Goal: Task Accomplishment & Management: Manage account settings

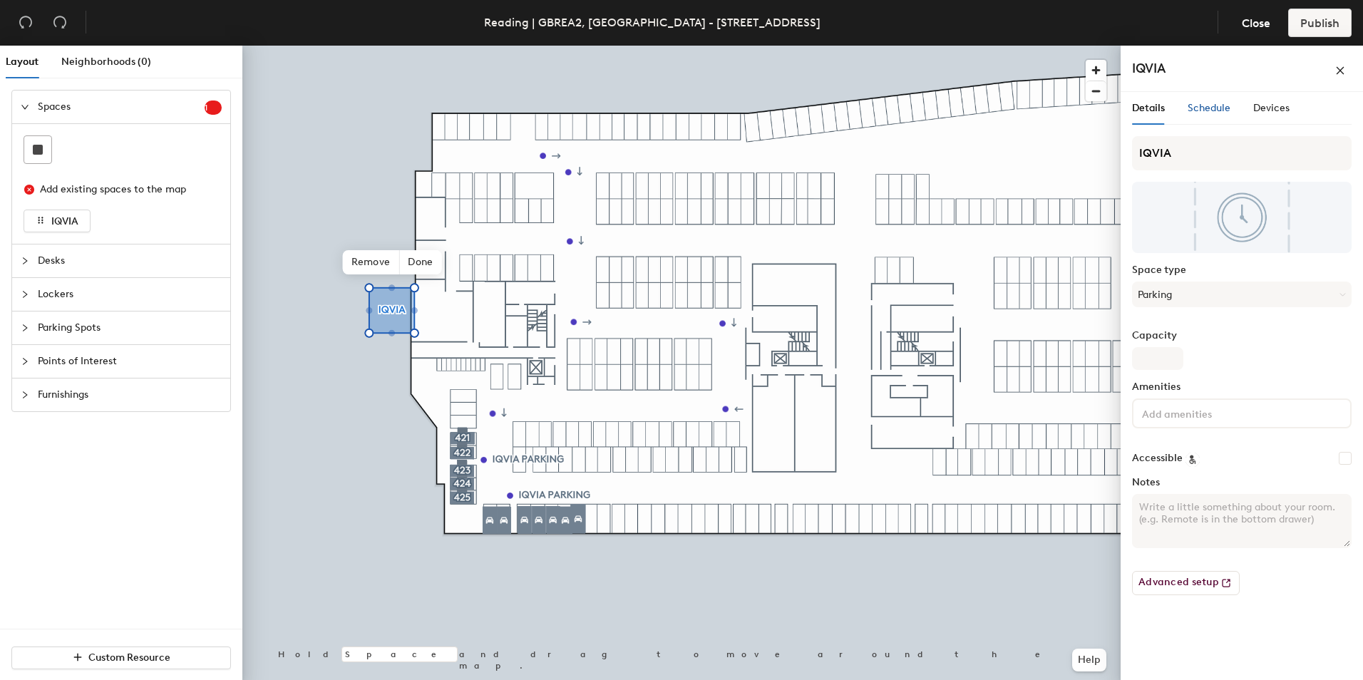
click at [1199, 111] on span "Schedule" at bounding box center [1208, 108] width 43 height 12
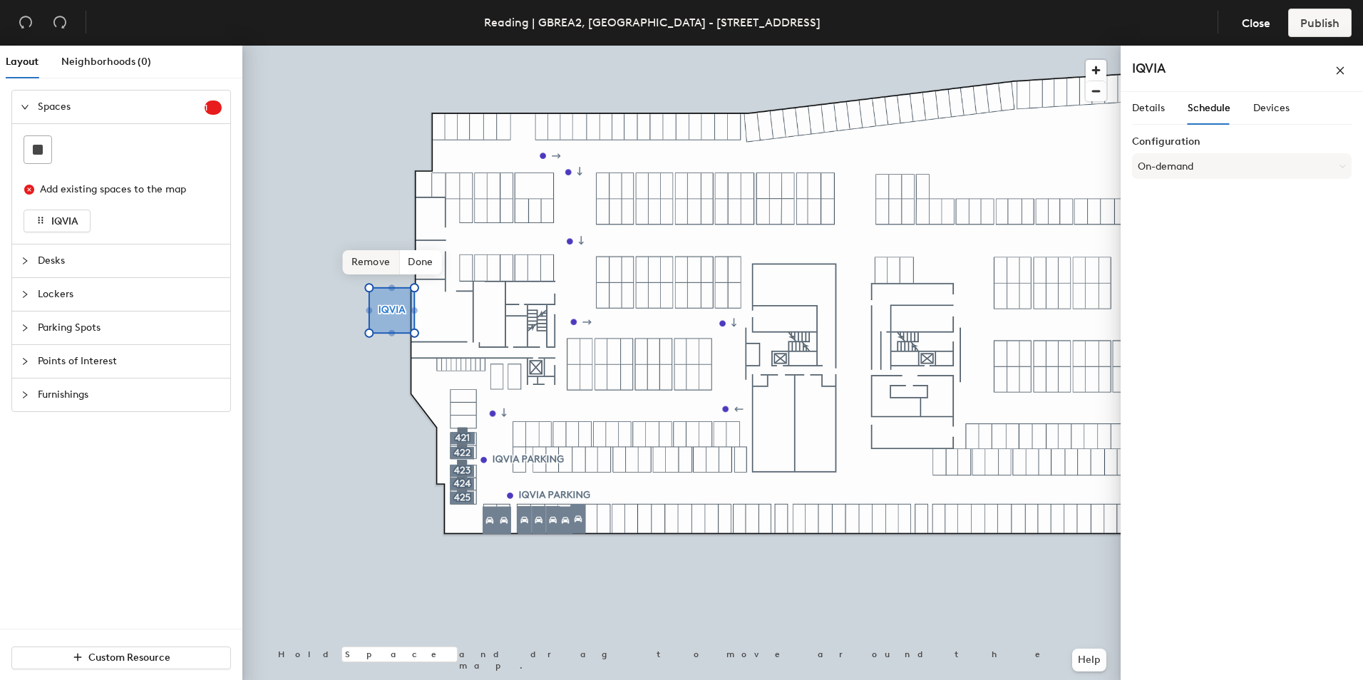
click at [382, 264] on span "Remove" at bounding box center [371, 262] width 57 height 24
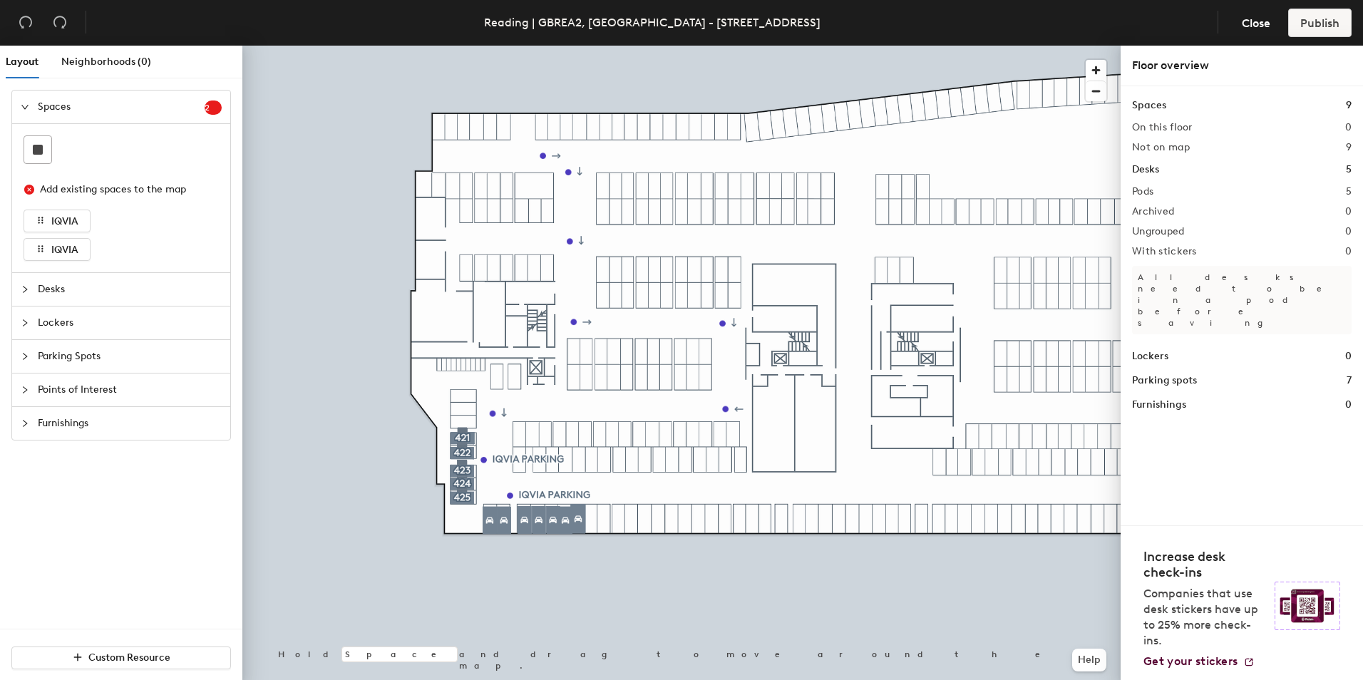
click at [355, 46] on div at bounding box center [681, 46] width 878 height 0
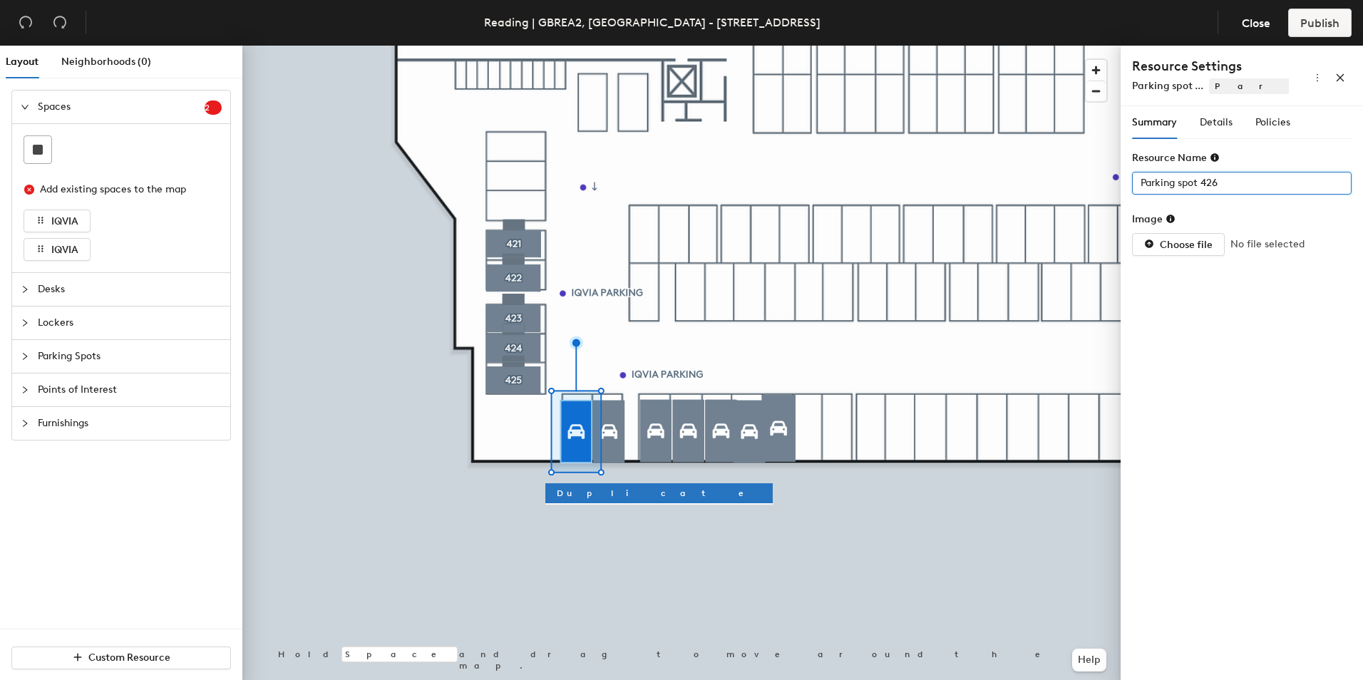
click at [1079, 195] on div "Layout Neighborhoods (0) Spaces 2 Add existing spaces to the map IQVIA IQVIA De…" at bounding box center [681, 366] width 1363 height 640
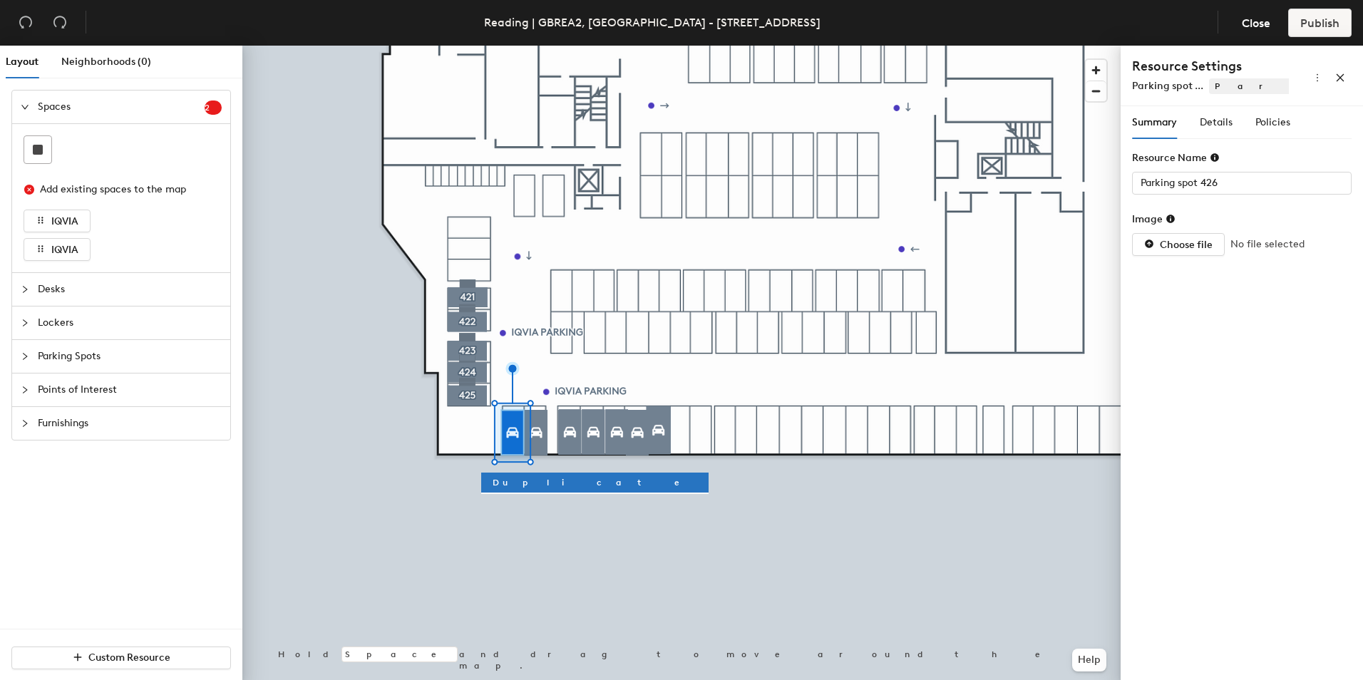
click at [56, 290] on span "Desks" at bounding box center [130, 289] width 184 height 33
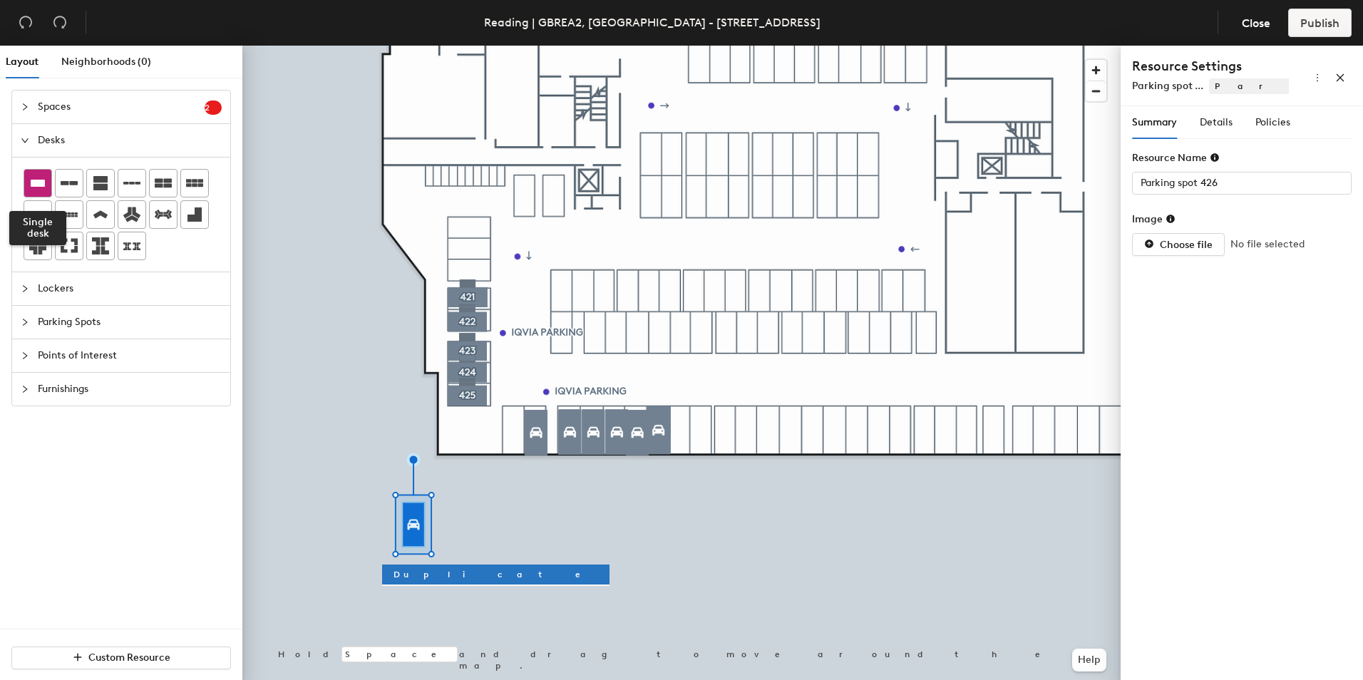
click at [40, 190] on icon at bounding box center [37, 183] width 17 height 17
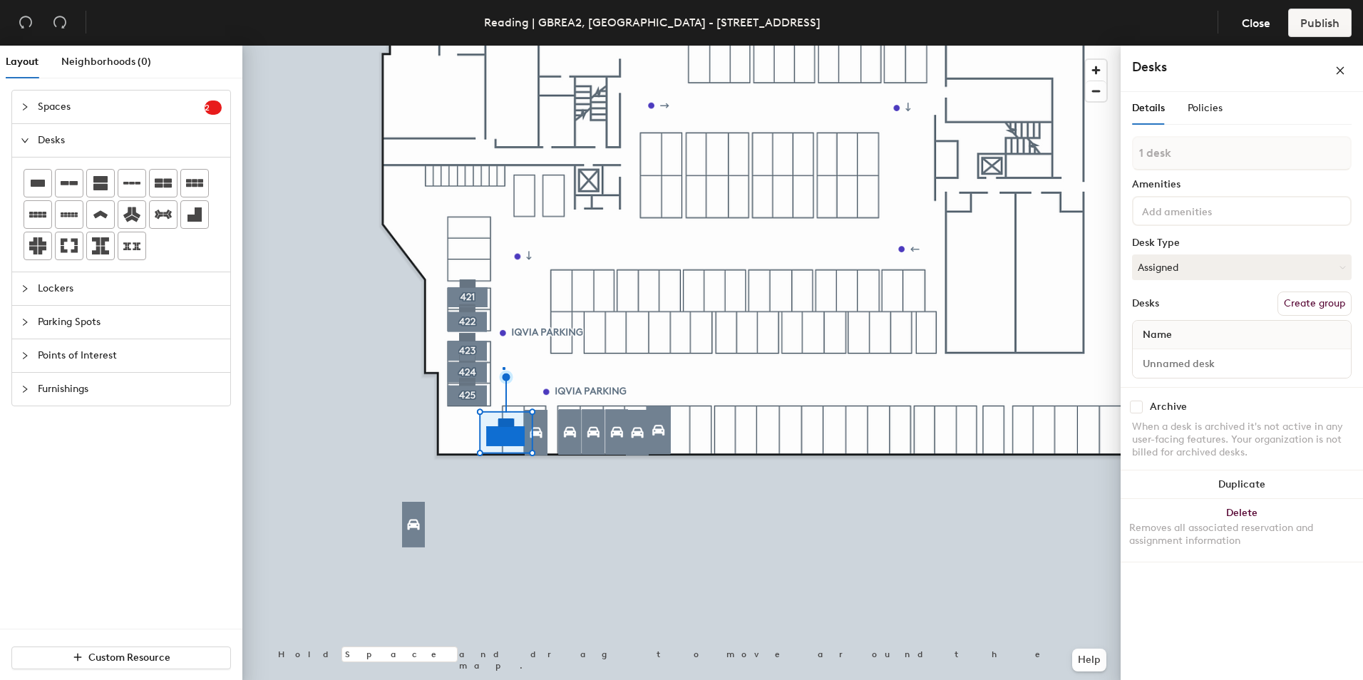
click at [502, 46] on div at bounding box center [681, 46] width 878 height 0
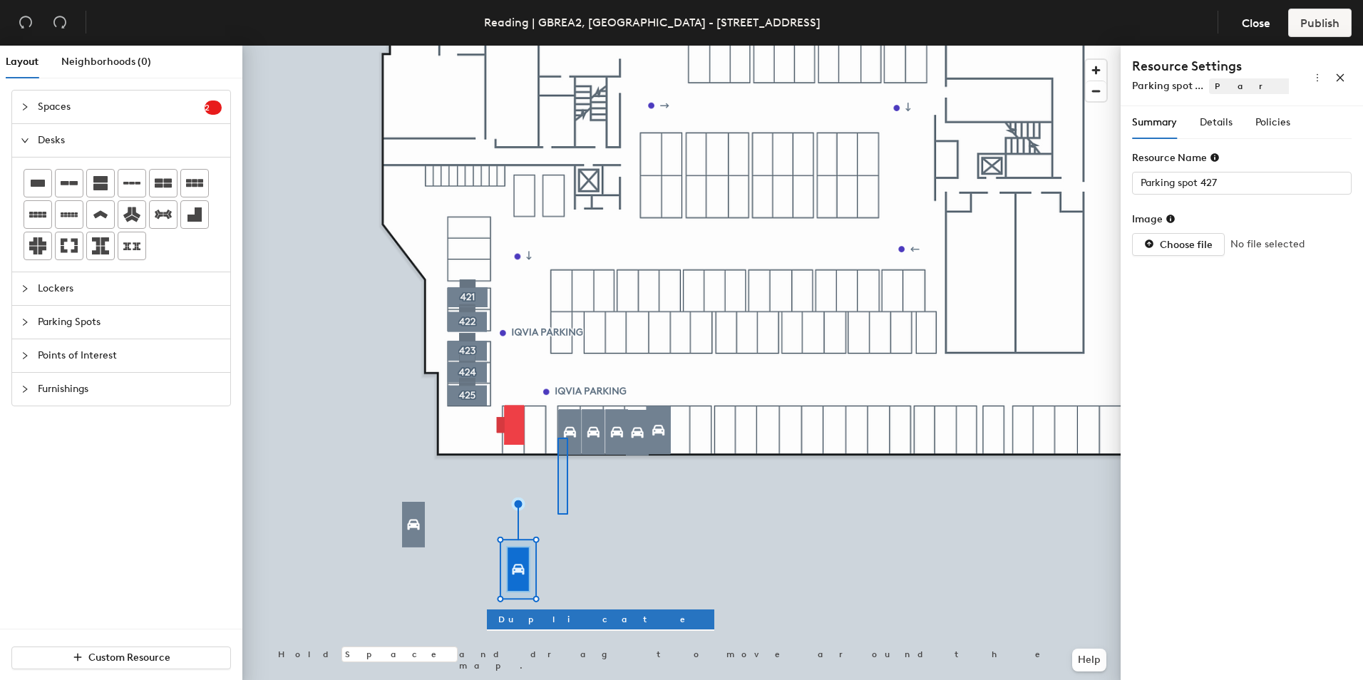
click at [552, 46] on div at bounding box center [681, 46] width 878 height 0
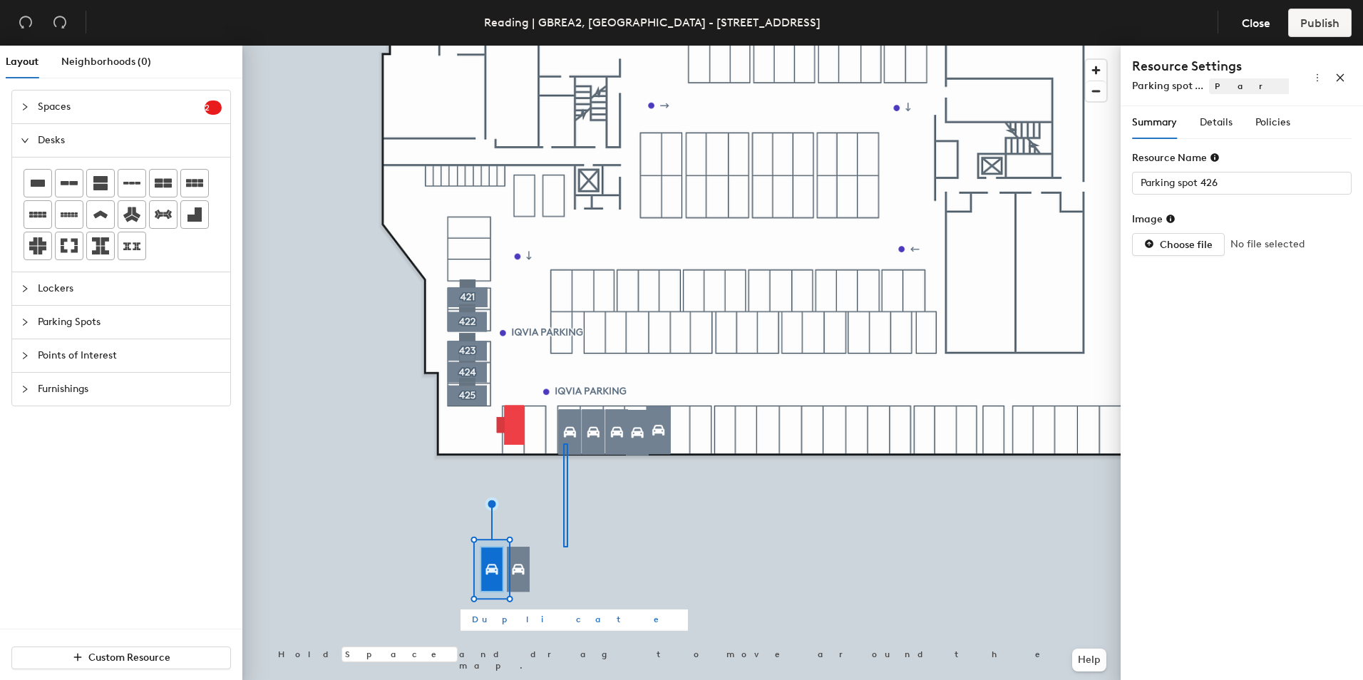
click at [566, 46] on div at bounding box center [681, 46] width 878 height 0
type input "Parking spot 428"
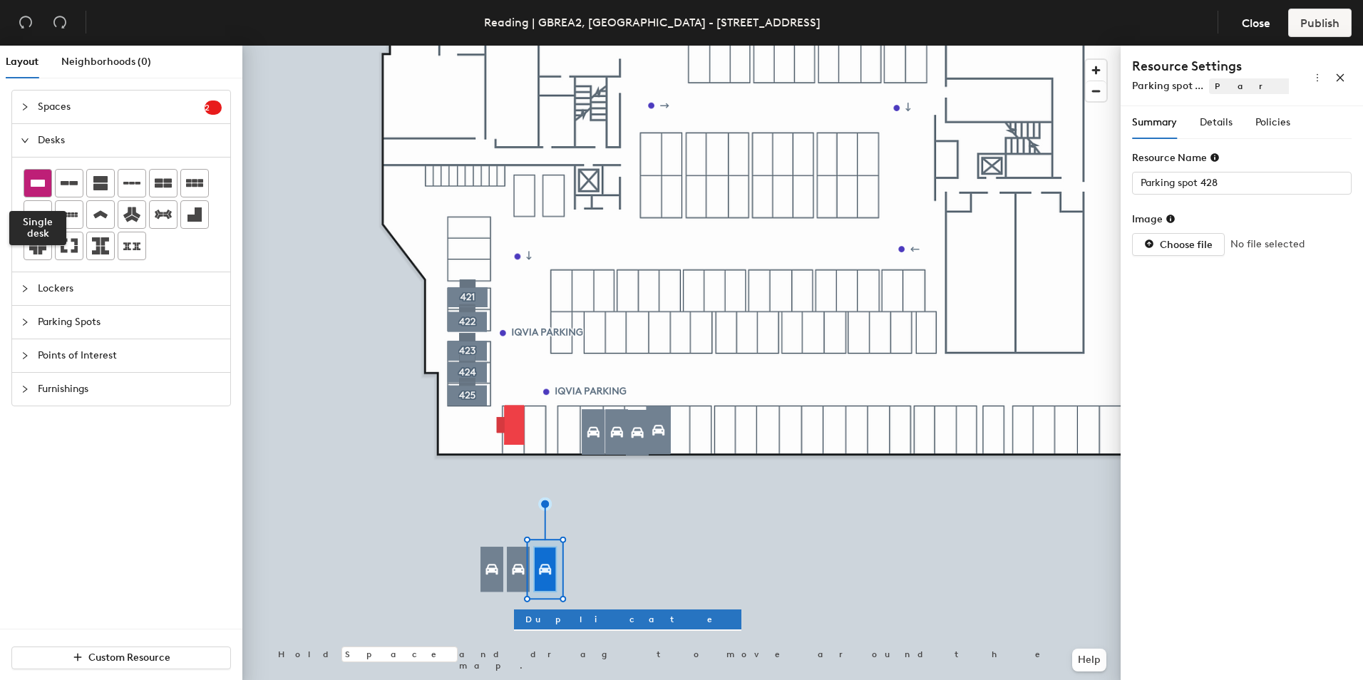
click at [39, 185] on icon at bounding box center [38, 183] width 14 height 7
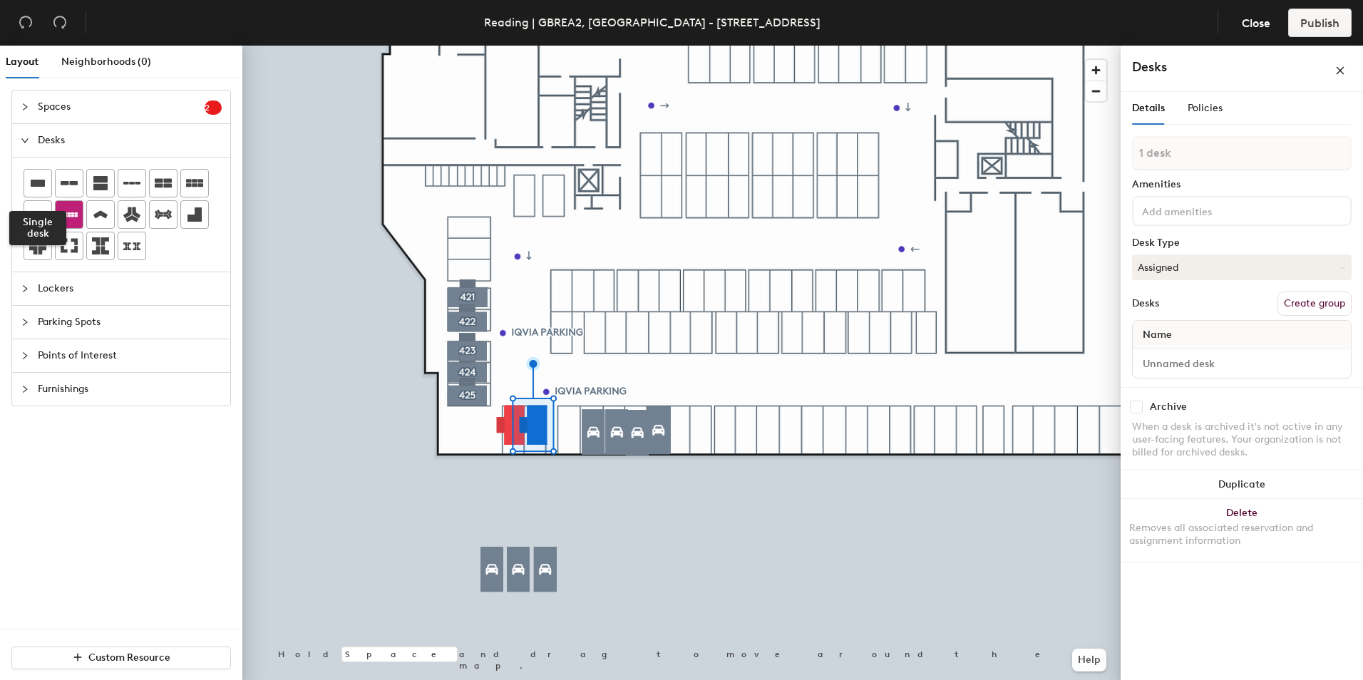
click at [43, 180] on icon at bounding box center [38, 183] width 14 height 7
drag, startPoint x: 1160, startPoint y: 267, endPoint x: 1186, endPoint y: 294, distance: 36.8
click at [1161, 267] on button "Assigned" at bounding box center [1242, 267] width 220 height 26
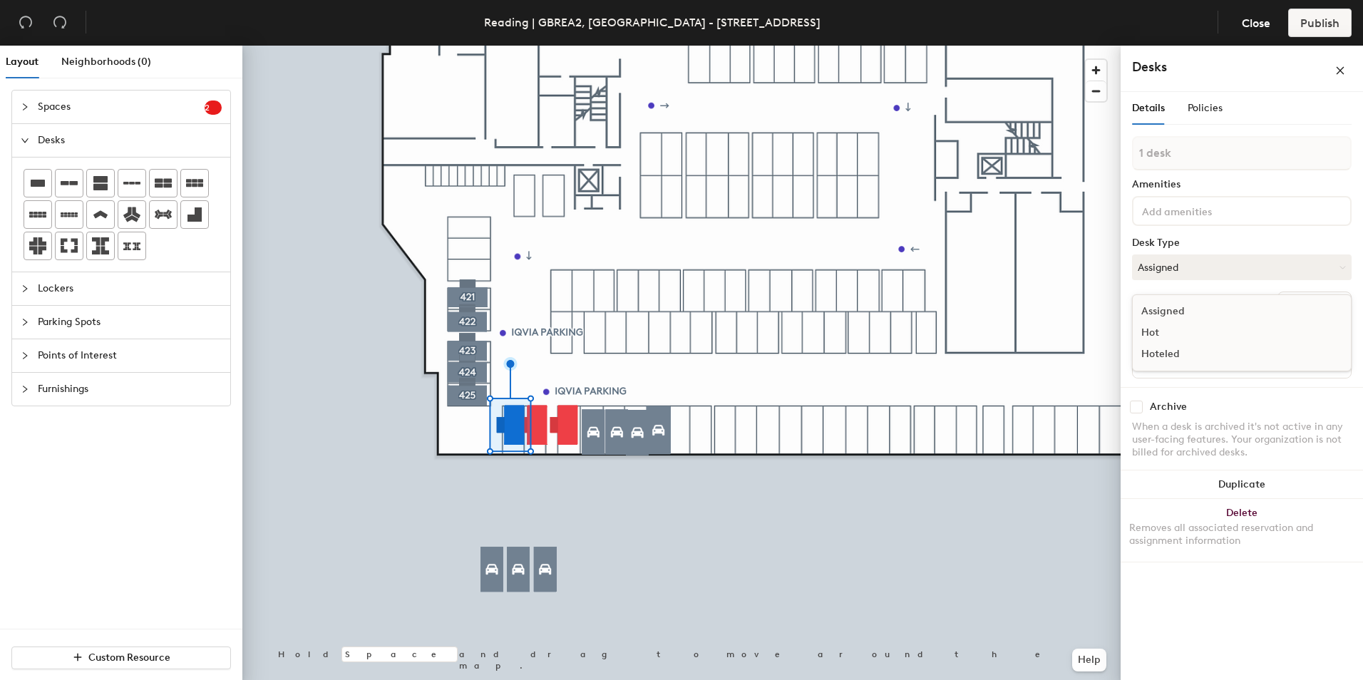
click at [1162, 352] on div "Hoteled" at bounding box center [1203, 354] width 143 height 21
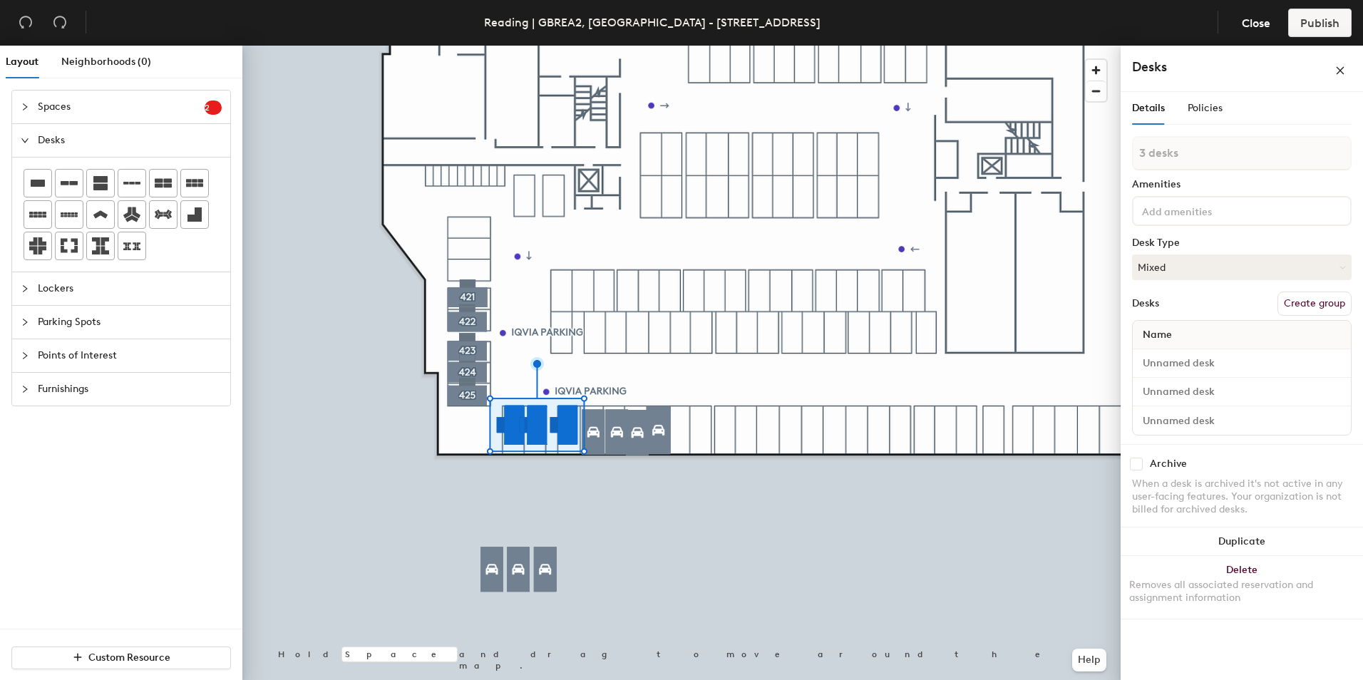
click at [1318, 306] on button "Create group" at bounding box center [1314, 303] width 74 height 24
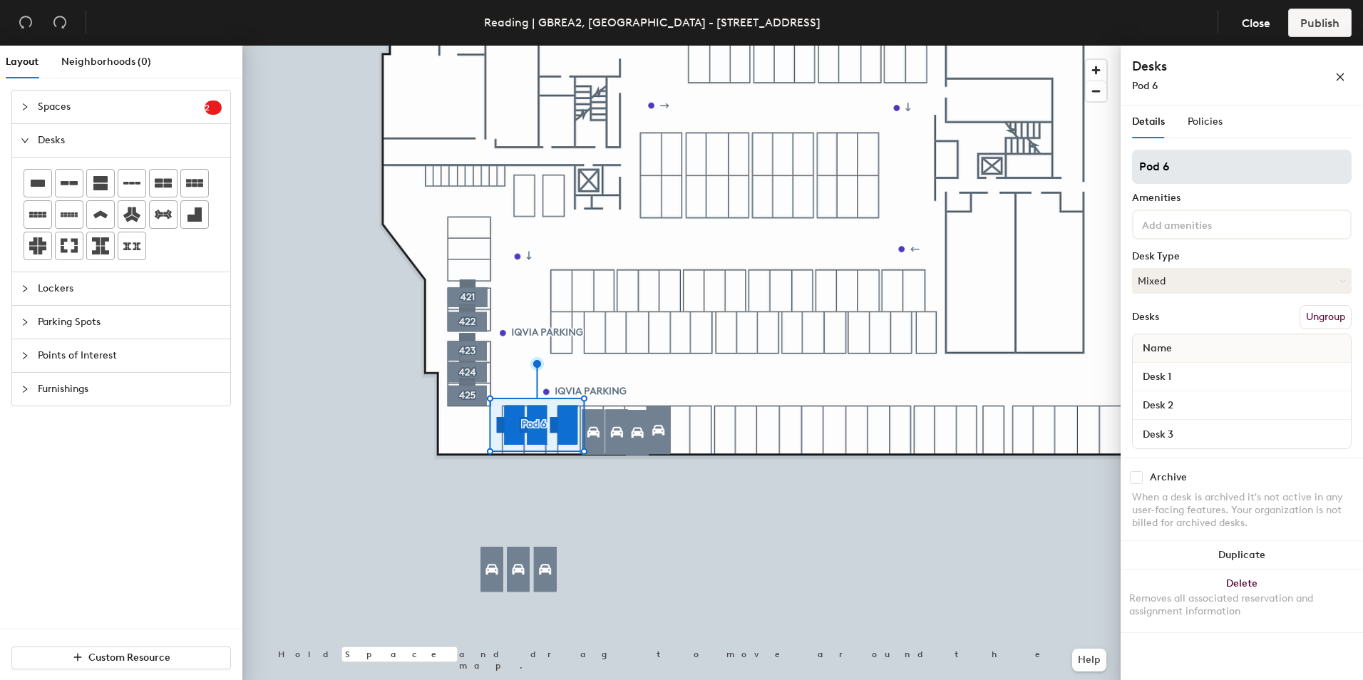
click at [966, 189] on div "Layout Neighborhoods (0) Spaces 2 Add existing spaces to the map IQVIA IQVIA De…" at bounding box center [681, 366] width 1363 height 640
type input "parking"
drag, startPoint x: 1175, startPoint y: 168, endPoint x: 1160, endPoint y: 175, distance: 15.9
click at [943, 46] on div at bounding box center [681, 46] width 878 height 0
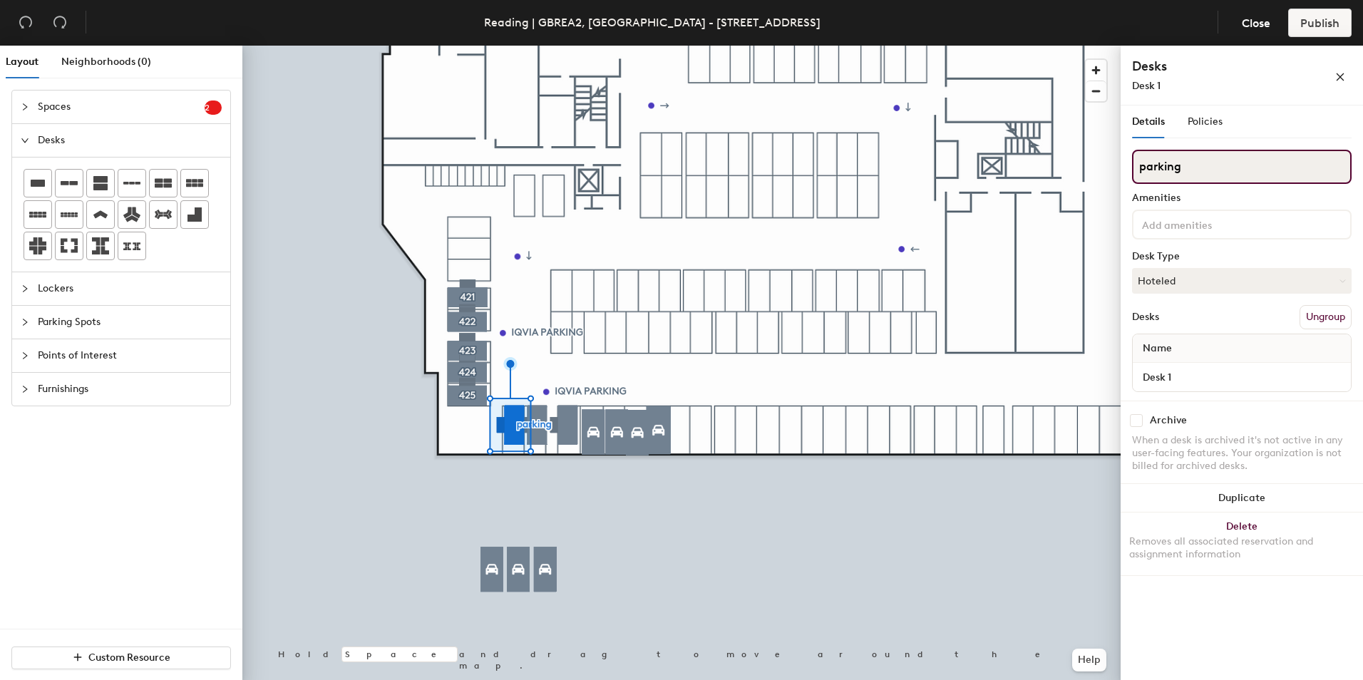
click at [1194, 171] on input "parking" at bounding box center [1242, 167] width 220 height 34
click at [1085, 187] on div "Layout Neighborhoods (0) Spaces 2 Add existing spaces to the map IQVIA IQVIA De…" at bounding box center [681, 366] width 1363 height 640
paste input "Parking spot 426"
type input "Parking spot 426"
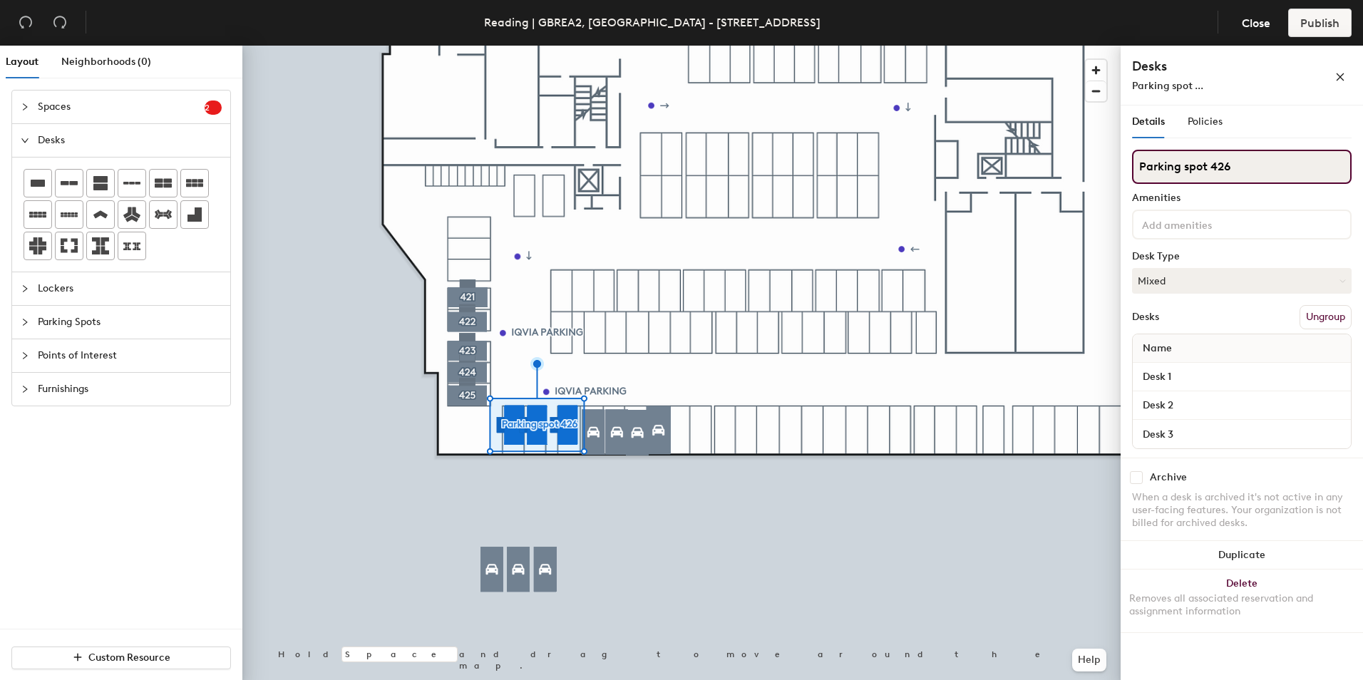
drag, startPoint x: 1259, startPoint y: 170, endPoint x: 1177, endPoint y: 168, distance: 82.0
click at [1177, 168] on input "Parking spot 426" at bounding box center [1242, 167] width 220 height 34
type input "Parking"
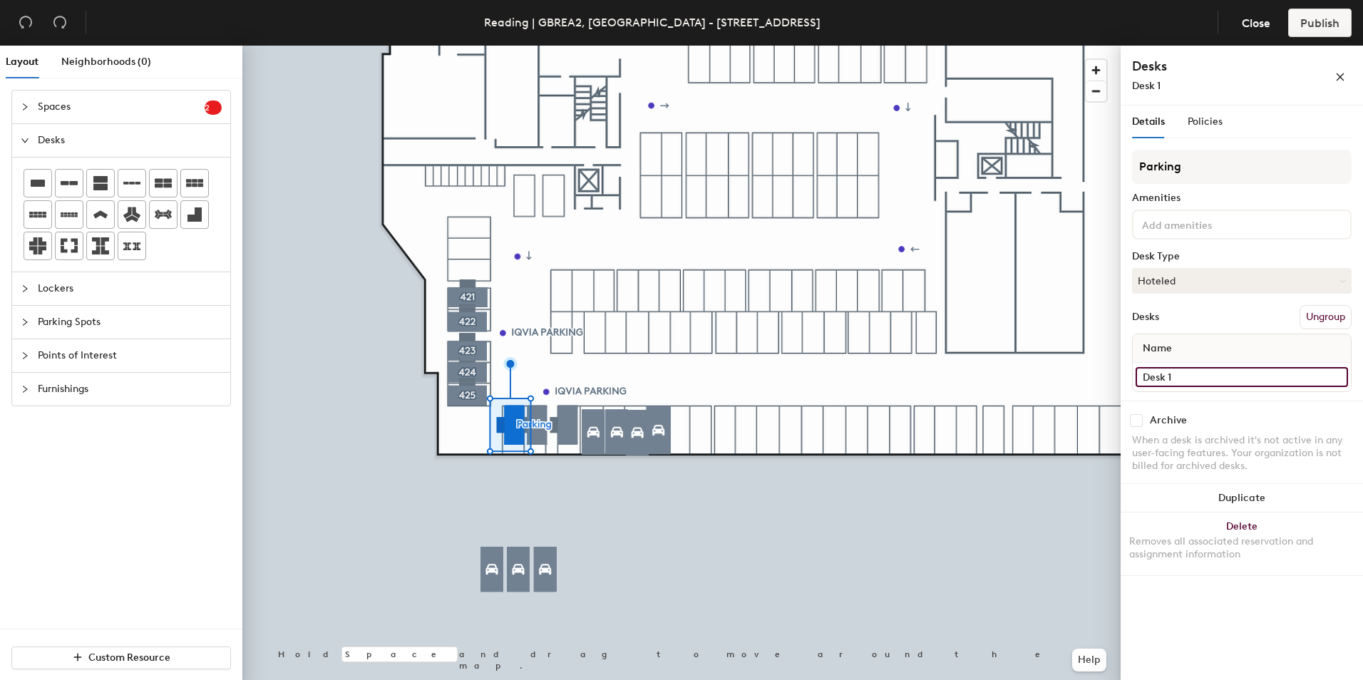
click at [1185, 370] on input "Desk 1" at bounding box center [1241, 377] width 212 height 20
paste input "Parking spot 426"
type input "Parking spot 426"
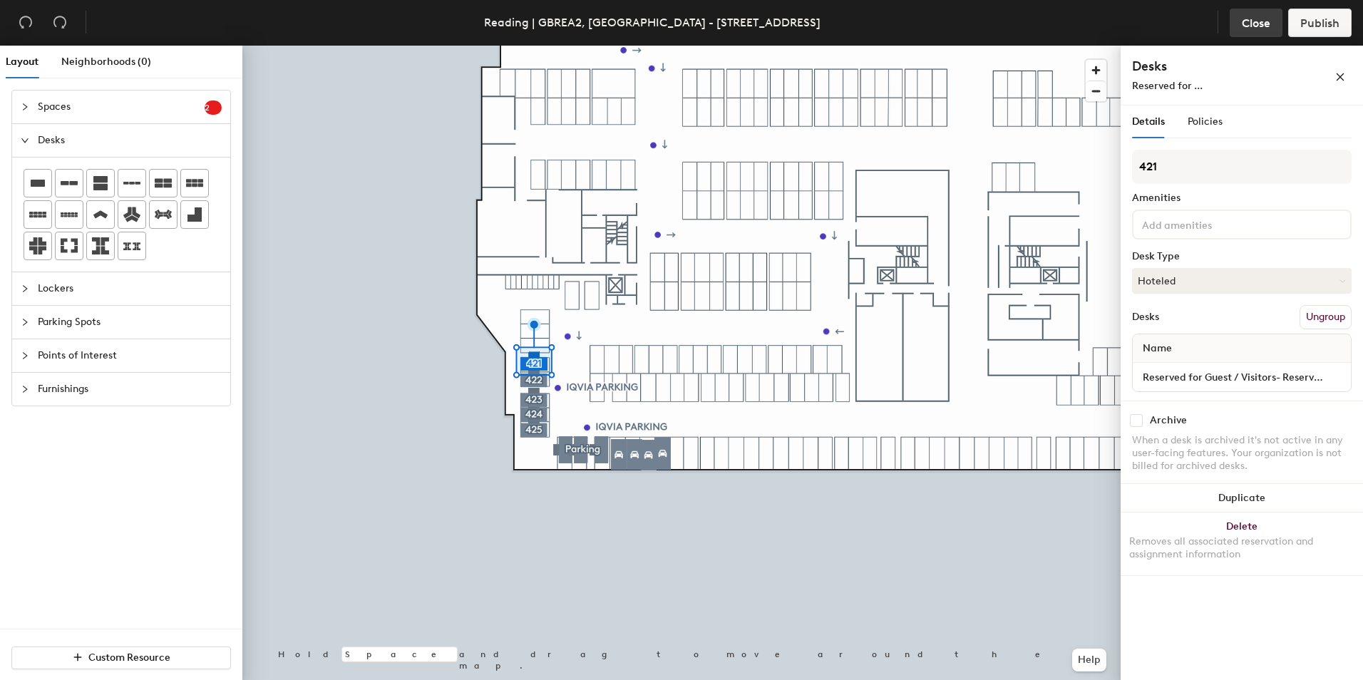
click at [1251, 22] on span "Close" at bounding box center [1256, 23] width 29 height 14
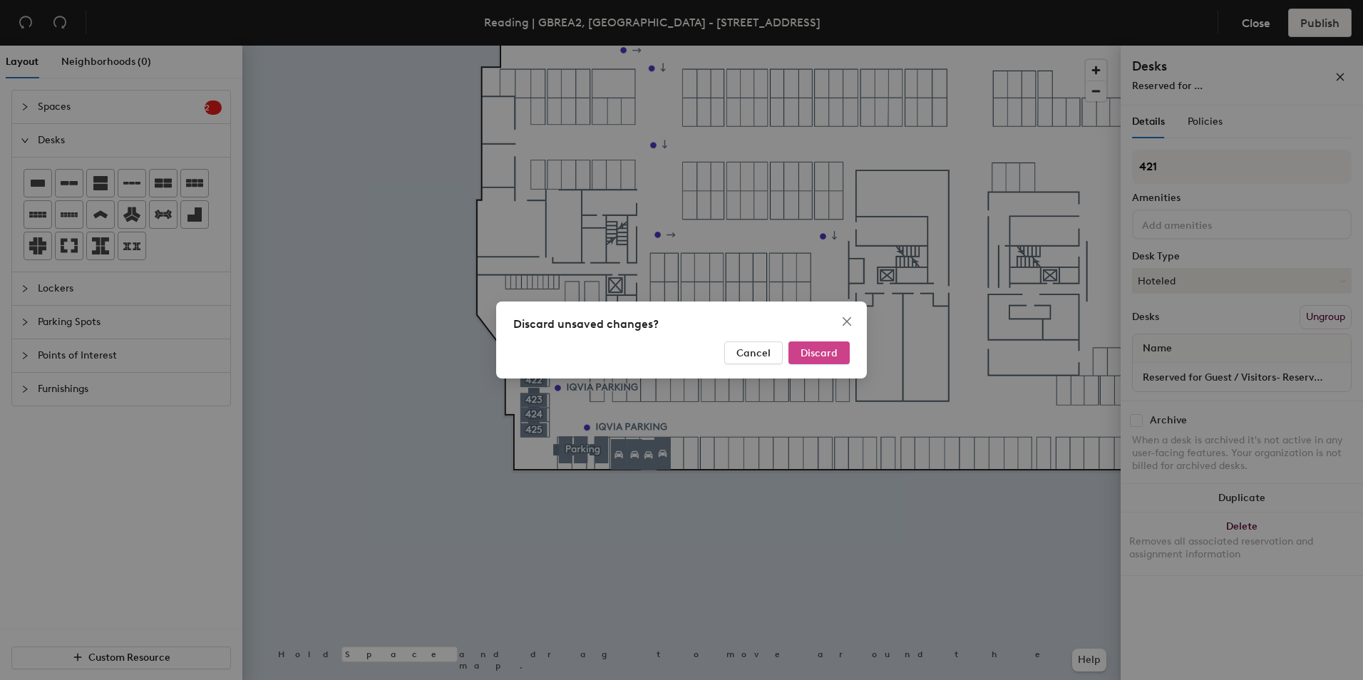
click at [816, 353] on span "Discard" at bounding box center [818, 353] width 37 height 12
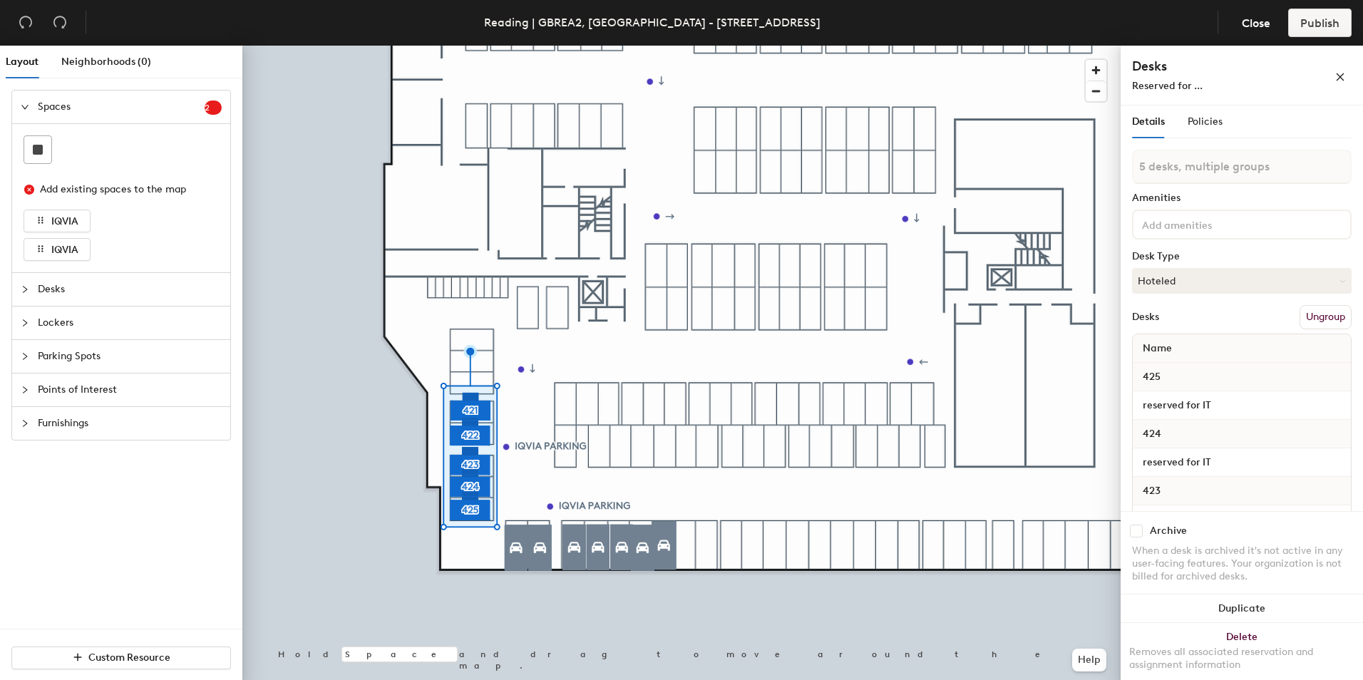
click at [1321, 313] on button "Ungroup" at bounding box center [1325, 317] width 52 height 24
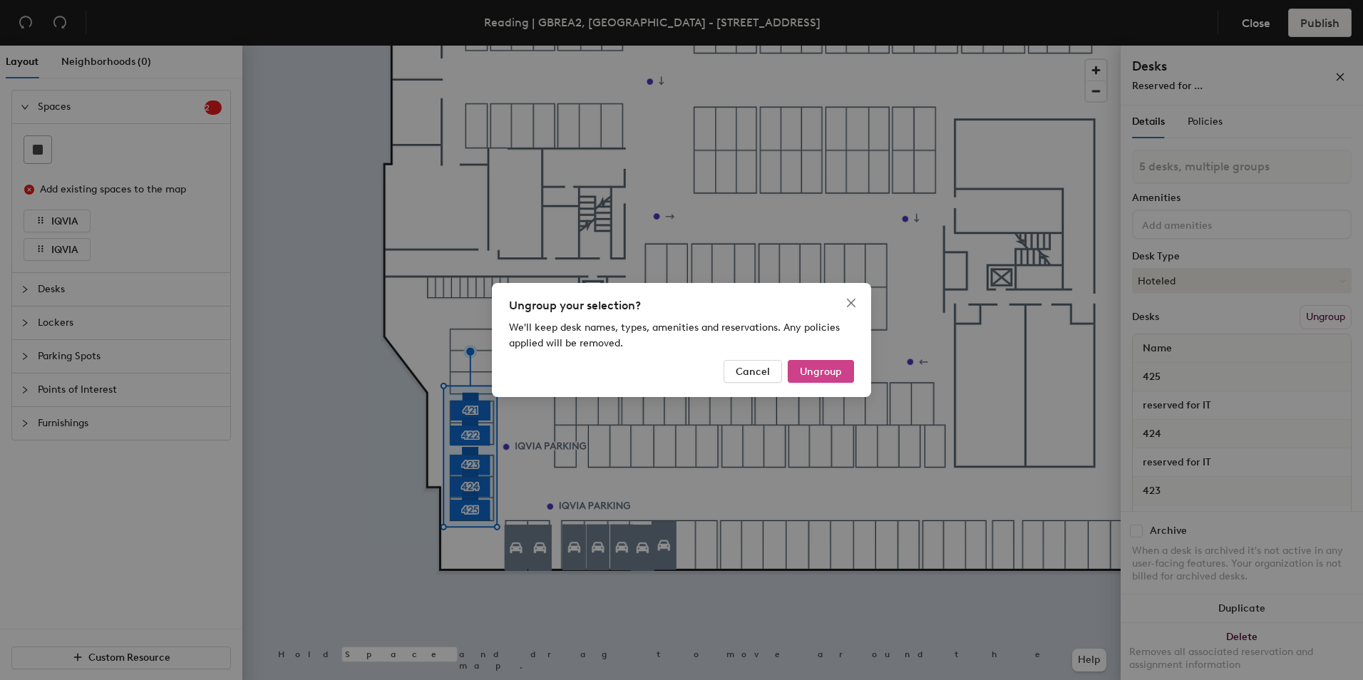
click at [825, 371] on span "Ungroup" at bounding box center [821, 372] width 42 height 12
type input "5 desks"
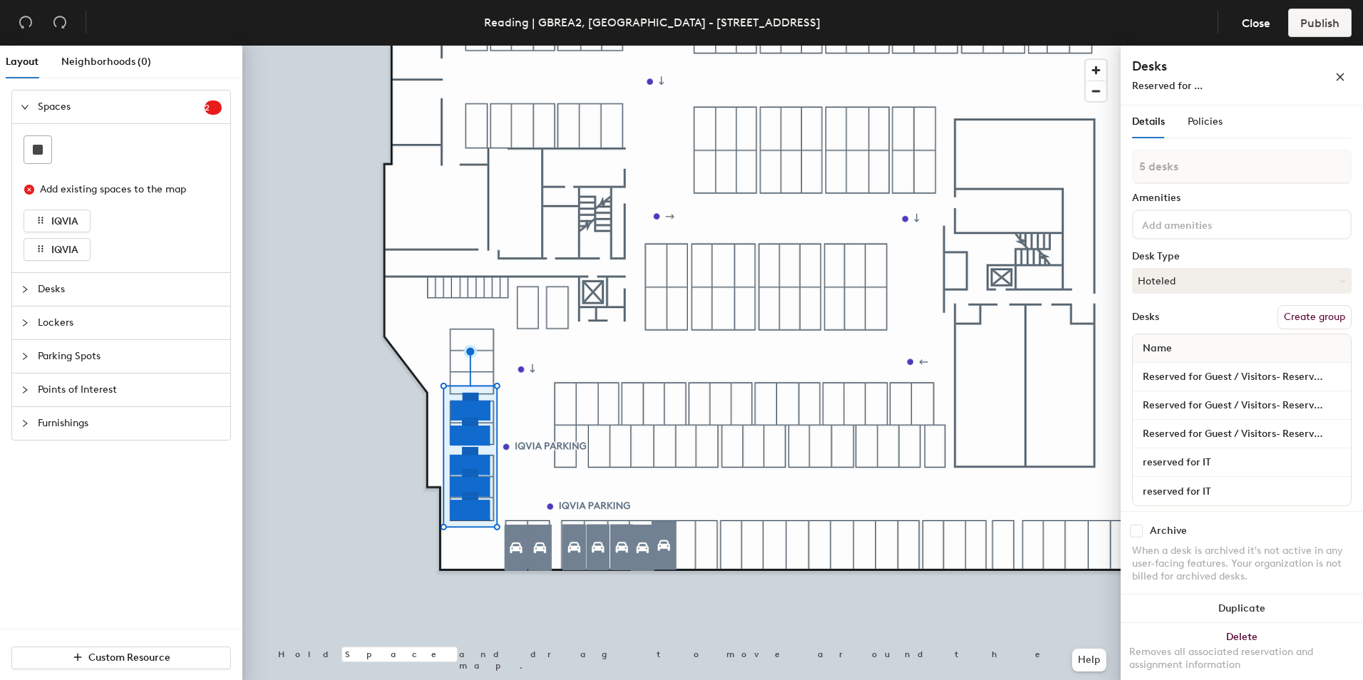
click at [1295, 324] on button "Create group" at bounding box center [1314, 317] width 74 height 24
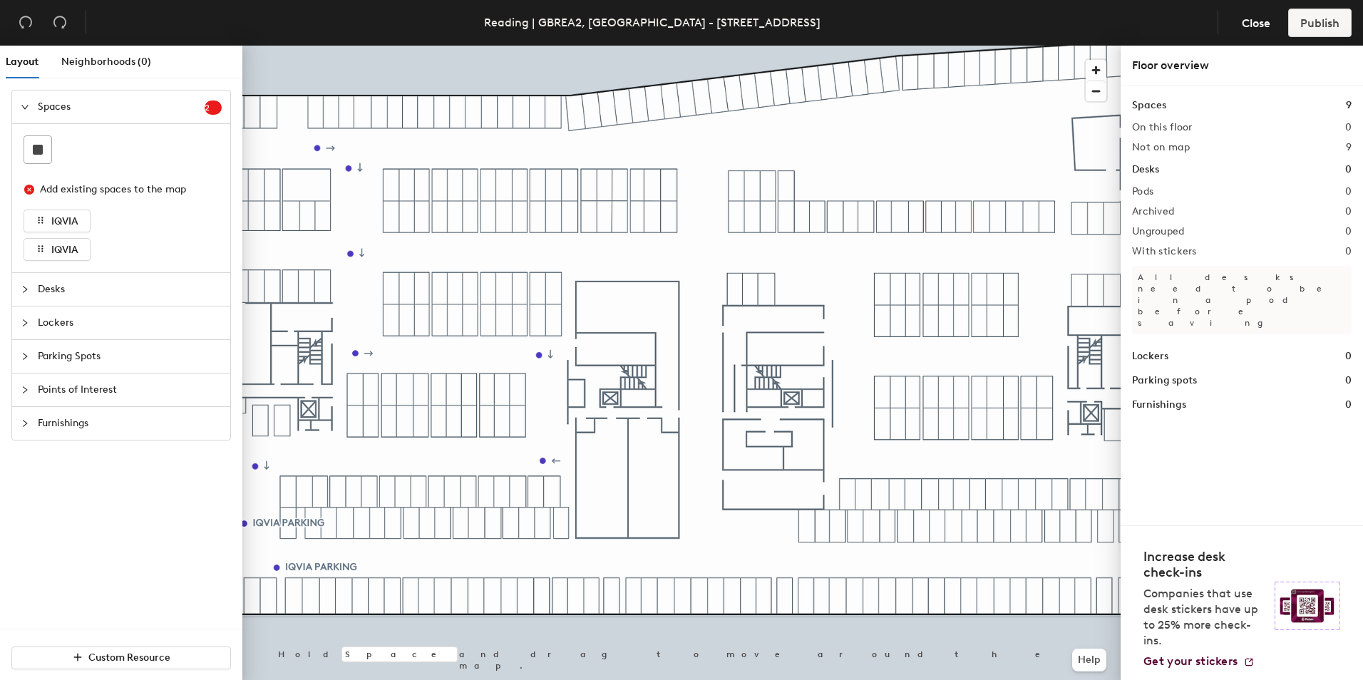
click at [67, 284] on span "Desks" at bounding box center [130, 289] width 184 height 33
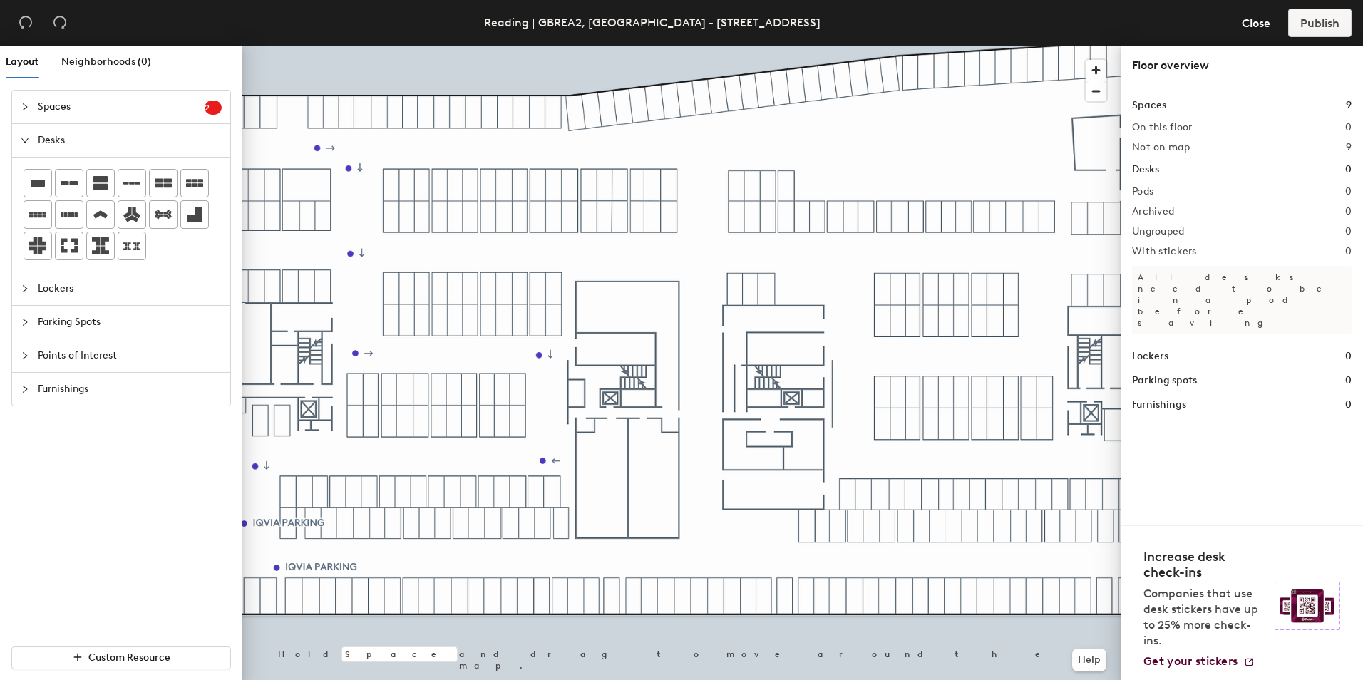
click at [51, 137] on span "Desks" at bounding box center [130, 140] width 184 height 33
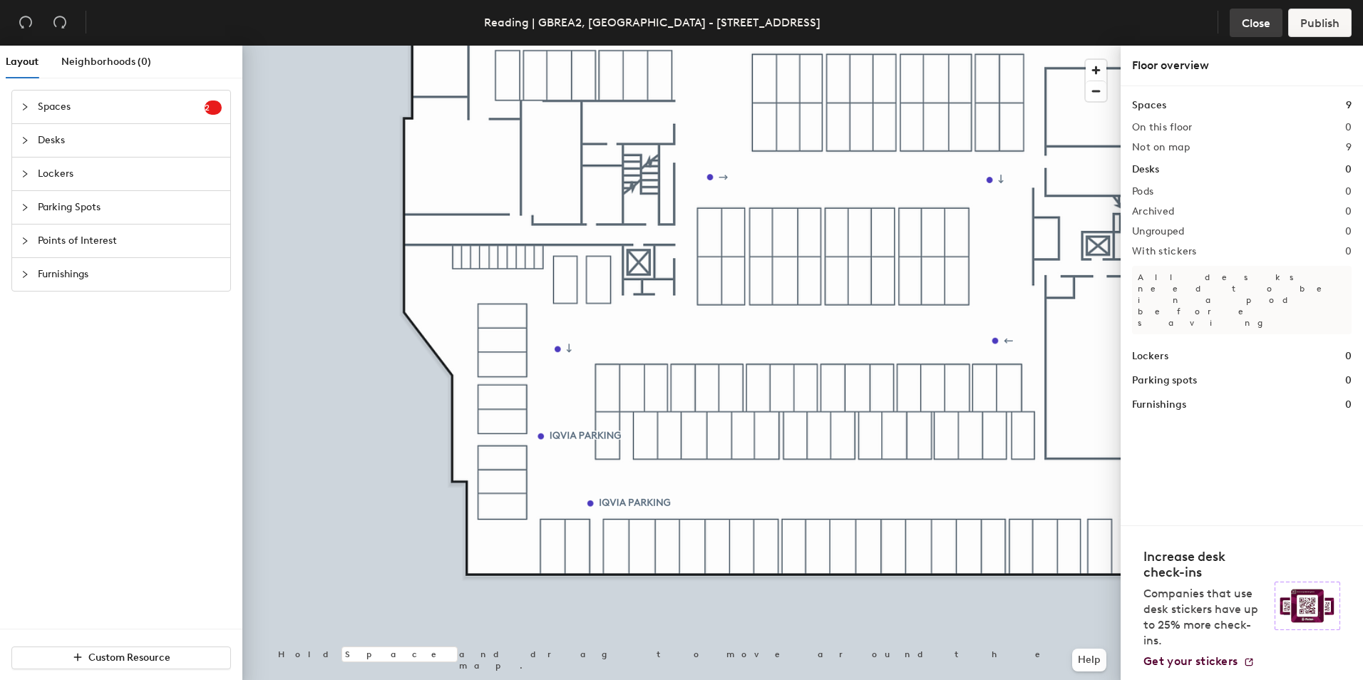
click at [1255, 23] on span "Close" at bounding box center [1256, 23] width 29 height 14
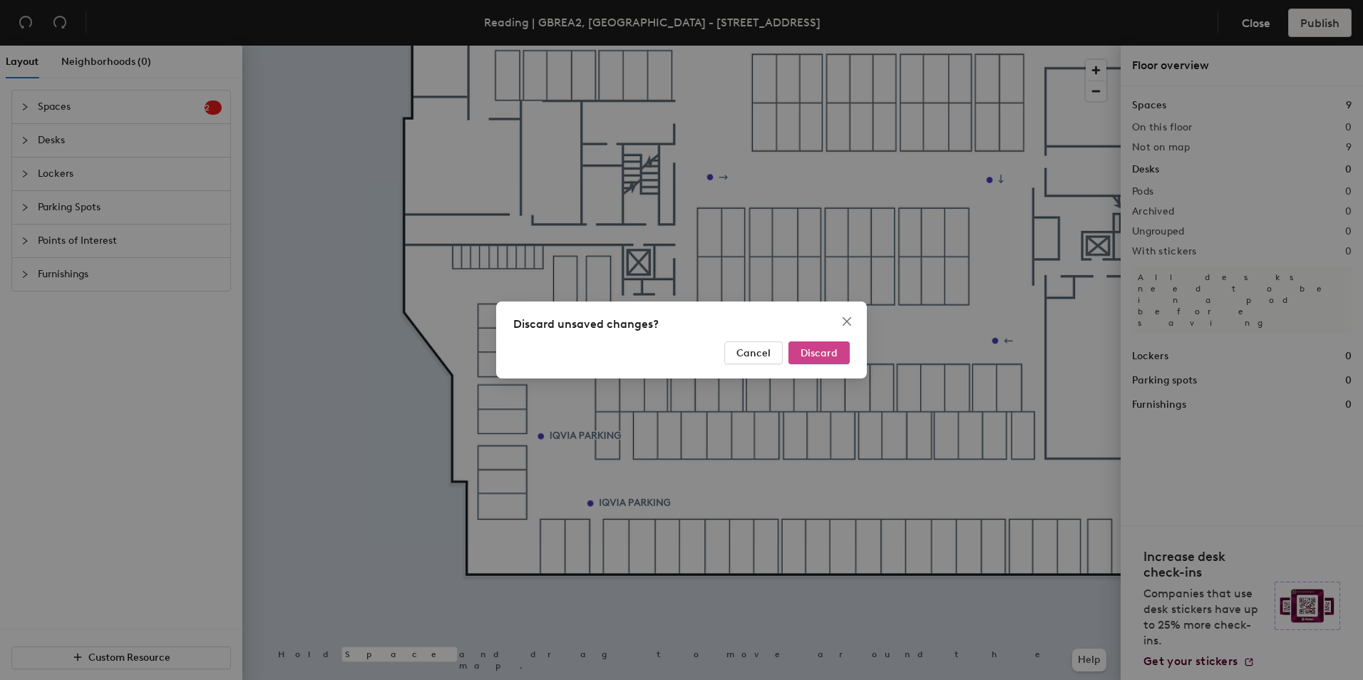
click at [825, 354] on span "Discard" at bounding box center [818, 353] width 37 height 12
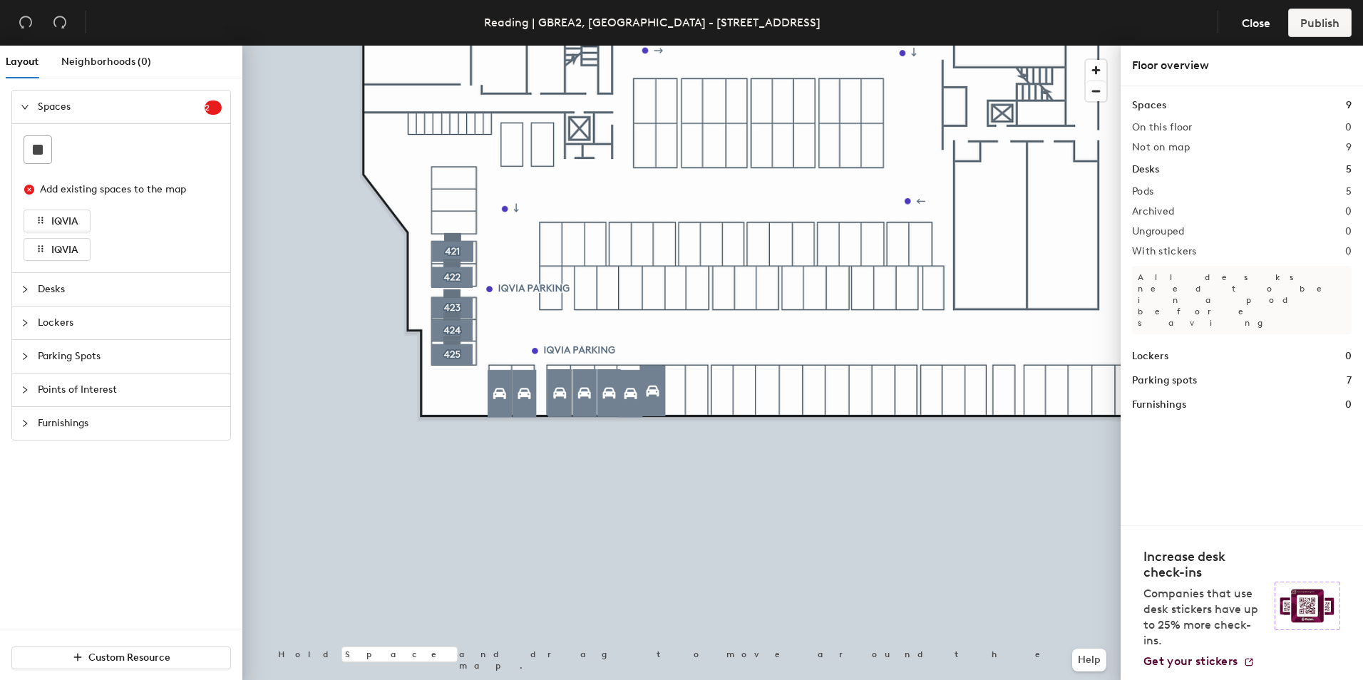
drag, startPoint x: 36, startPoint y: 291, endPoint x: 48, endPoint y: 294, distance: 11.8
click at [37, 292] on div at bounding box center [29, 290] width 17 height 16
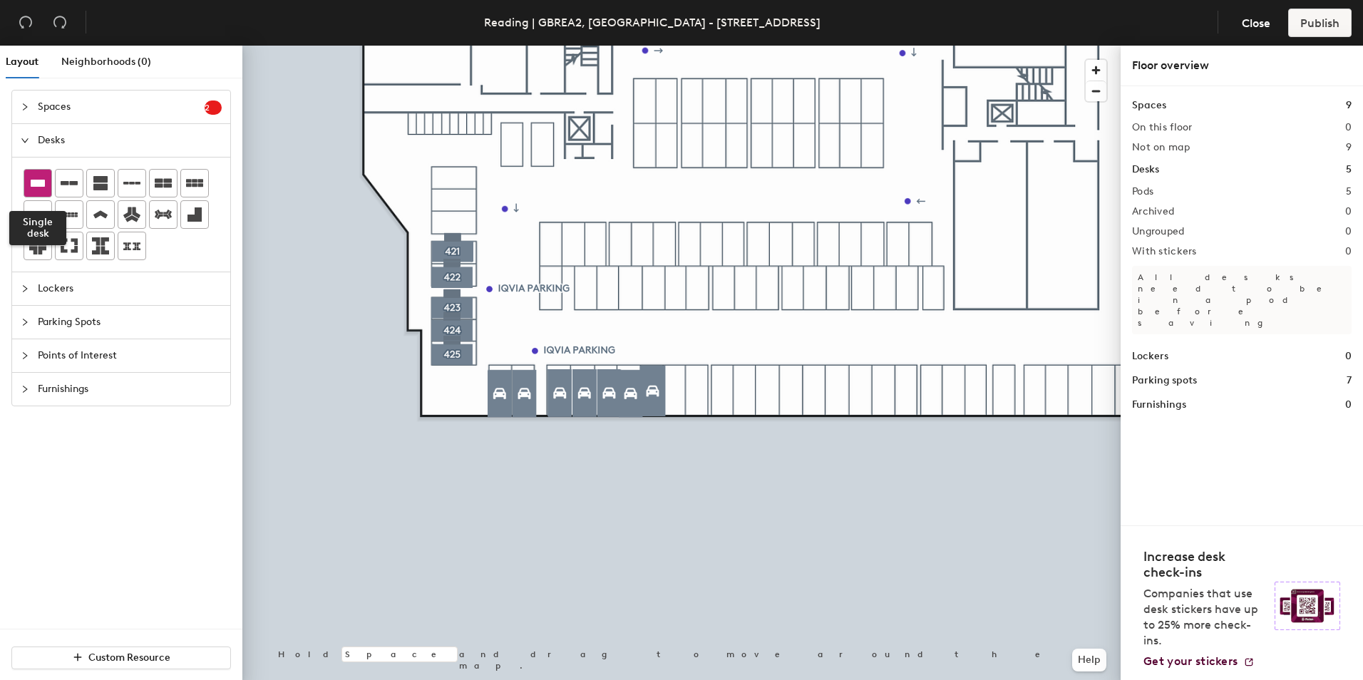
click at [36, 185] on icon at bounding box center [38, 183] width 14 height 7
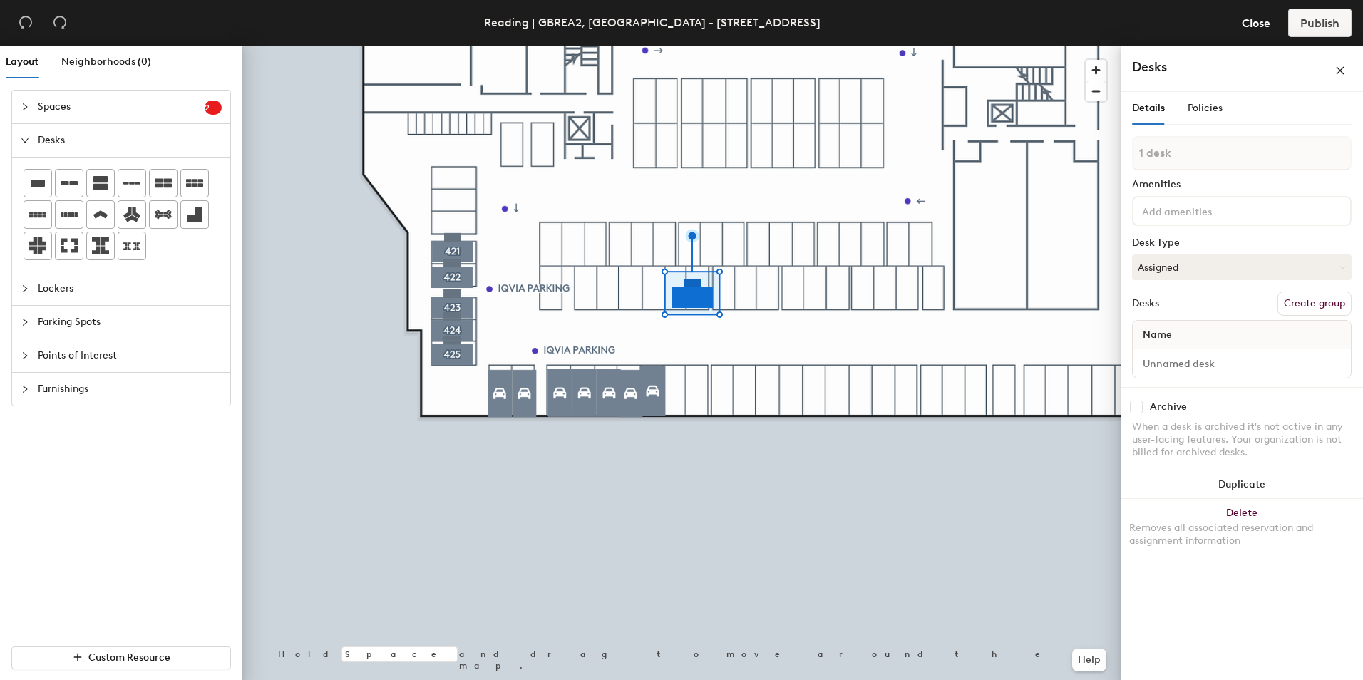
click at [1328, 301] on button "Create group" at bounding box center [1314, 303] width 74 height 24
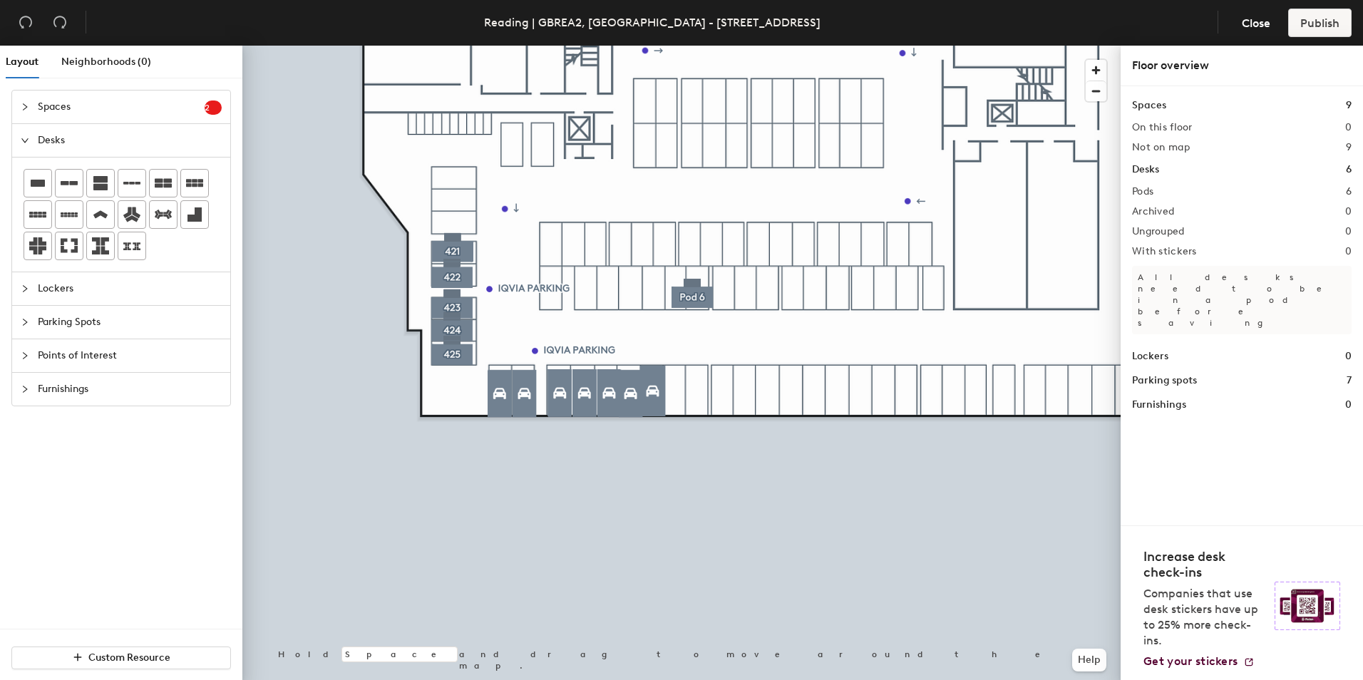
click at [1191, 277] on p "All desks need to be in a pod before saving" at bounding box center [1242, 300] width 220 height 68
click at [1189, 275] on p "All desks need to be in a pod before saving" at bounding box center [1242, 300] width 220 height 68
drag, startPoint x: 1188, startPoint y: 274, endPoint x: 1183, endPoint y: 269, distance: 7.6
click at [1183, 269] on p "All desks need to be in a pod before saving" at bounding box center [1242, 300] width 220 height 68
click at [1162, 260] on div "Spaces 9 On this floor 0 Not on map 9 Desks 6 Pods 6 Archived 0 Ungrouped 0 Wit…" at bounding box center [1242, 255] width 220 height 315
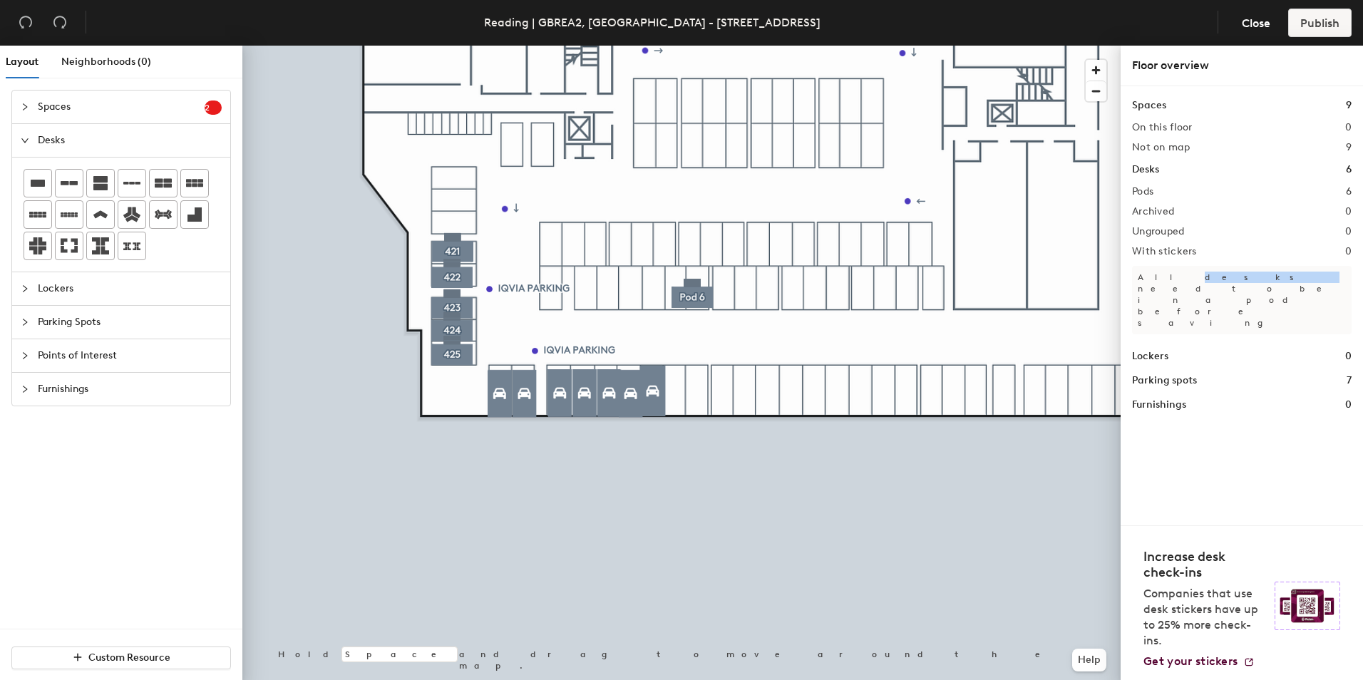
click at [1162, 260] on div "Spaces 9 On this floor 0 Not on map 9 Desks 6 Pods 6 Archived 0 Ungrouped 0 Wit…" at bounding box center [1242, 255] width 220 height 315
click at [1312, 184] on div "Spaces 9 On this floor 0 Not on map 9 Desks 6 Pods 6 Archived 0 Ungrouped 0 Wit…" at bounding box center [1242, 255] width 220 height 315
click at [1245, 21] on span "Close" at bounding box center [1256, 23] width 29 height 14
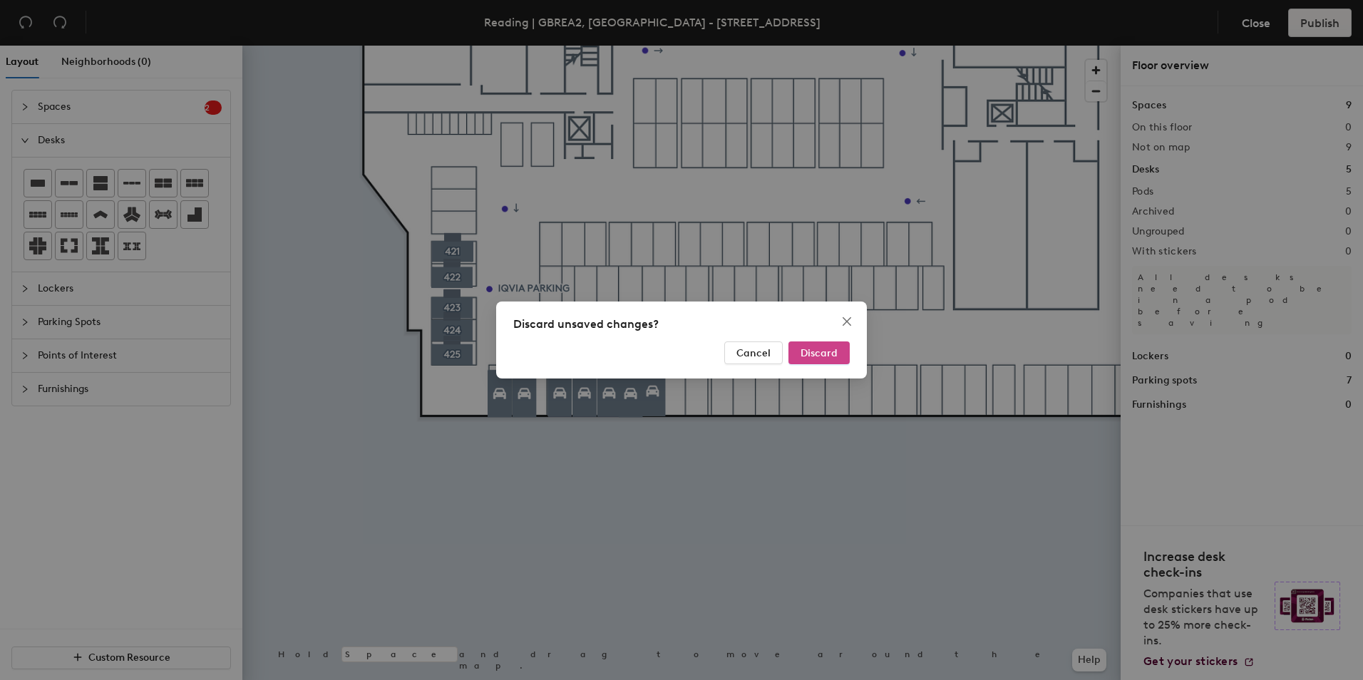
drag, startPoint x: 827, startPoint y: 356, endPoint x: 820, endPoint y: 363, distance: 9.1
click at [826, 356] on span "Discard" at bounding box center [818, 353] width 37 height 12
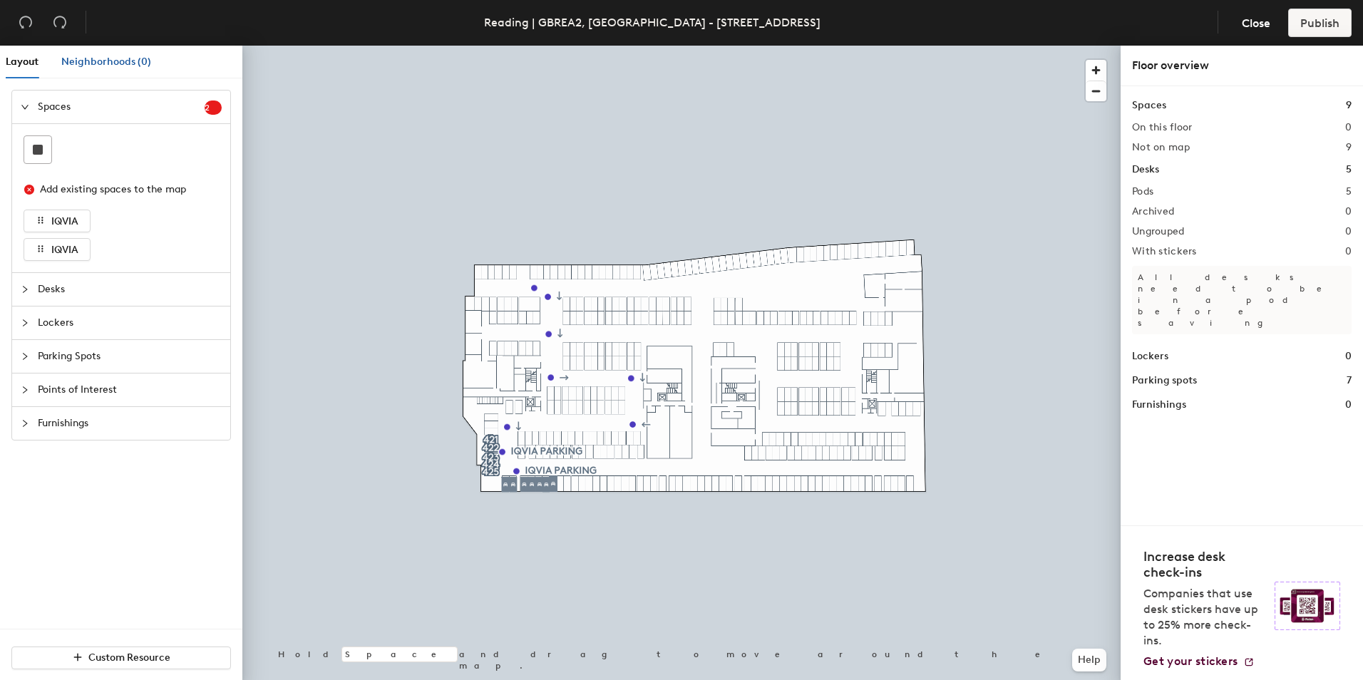
click at [103, 68] on div "Neighborhoods (0)" at bounding box center [106, 62] width 90 height 16
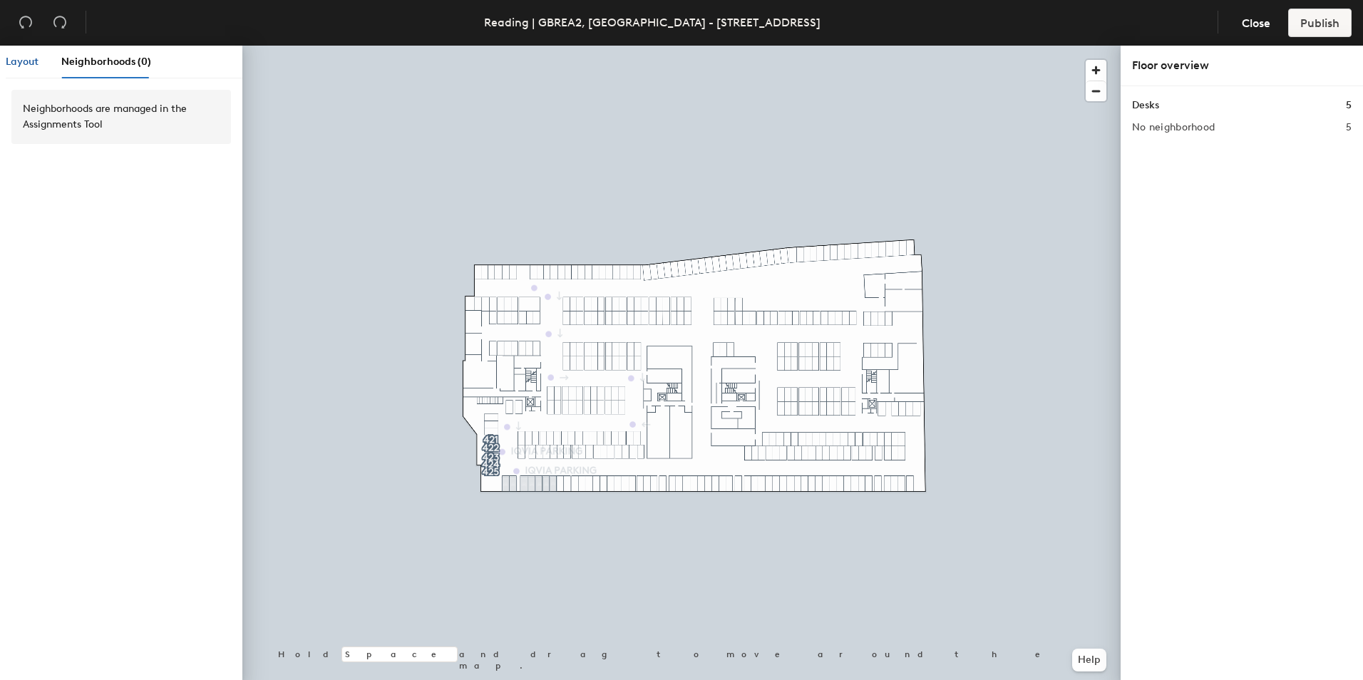
click at [13, 59] on span "Layout" at bounding box center [22, 62] width 33 height 12
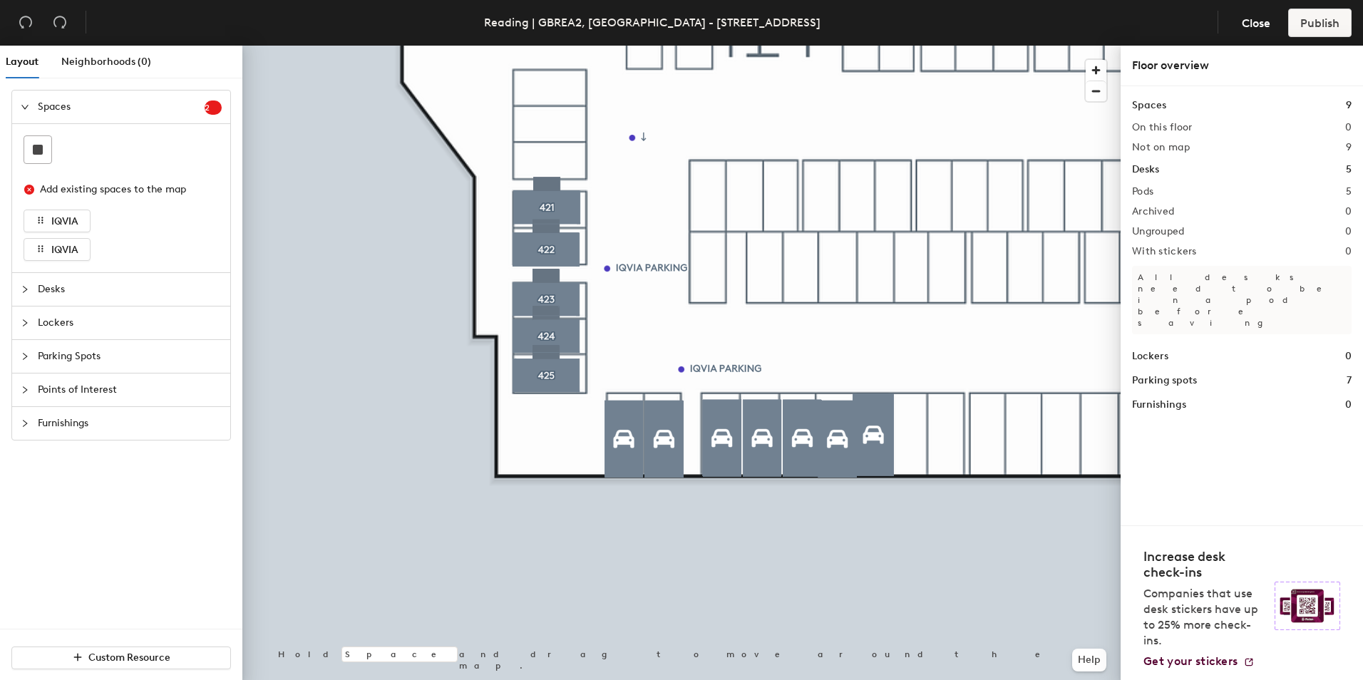
click at [69, 283] on span "Desks" at bounding box center [130, 289] width 184 height 33
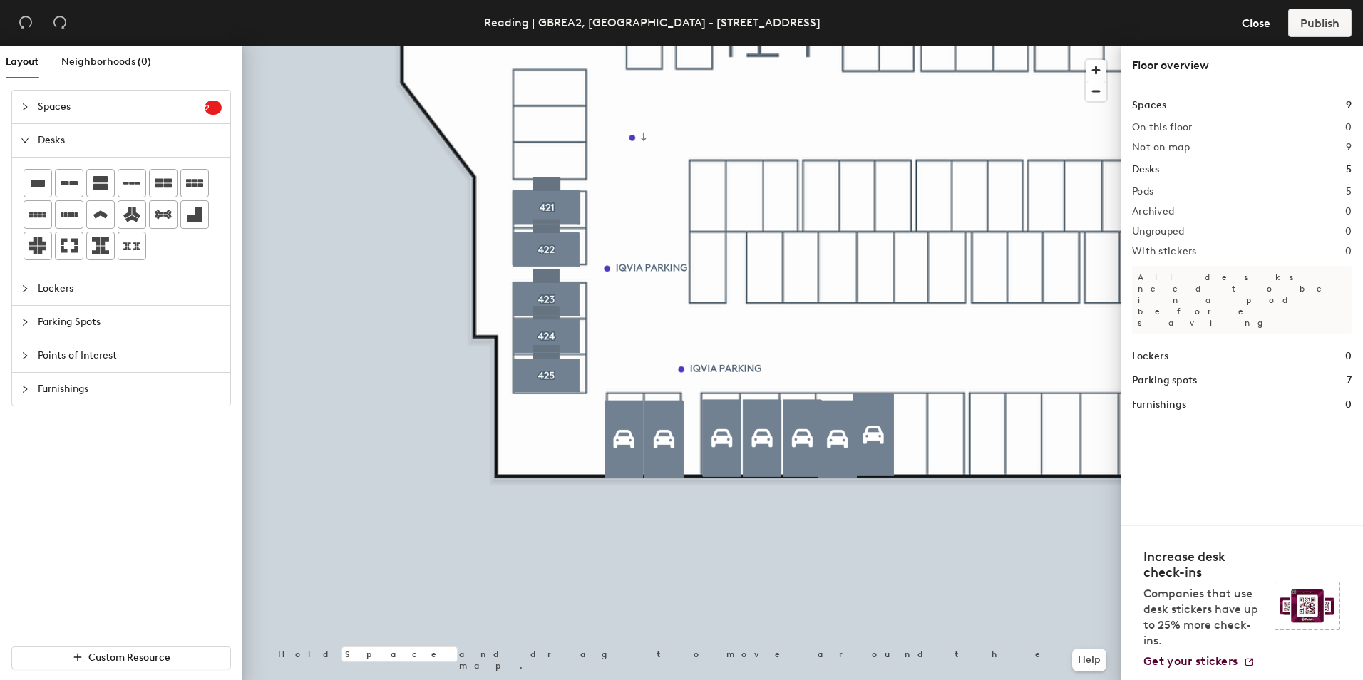
click at [88, 317] on span "Parking Spots" at bounding box center [130, 322] width 184 height 33
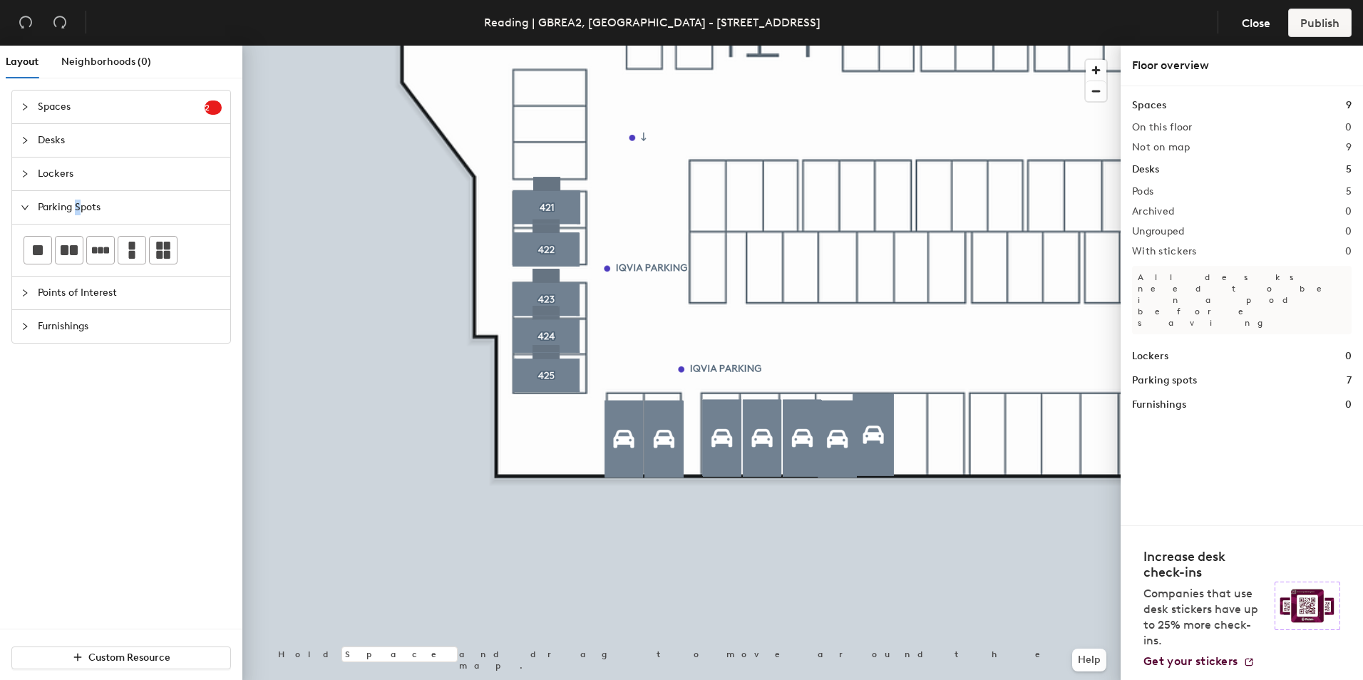
click at [78, 205] on span "Parking Spots" at bounding box center [130, 207] width 184 height 33
click at [145, 654] on span "Custom Resource" at bounding box center [129, 657] width 82 height 12
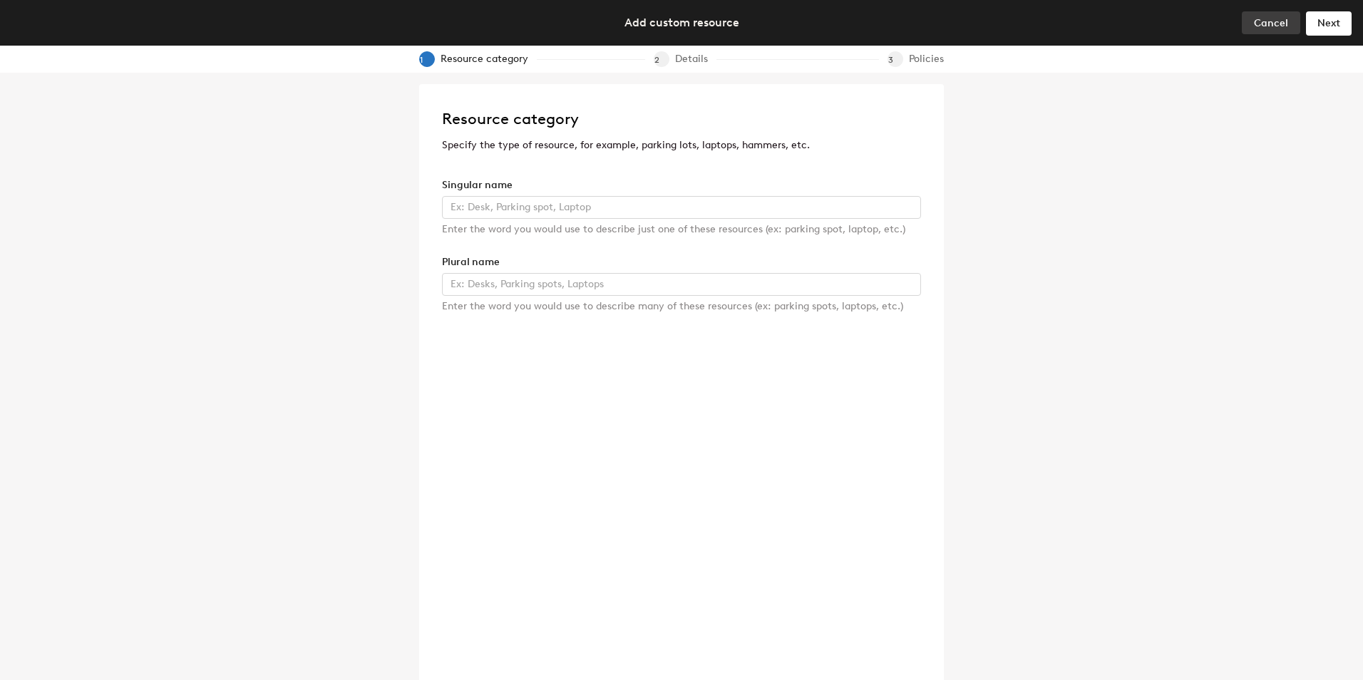
click at [1262, 31] on button "Cancel" at bounding box center [1271, 22] width 58 height 23
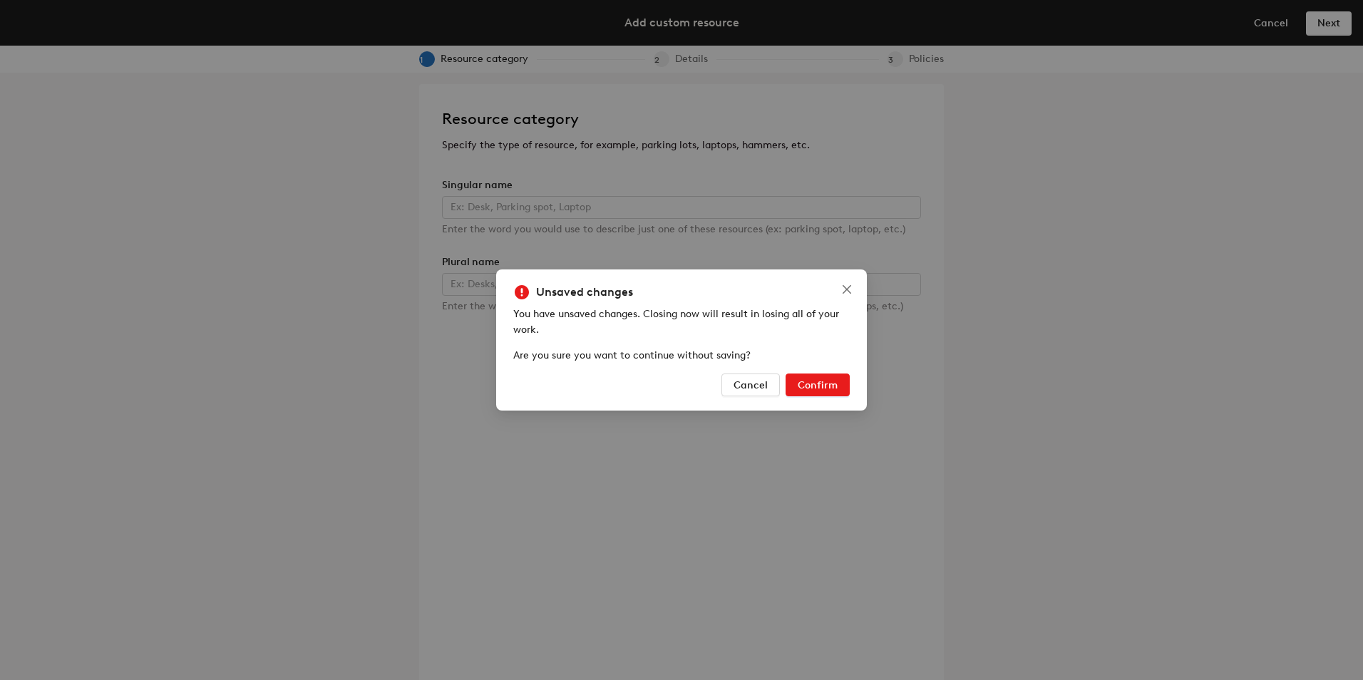
click at [827, 389] on span "Confirm" at bounding box center [818, 385] width 40 height 12
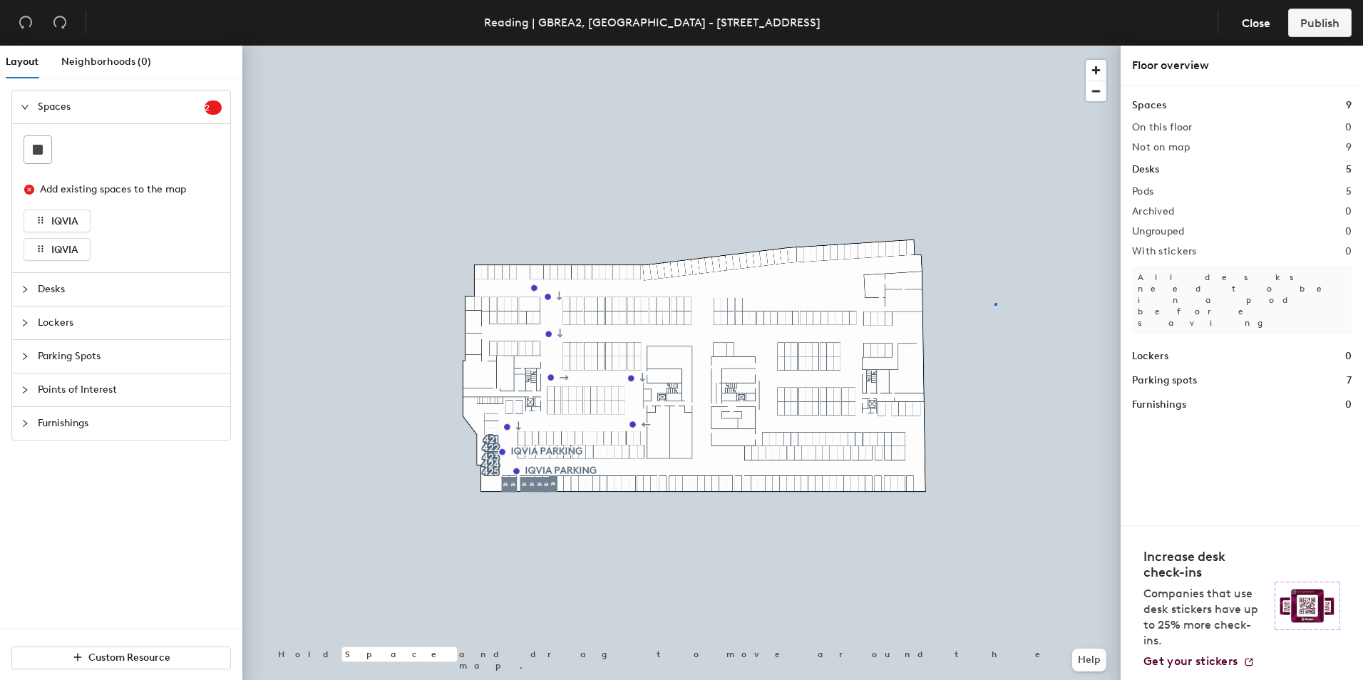
click at [995, 46] on div at bounding box center [681, 46] width 878 height 0
click at [1320, 285] on p "All desks need to be in a pod before saving" at bounding box center [1242, 300] width 220 height 68
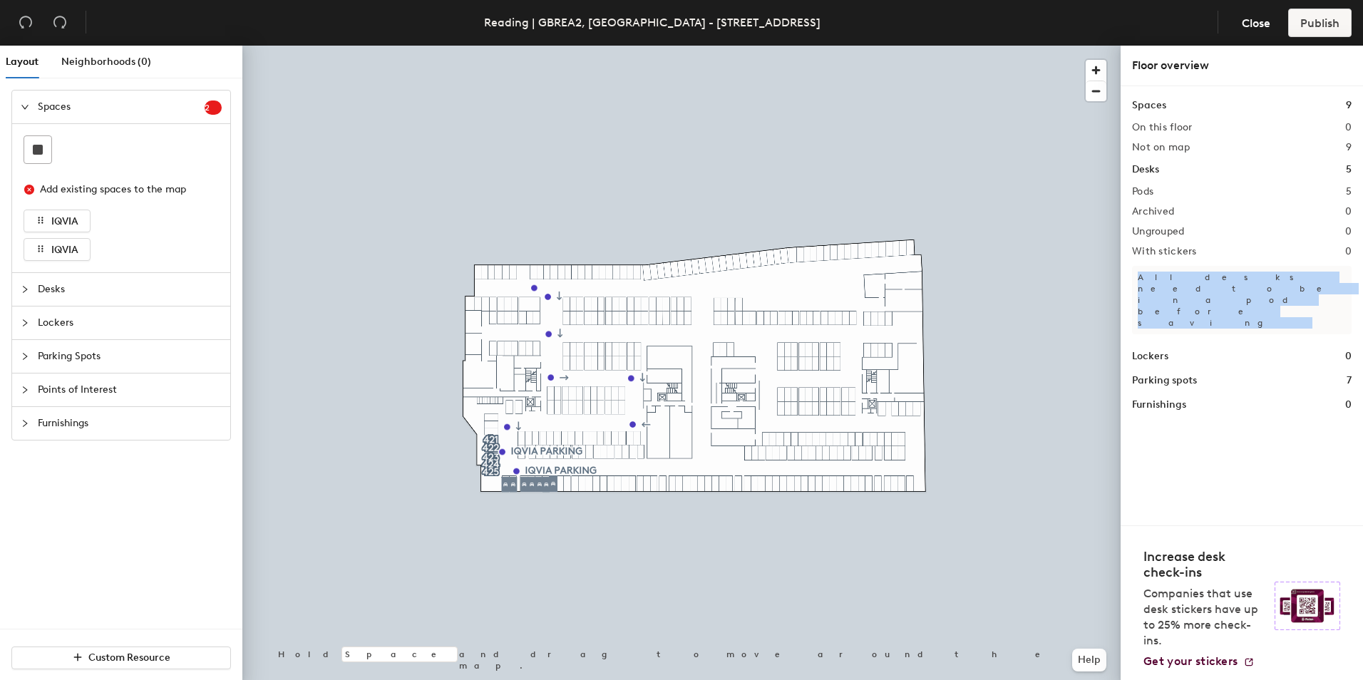
drag, startPoint x: 1320, startPoint y: 285, endPoint x: 1291, endPoint y: 279, distance: 29.9
click at [1291, 279] on p "All desks need to be in a pod before saving" at bounding box center [1242, 300] width 220 height 68
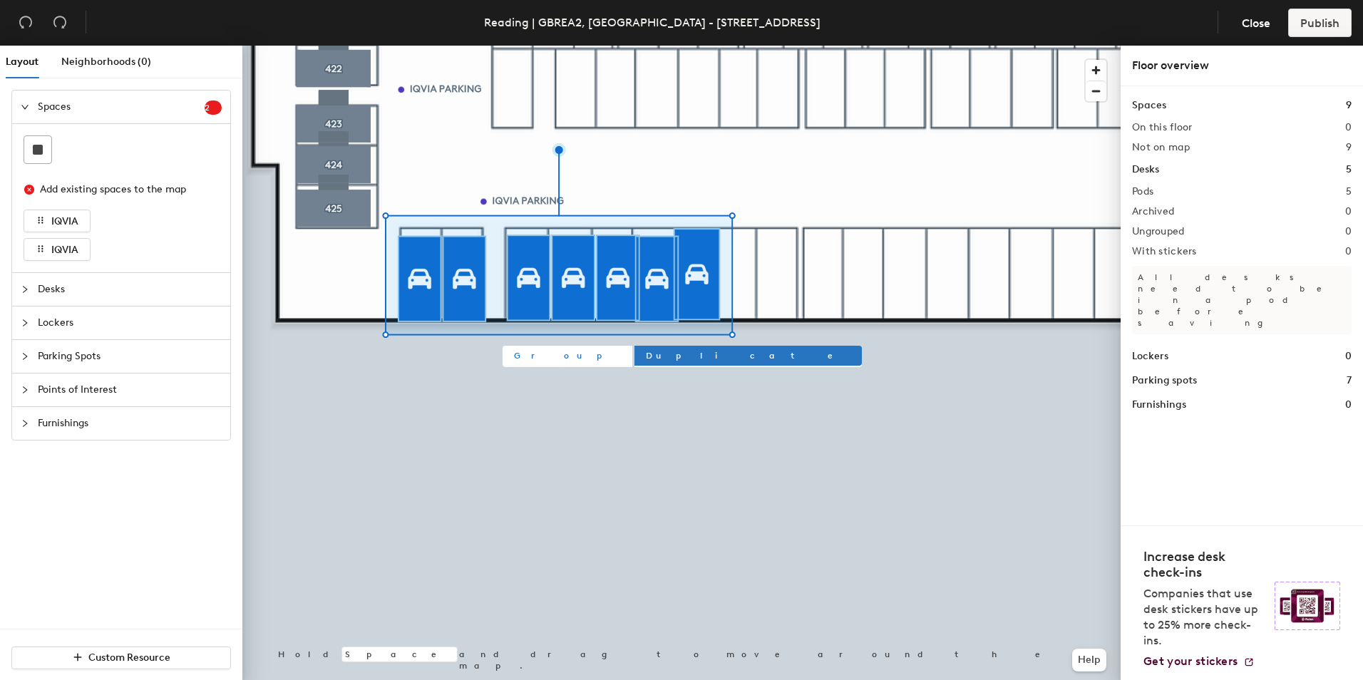
click at [526, 357] on span "Group" at bounding box center [567, 355] width 107 height 13
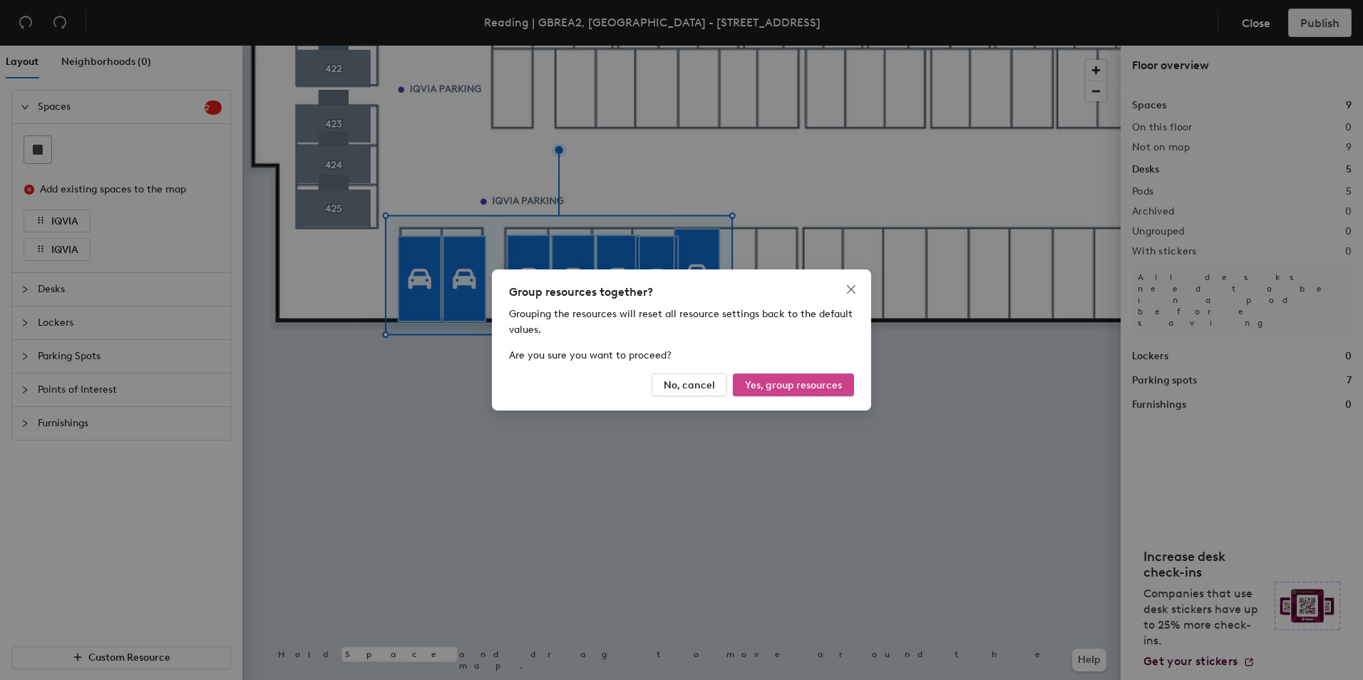
click at [802, 387] on span "Yes, group resources" at bounding box center [793, 385] width 97 height 12
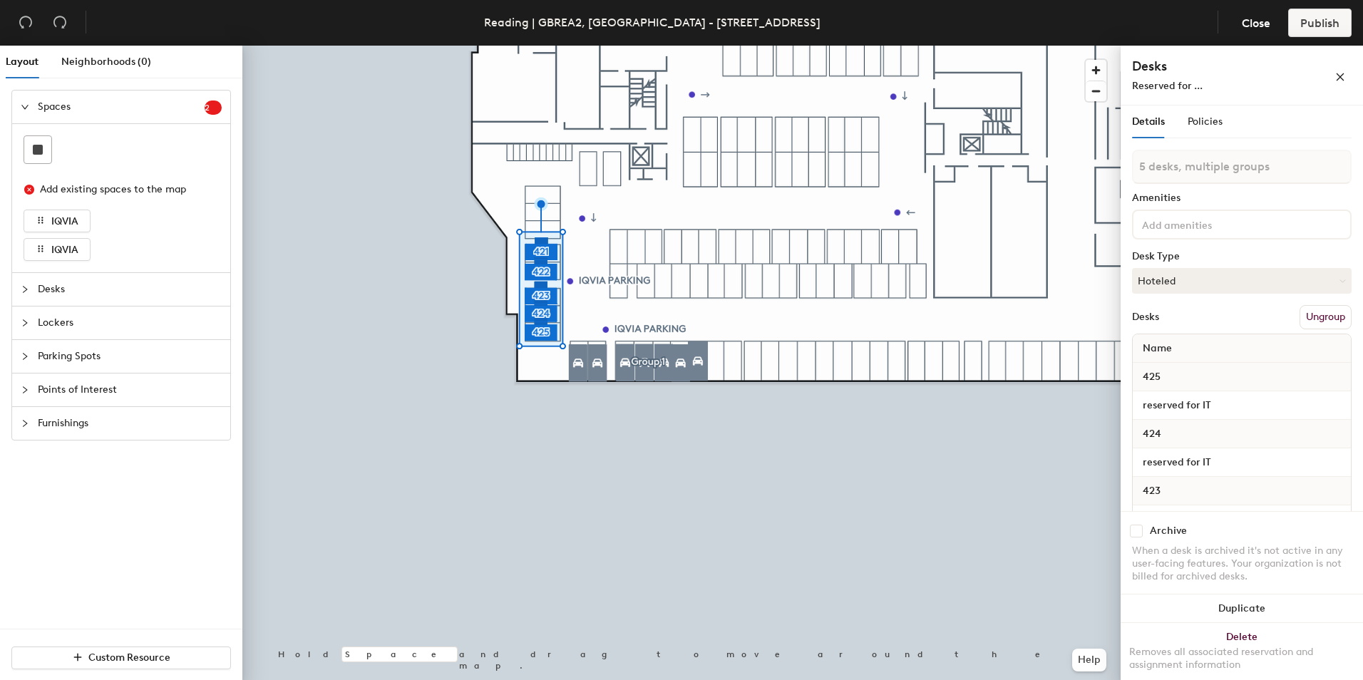
click at [1309, 316] on button "Ungroup" at bounding box center [1325, 317] width 52 height 24
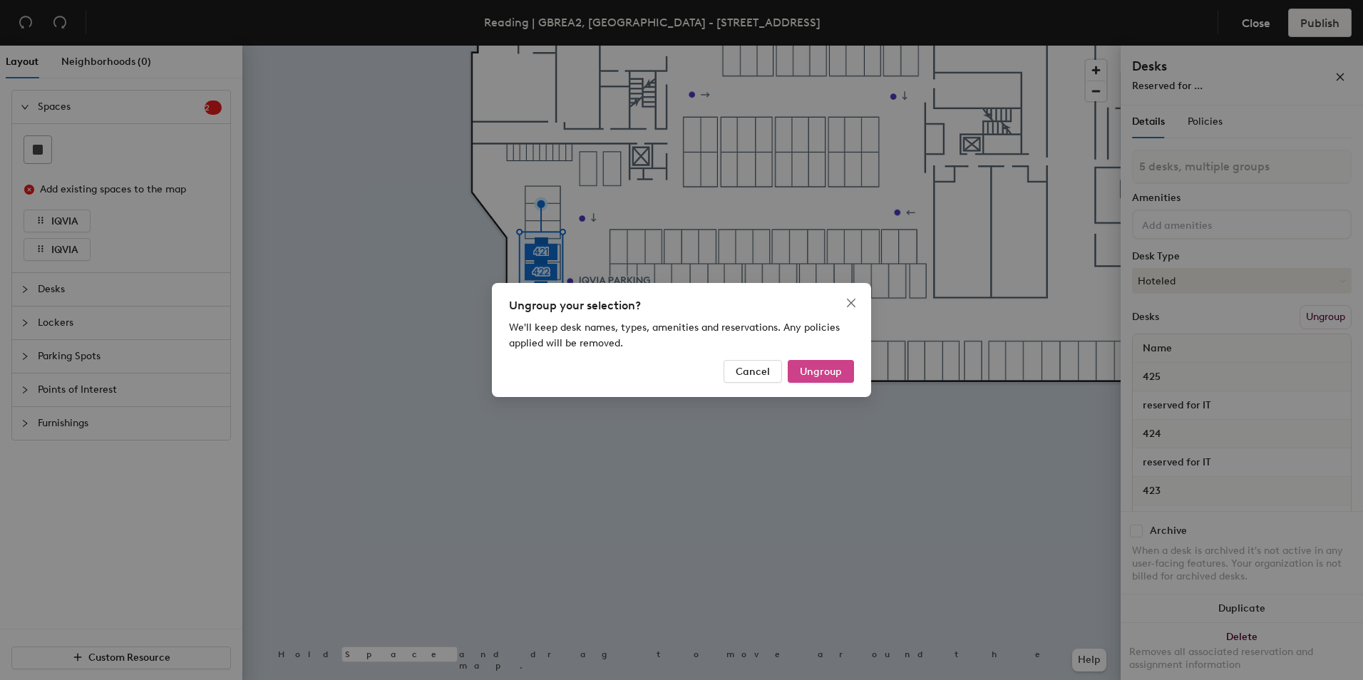
click at [823, 366] on button "Ungroup" at bounding box center [821, 371] width 66 height 23
type input "5 desks"
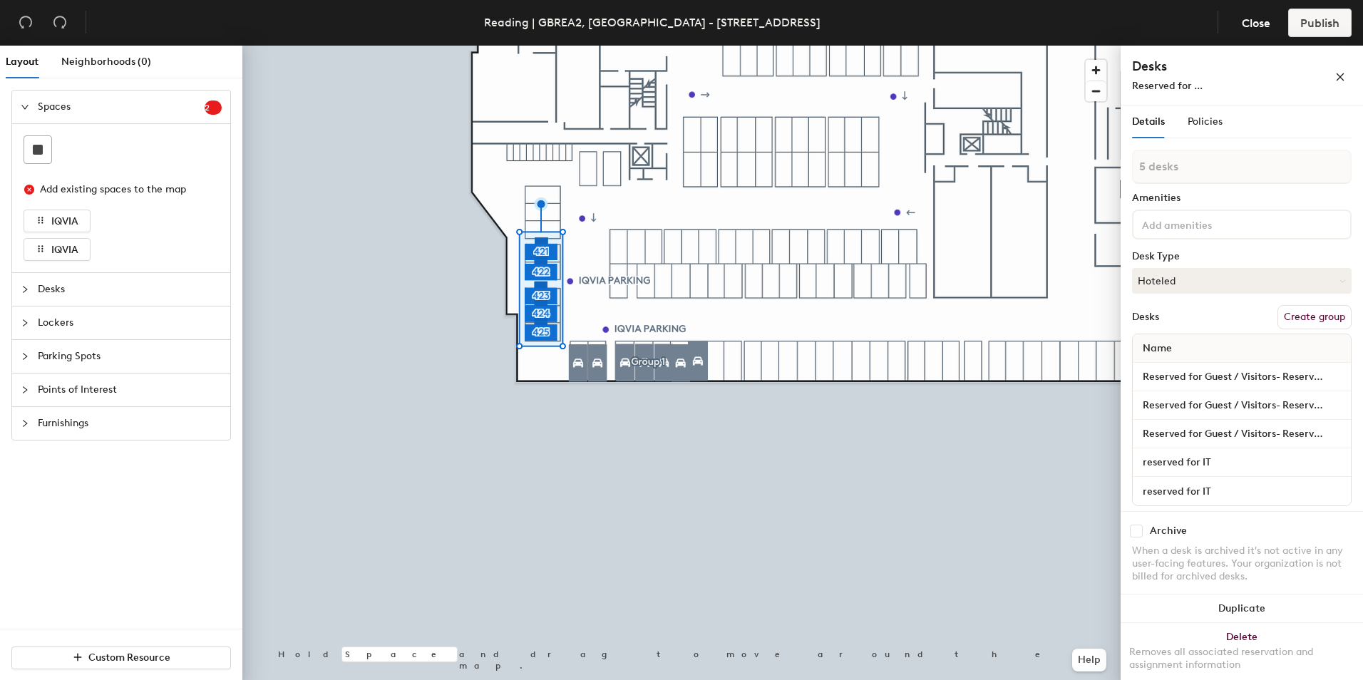
click at [1284, 324] on button "Create group" at bounding box center [1314, 317] width 74 height 24
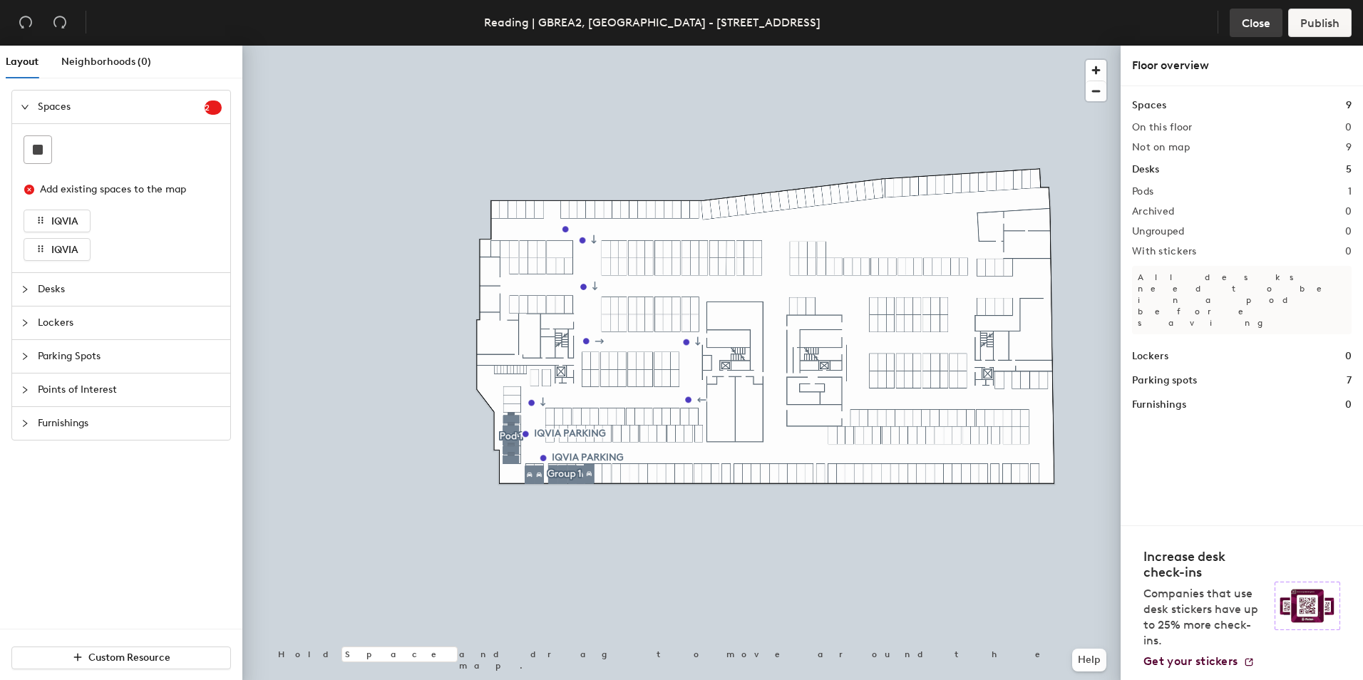
click at [1256, 27] on span "Close" at bounding box center [1256, 23] width 29 height 14
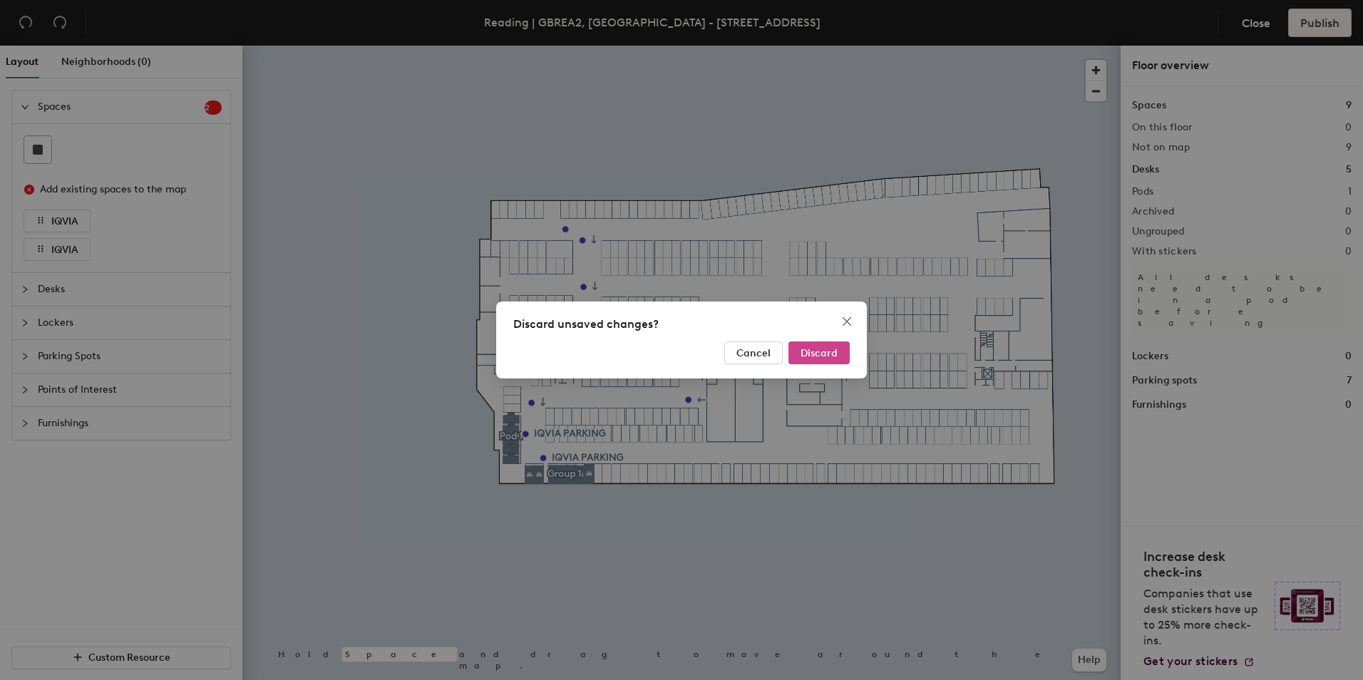
click at [816, 354] on span "Discard" at bounding box center [818, 353] width 37 height 12
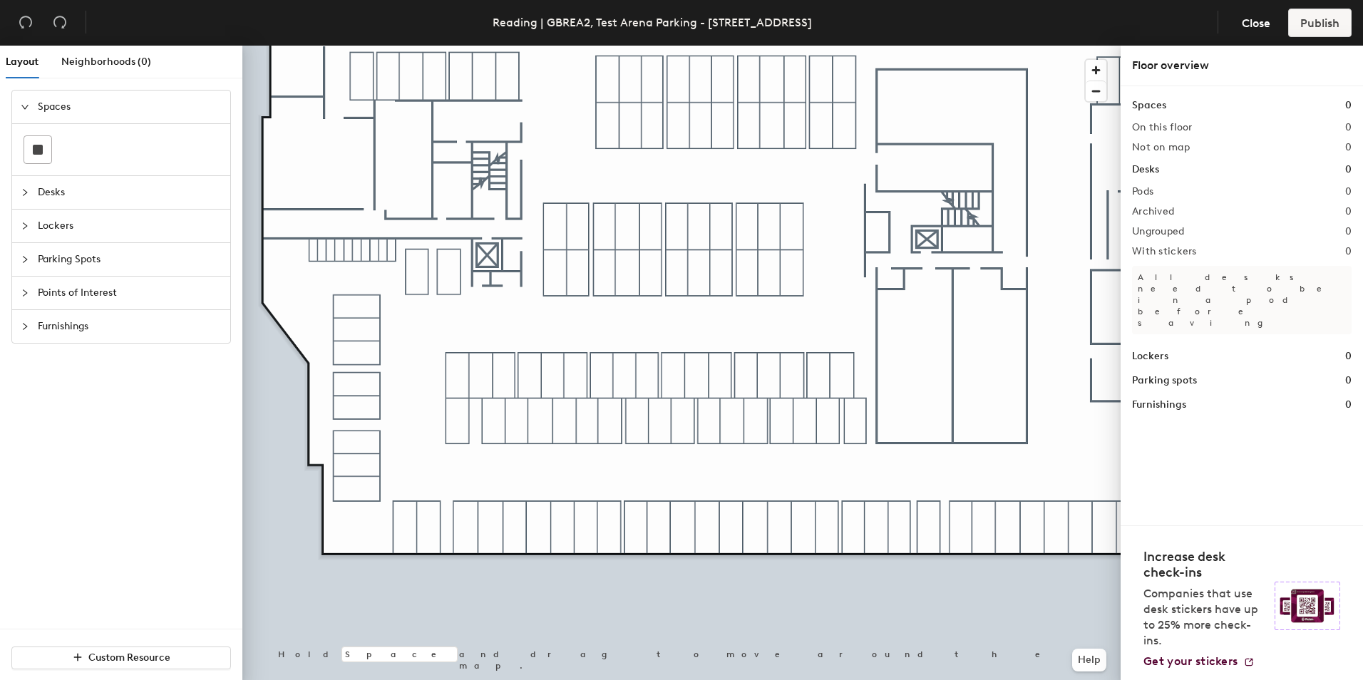
click at [42, 193] on span "Desks" at bounding box center [130, 192] width 184 height 33
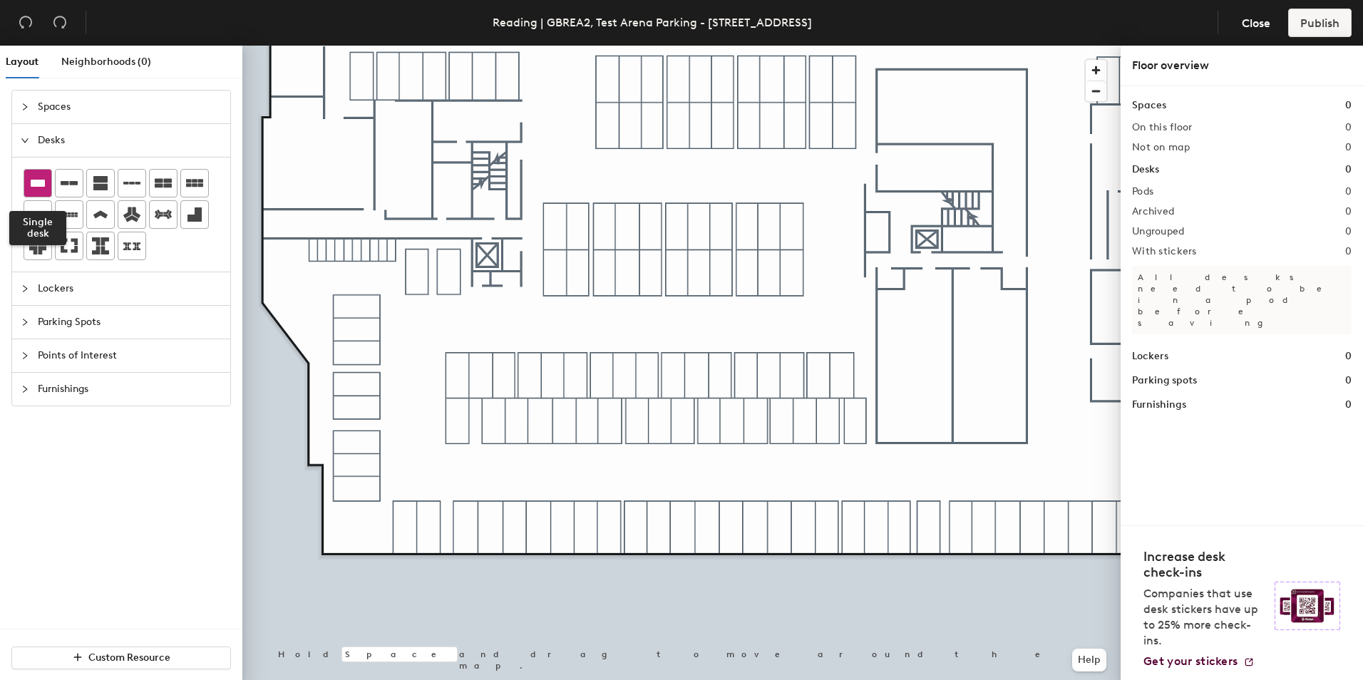
click at [48, 180] on div at bounding box center [37, 183] width 27 height 27
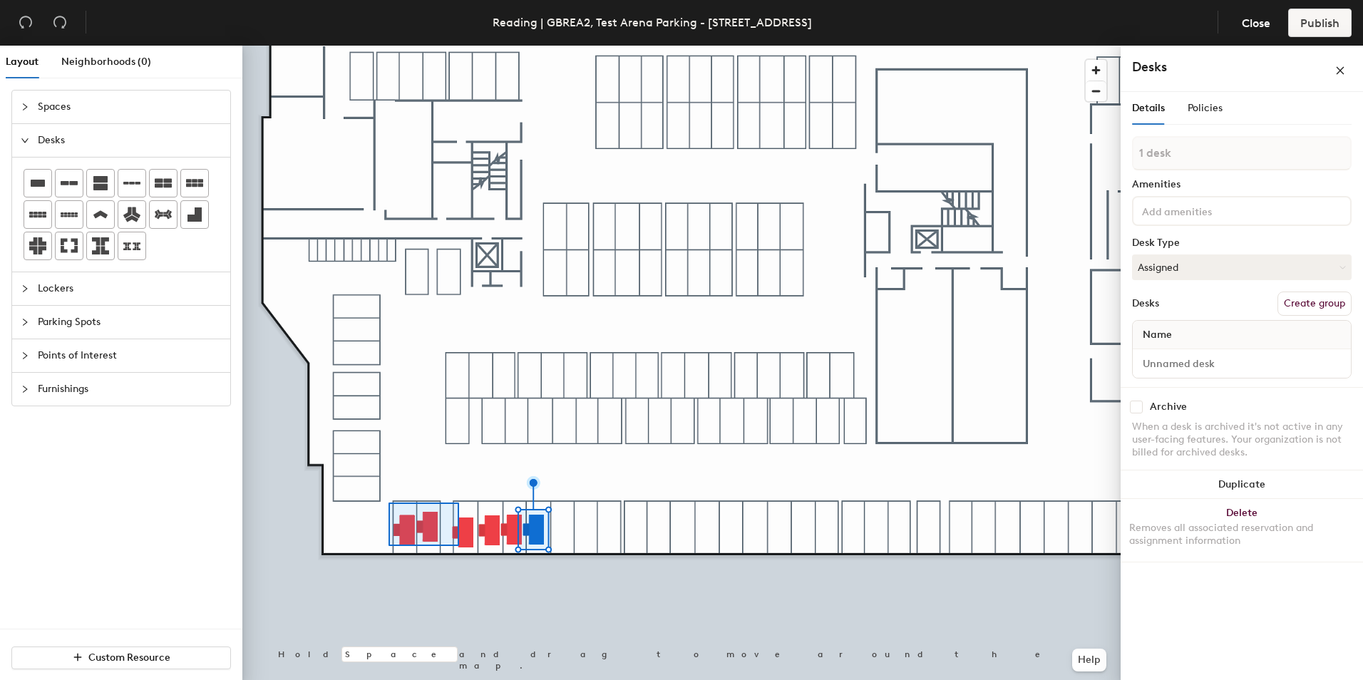
type input "6 desks"
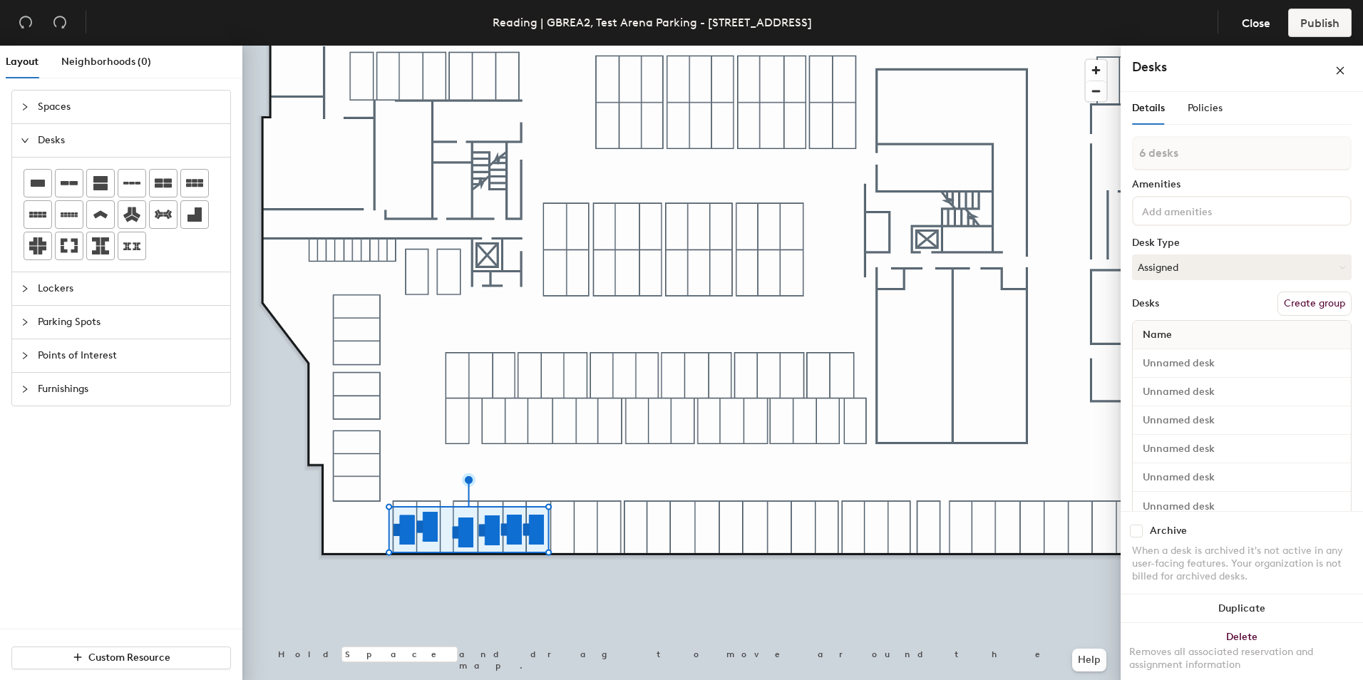
click at [1315, 299] on button "Create group" at bounding box center [1314, 303] width 74 height 24
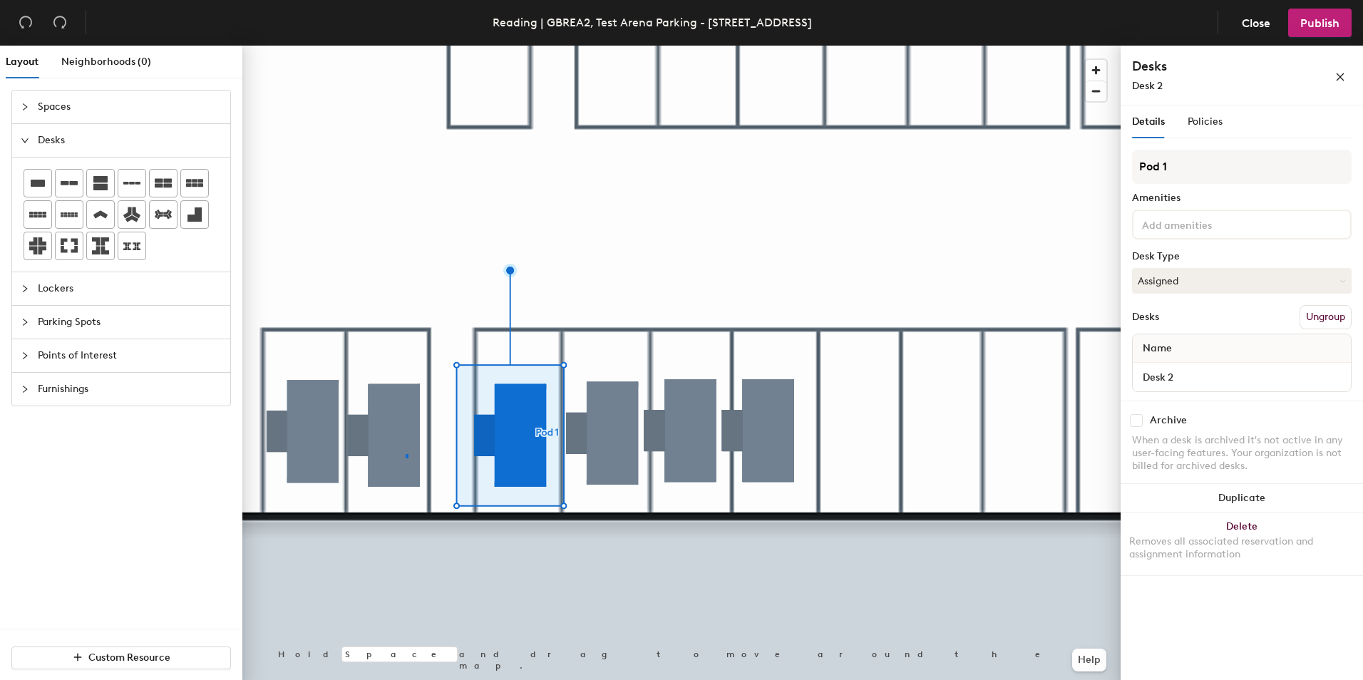
click at [408, 46] on div at bounding box center [681, 46] width 878 height 0
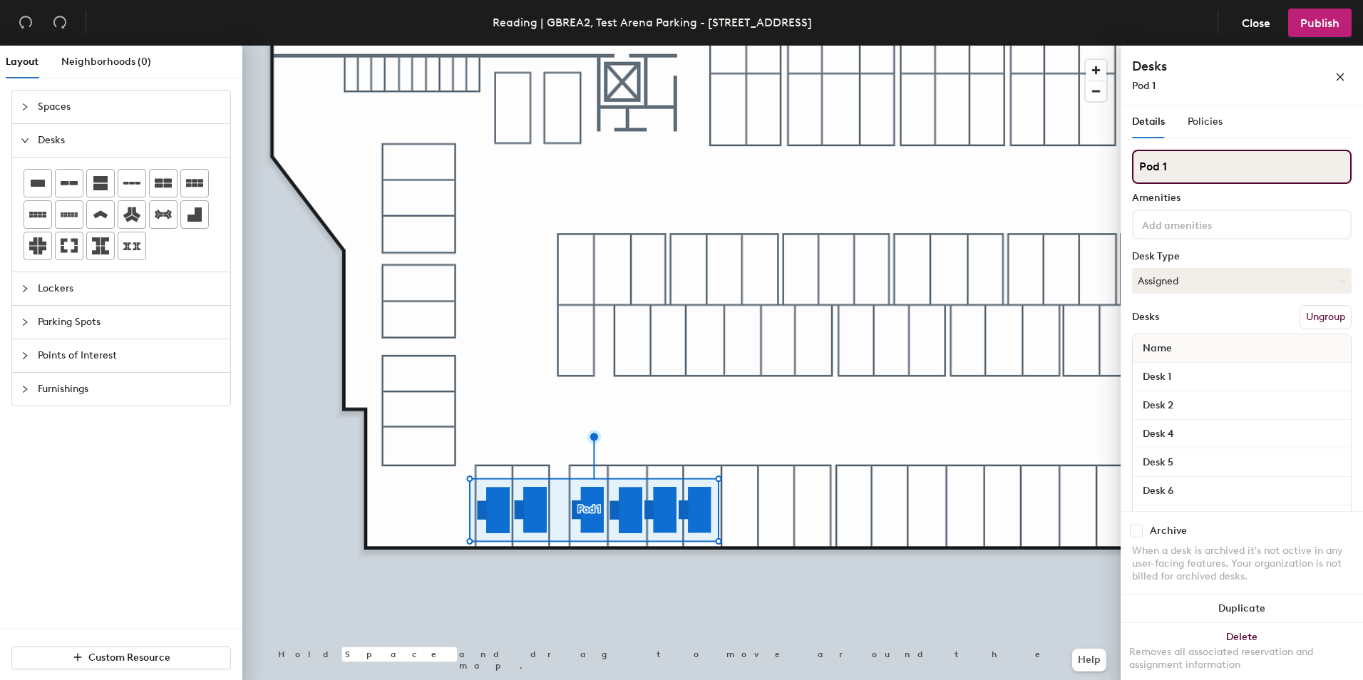
click at [1070, 142] on div "Layout Neighborhoods (0) Spaces Desks Lockers Parking Spots Points of Interest …" at bounding box center [681, 366] width 1363 height 640
type input "IQVIA Parking"
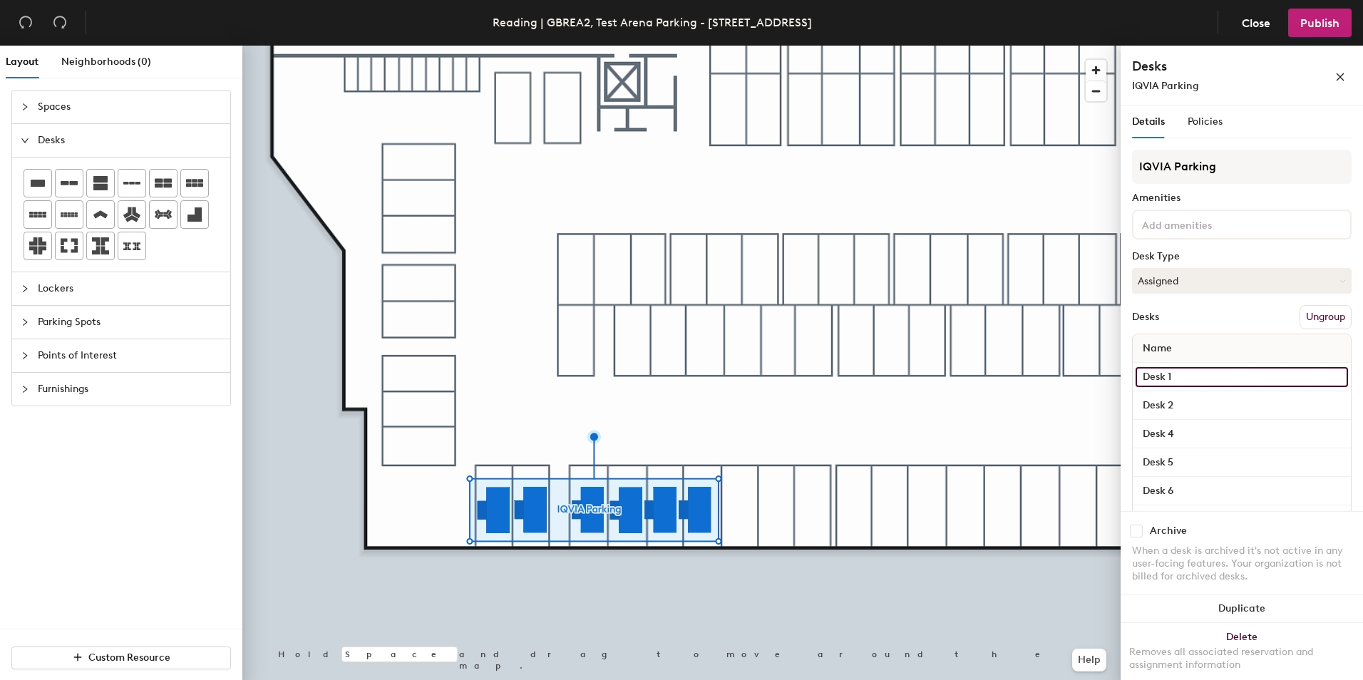
click at [1175, 377] on input "Desk 1" at bounding box center [1241, 377] width 212 height 20
paste input "Parking spot 426"
type input "Parking spot 426"
click at [1098, 381] on div "Layout Neighborhoods (0) Spaces Desks Lockers Parking Spots Points of Interest …" at bounding box center [681, 366] width 1363 height 640
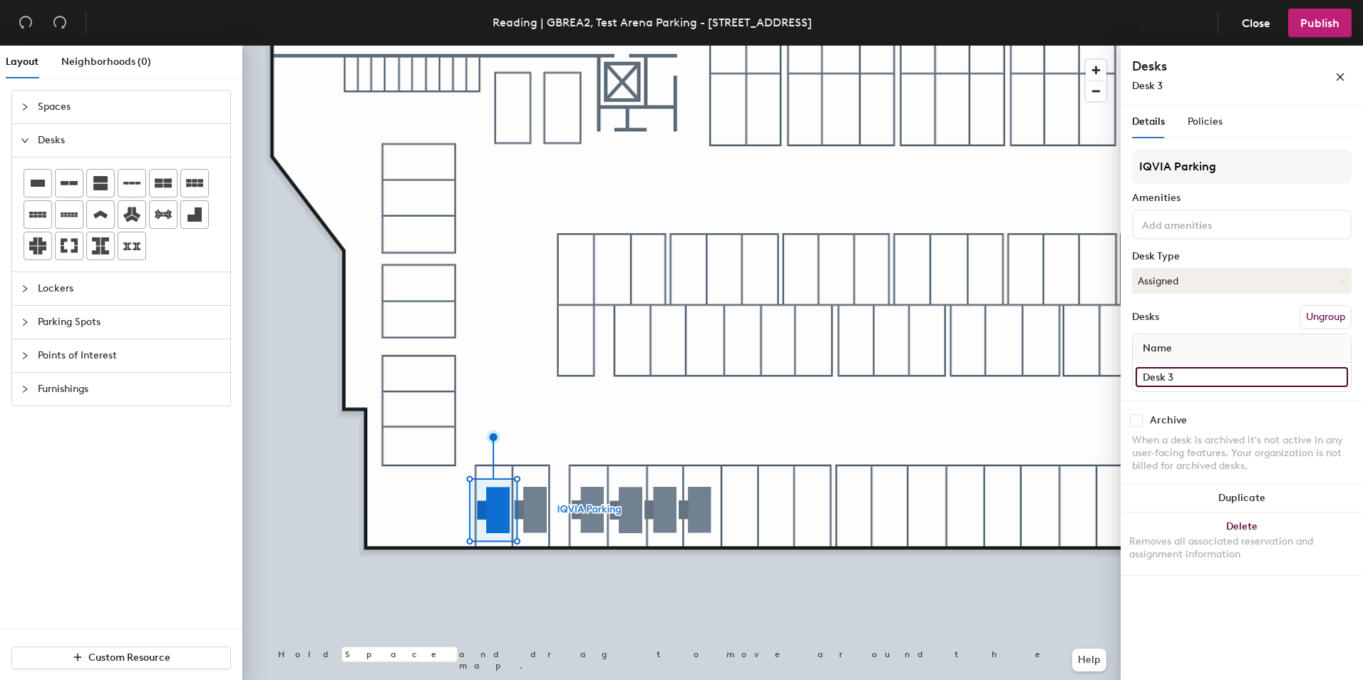
click at [1184, 374] on input "Desk 3" at bounding box center [1241, 377] width 212 height 20
paste input "Parking spot 426"
type input "Parking spot 426"
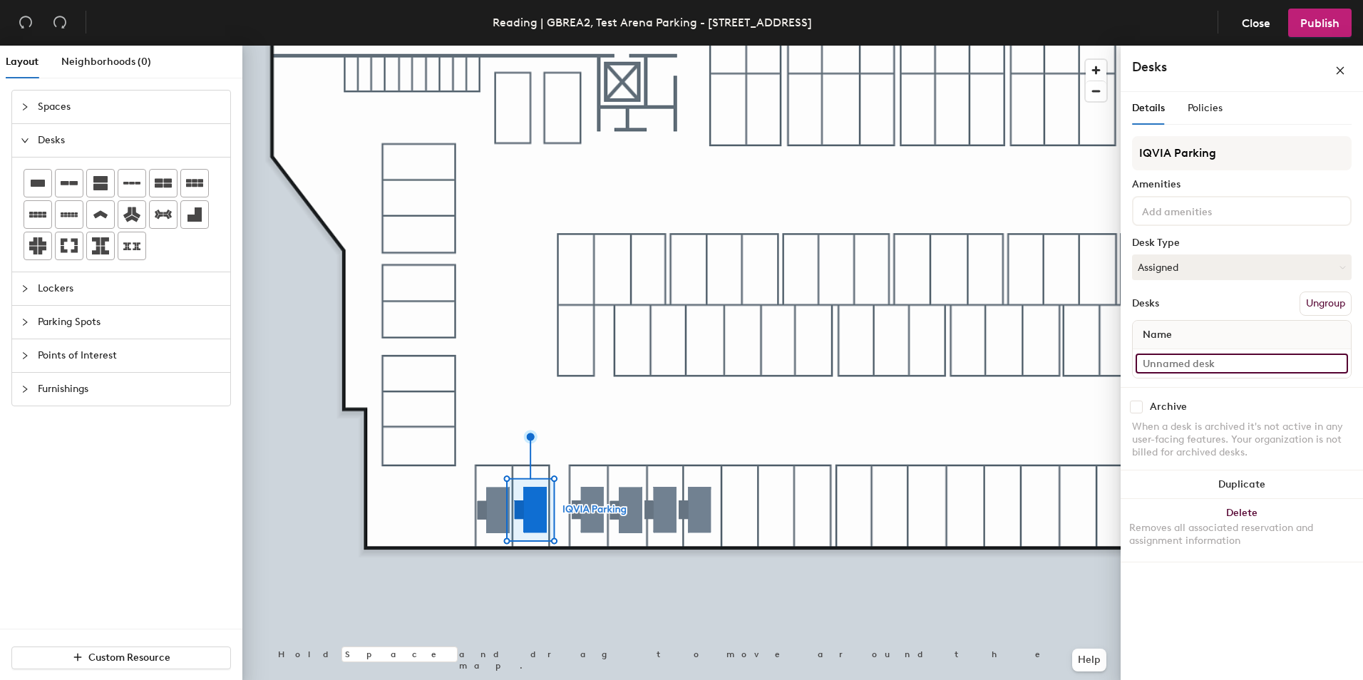
click at [1187, 356] on input at bounding box center [1241, 364] width 212 height 20
paste input "Parking spot 426"
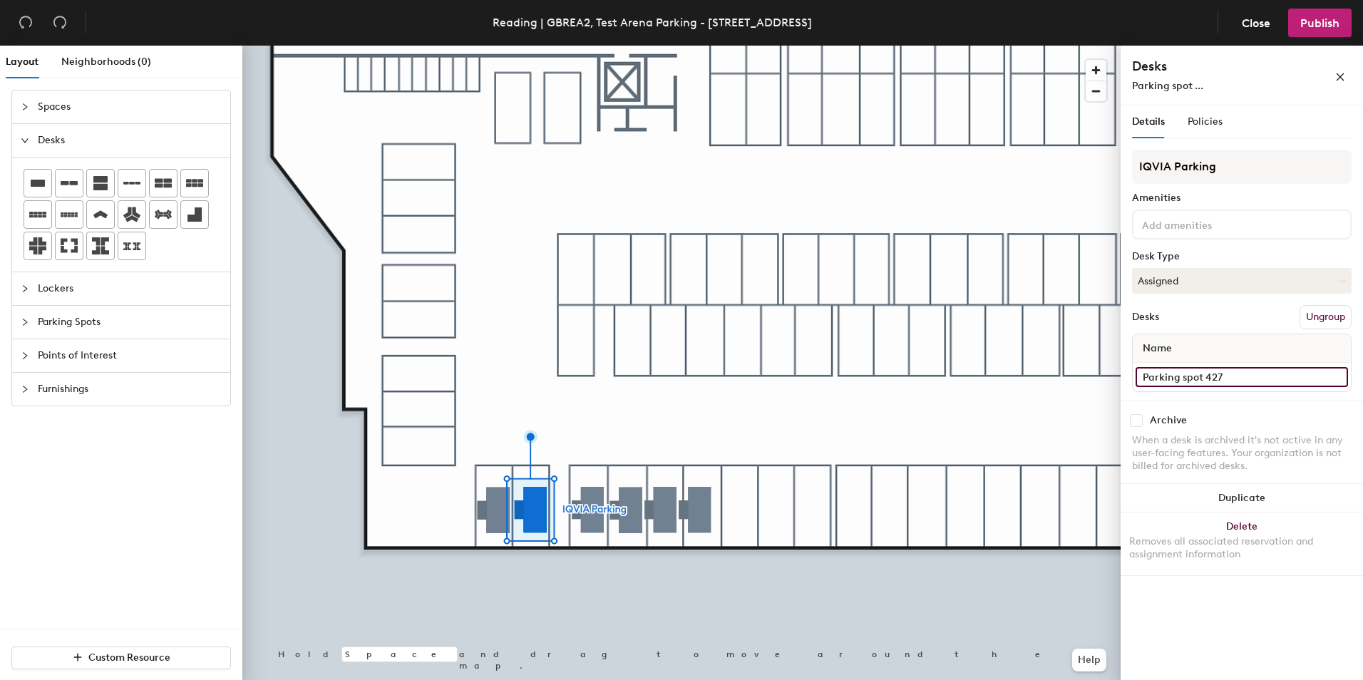
type input "Parking spot 427"
click at [1196, 376] on input "Desk 2" at bounding box center [1241, 377] width 212 height 20
paste input "Parking spot 426"
type input "Parking spot 428"
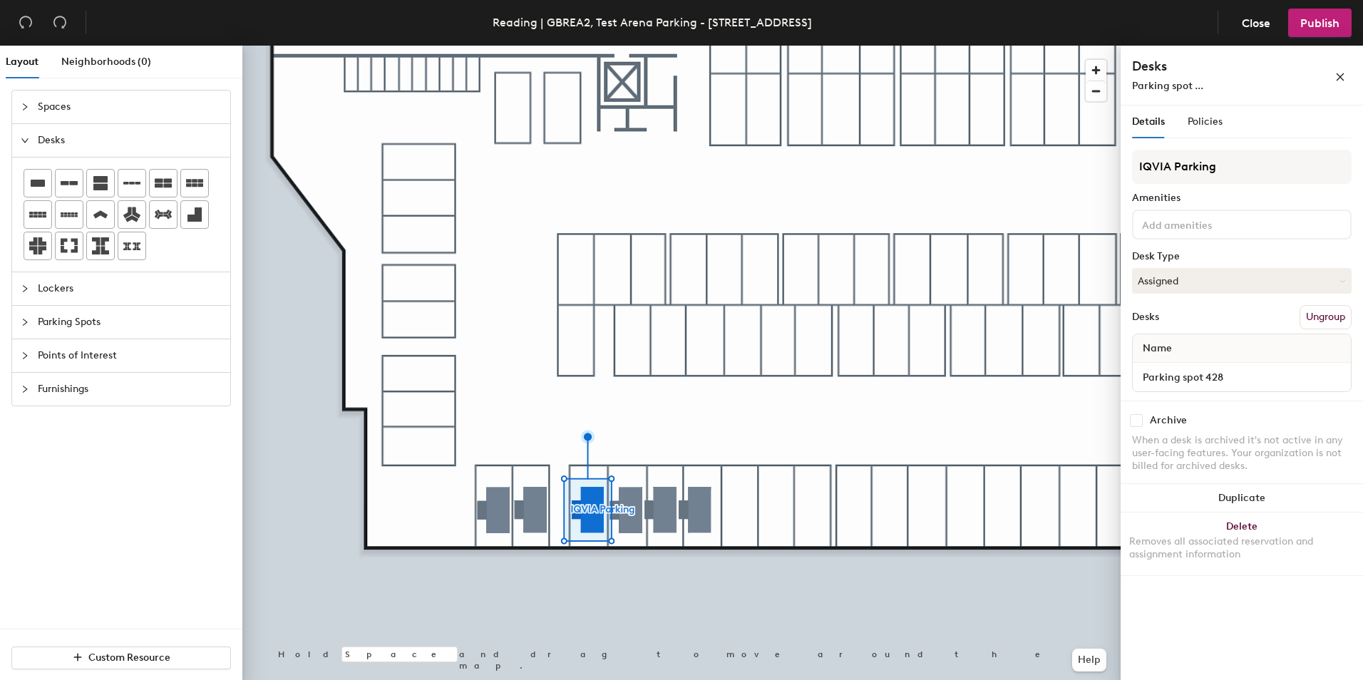
click at [729, 46] on div at bounding box center [681, 46] width 878 height 0
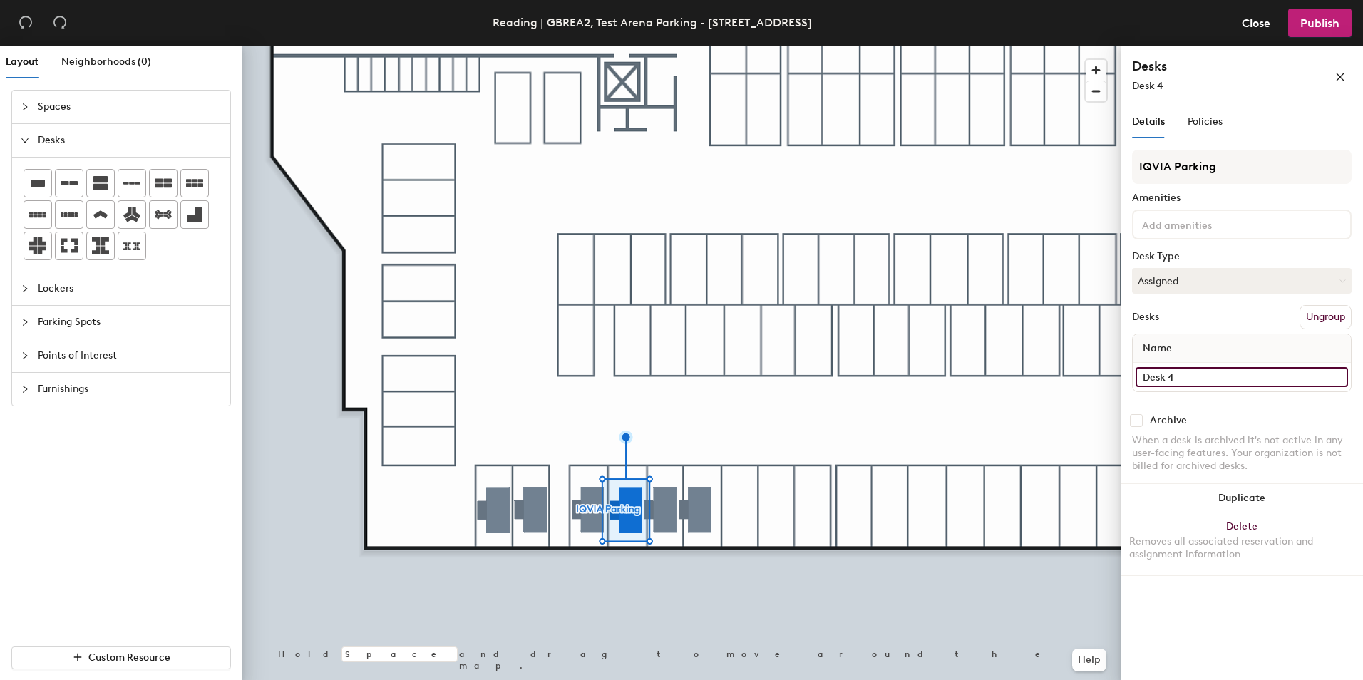
click at [1193, 381] on input "Desk 4" at bounding box center [1241, 377] width 212 height 20
paste input "Parking spot 426"
type input "Parking spot 429"
click at [1204, 378] on input "Desk 5" at bounding box center [1241, 377] width 212 height 20
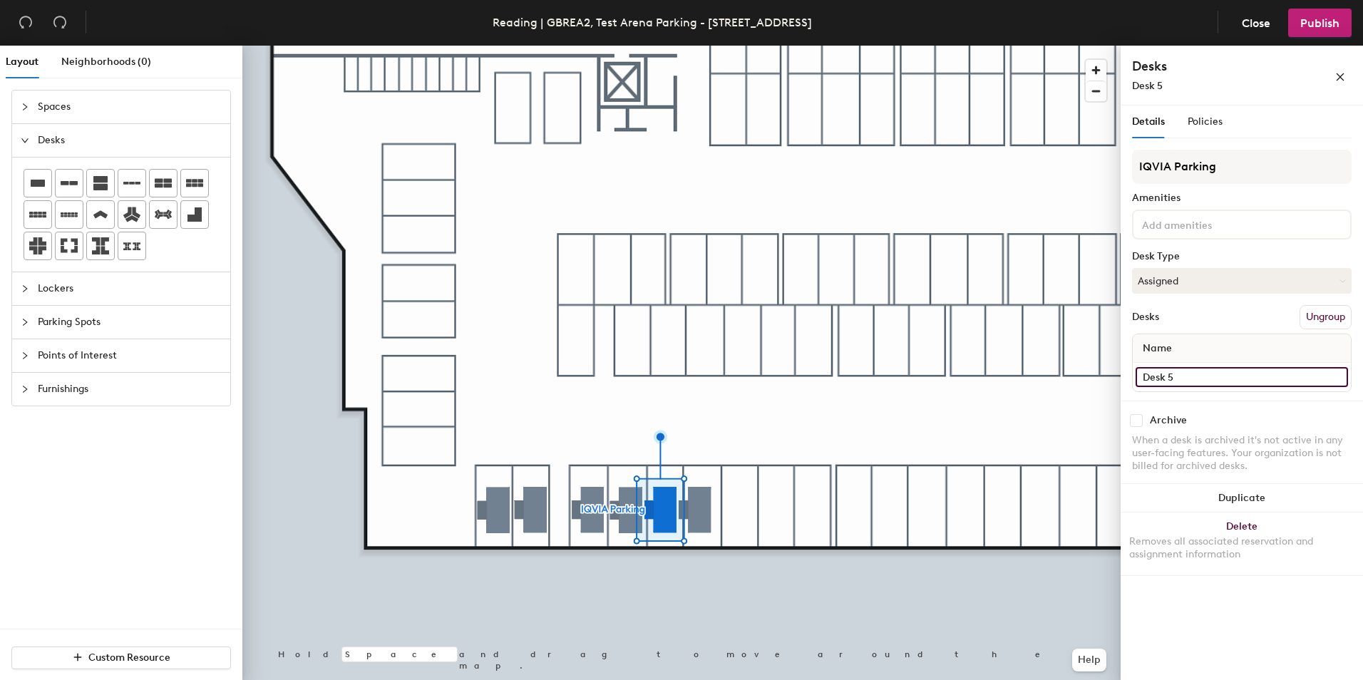
paste input "Parking spot 426"
type input "Parking spot 430"
click at [1218, 380] on input "Desk 6" at bounding box center [1241, 377] width 212 height 20
paste input "Parking spot 42"
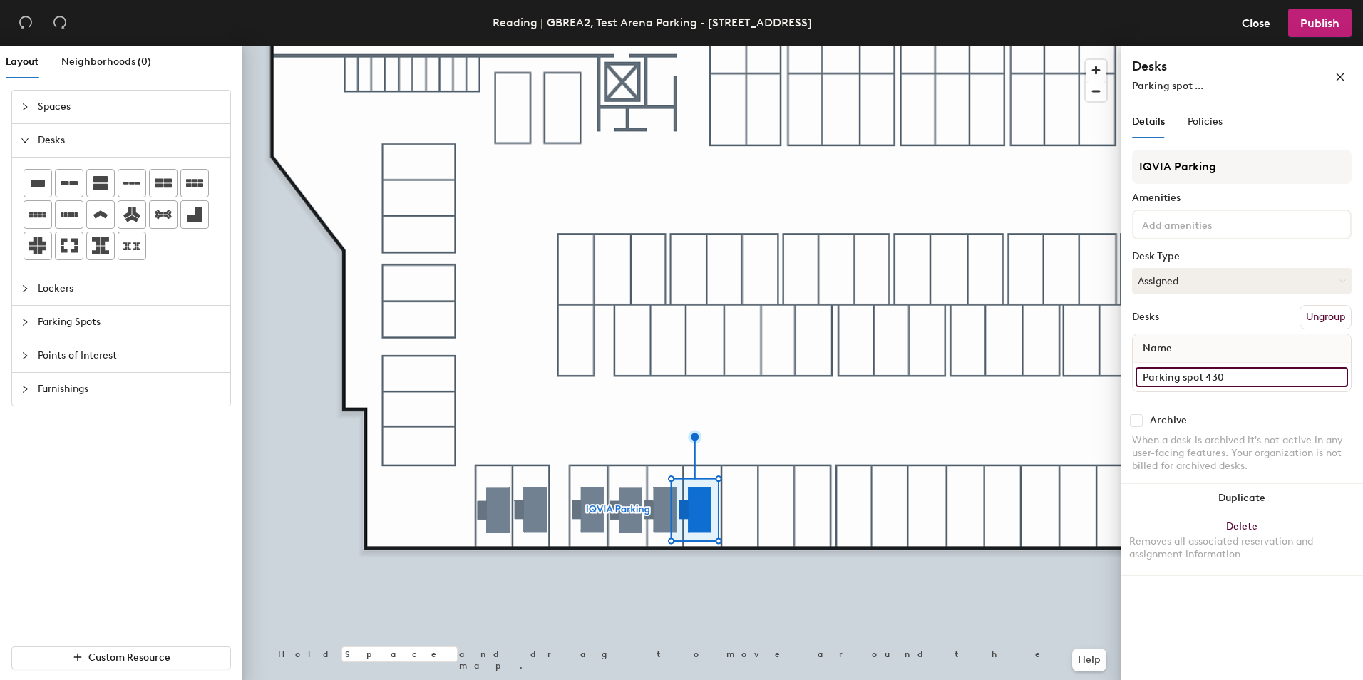
type input "Parking spot 430"
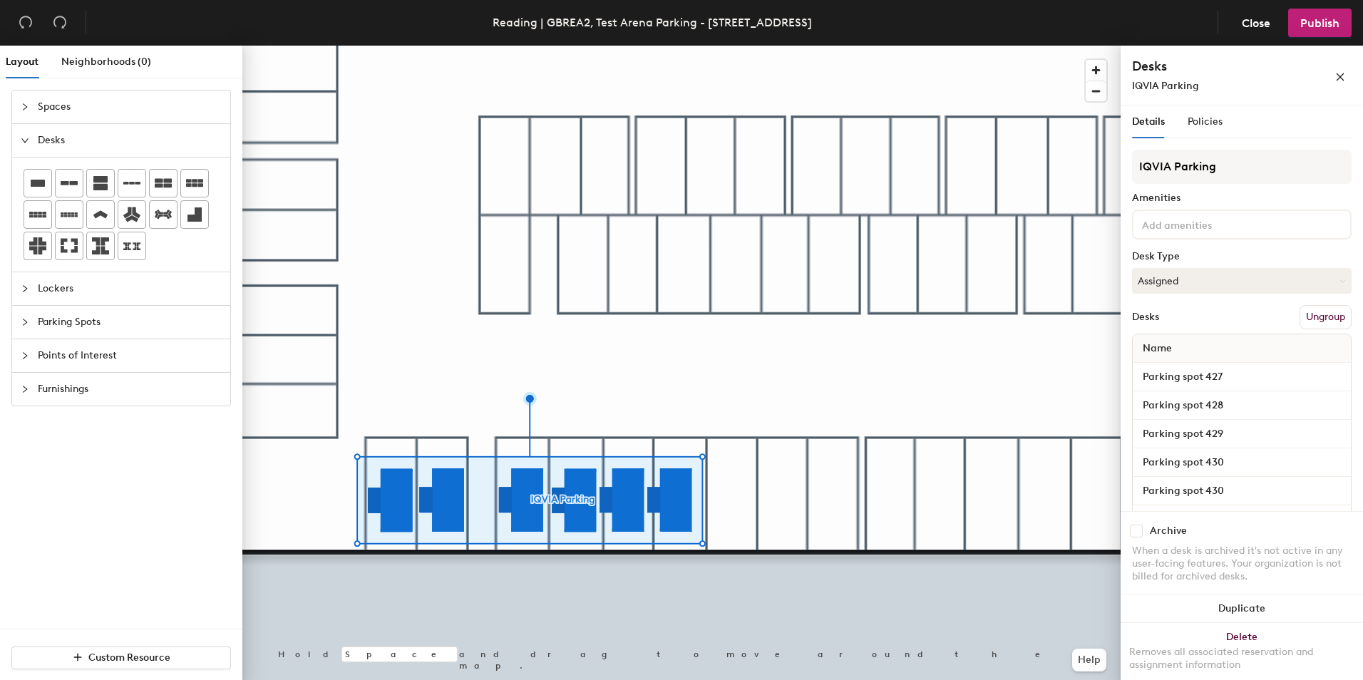
click at [1313, 314] on button "Ungroup" at bounding box center [1325, 317] width 52 height 24
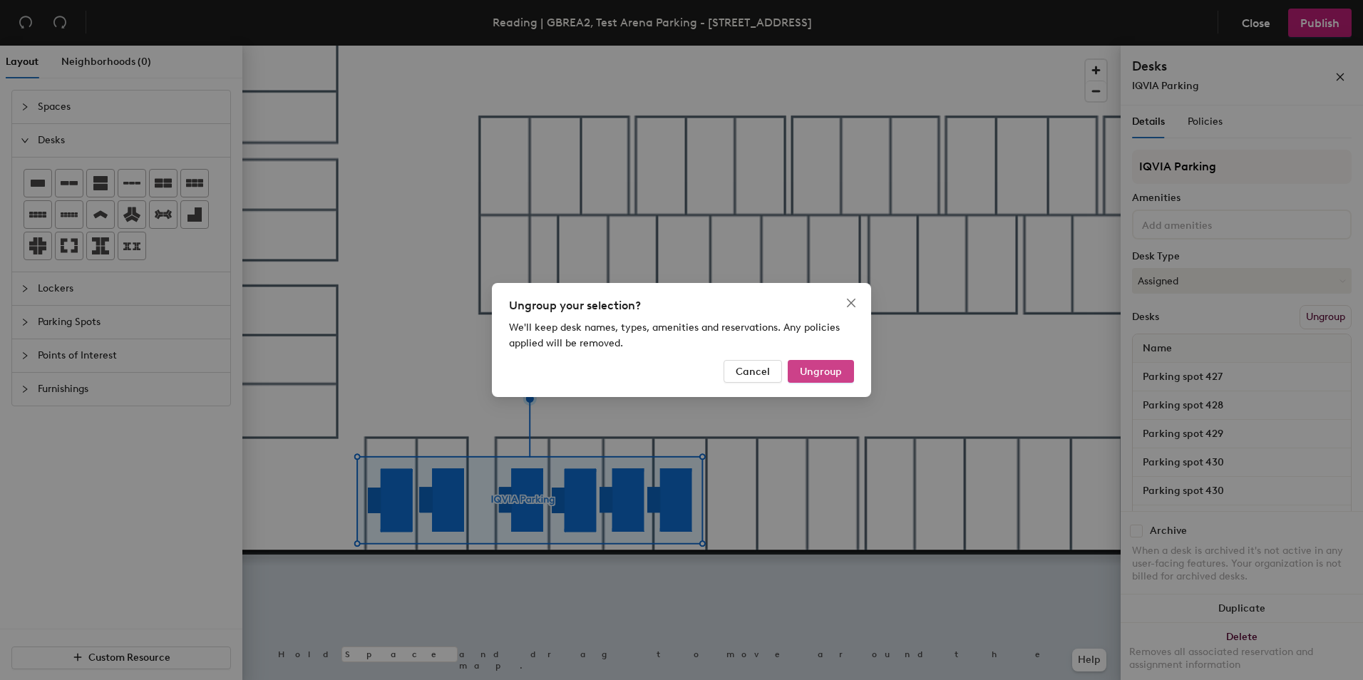
click at [833, 376] on span "Ungroup" at bounding box center [821, 372] width 42 height 12
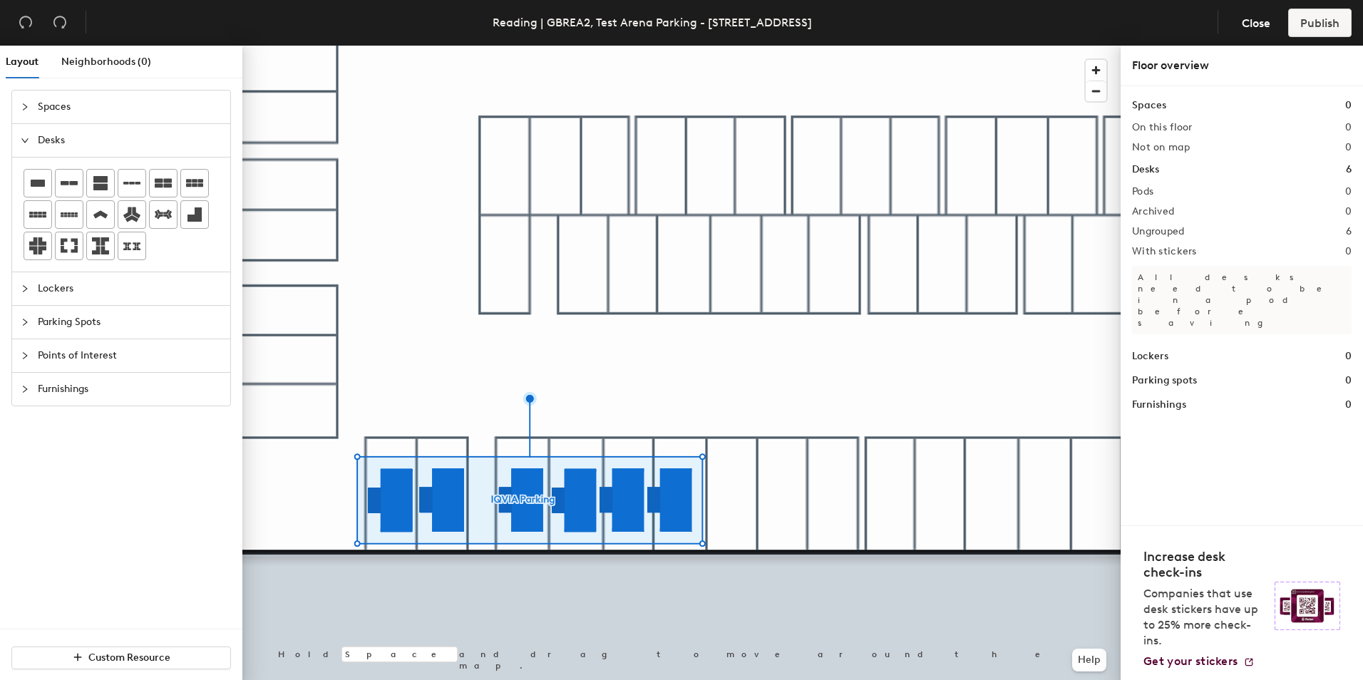
click at [685, 46] on div at bounding box center [681, 46] width 878 height 0
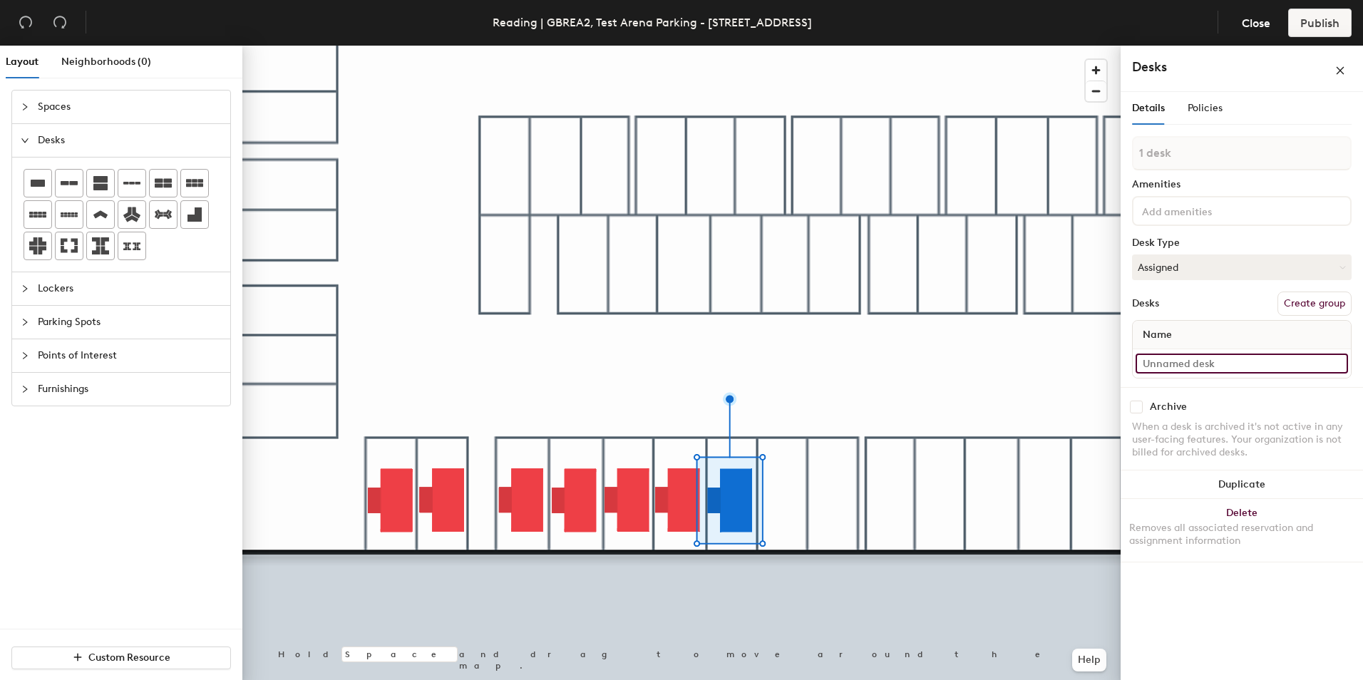
click at [1194, 368] on input at bounding box center [1241, 364] width 212 height 20
paste input "Parking spot 426"
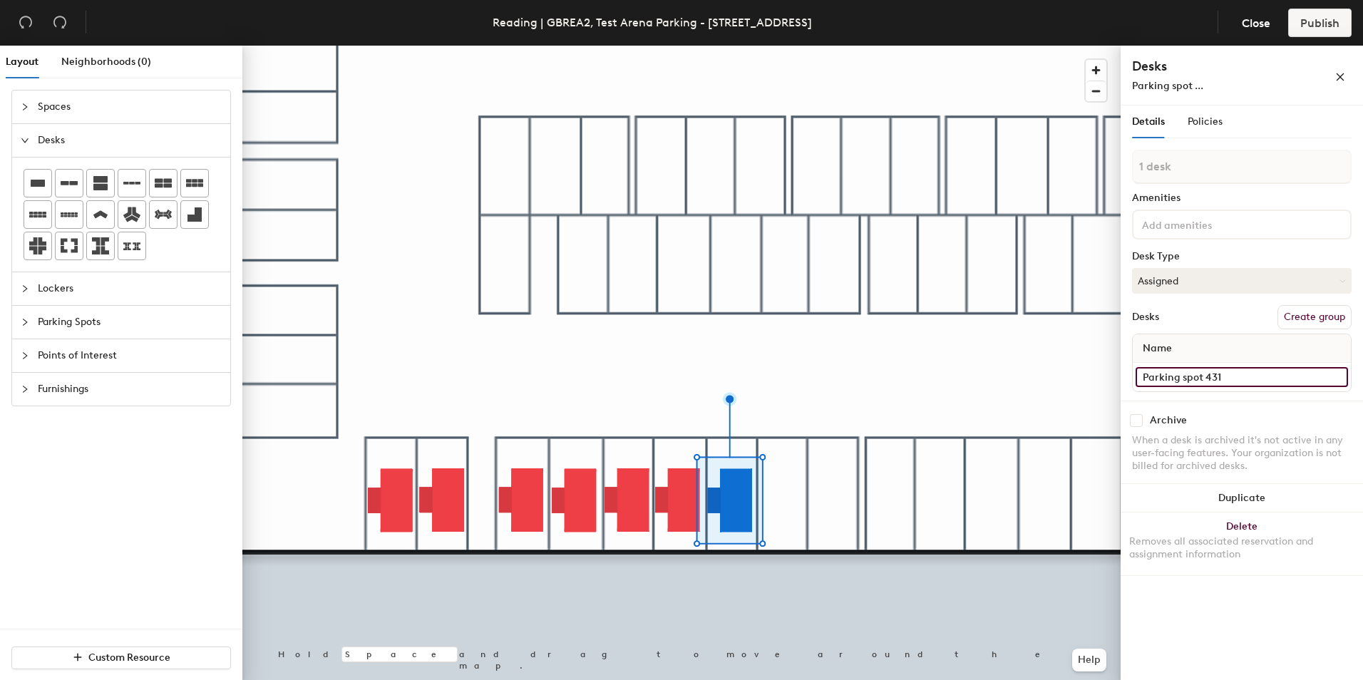
type input "Parking spot 431"
click at [763, 46] on div at bounding box center [681, 46] width 878 height 0
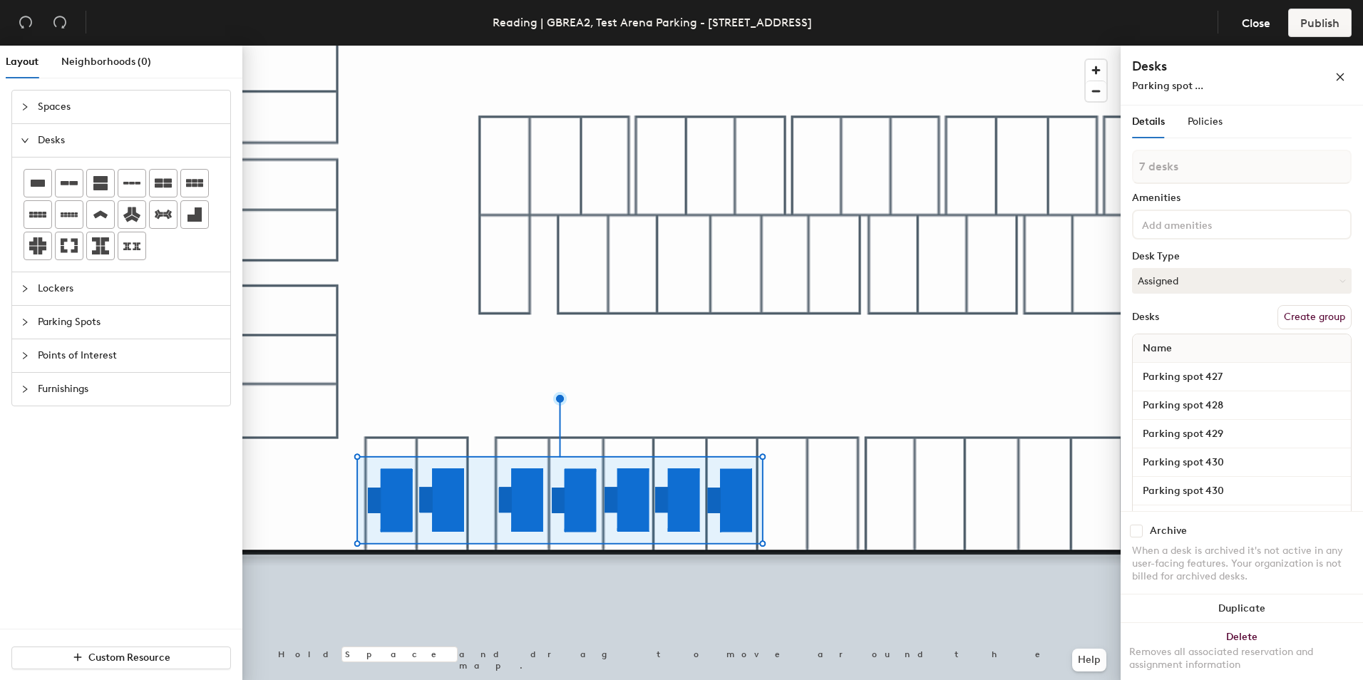
click at [1284, 306] on button "Create group" at bounding box center [1314, 317] width 74 height 24
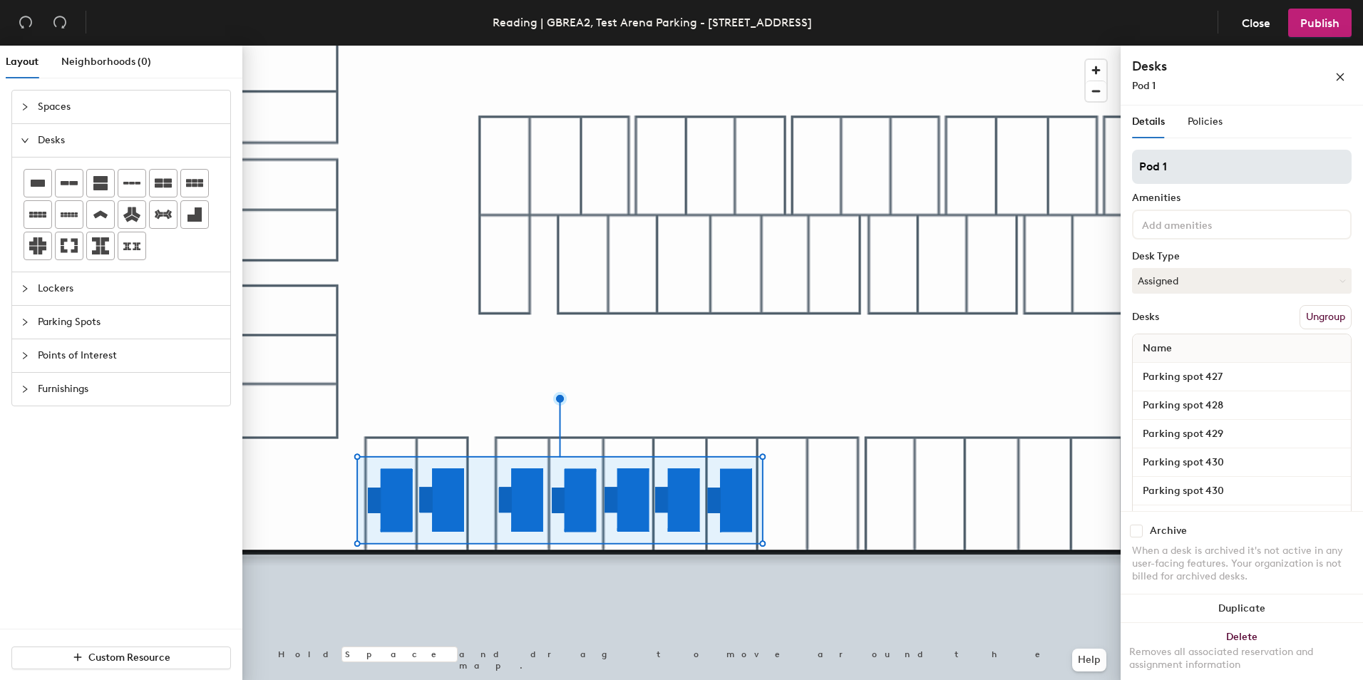
click at [1186, 157] on input "Pod 1" at bounding box center [1242, 167] width 220 height 34
type input "IQVIA Parking"
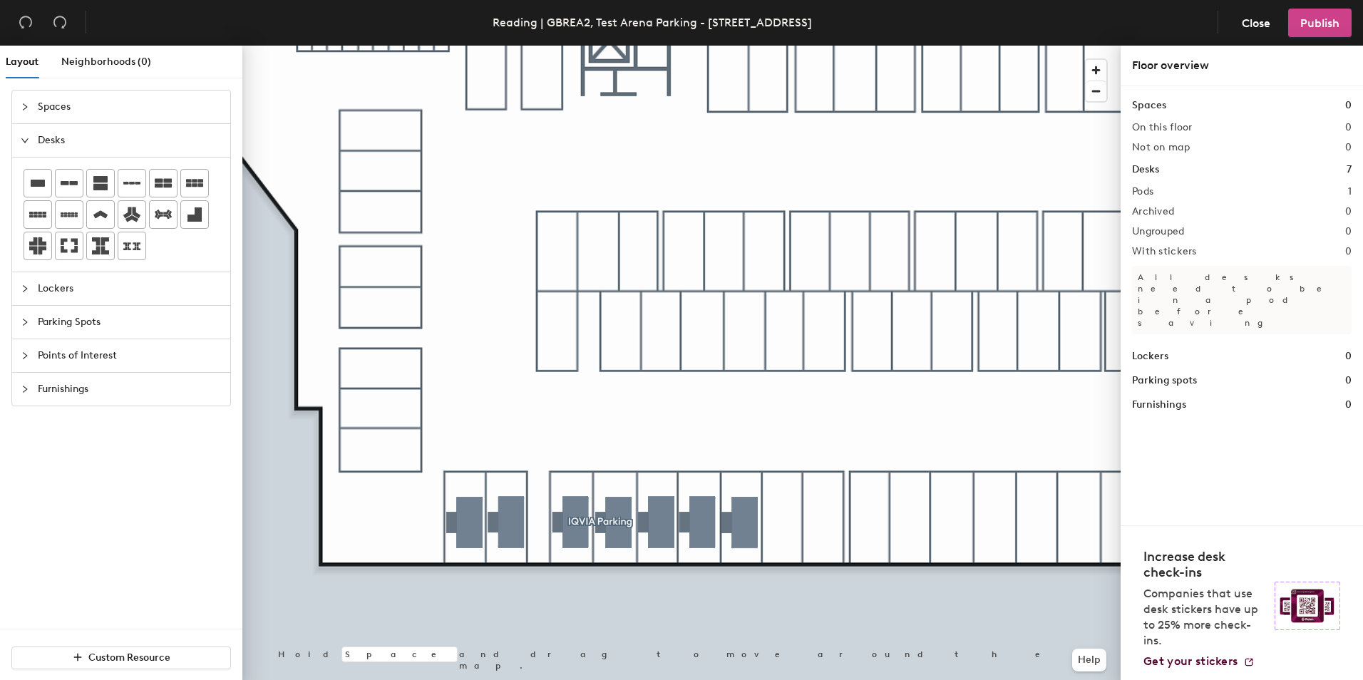
click at [1321, 23] on span "Publish" at bounding box center [1319, 23] width 39 height 14
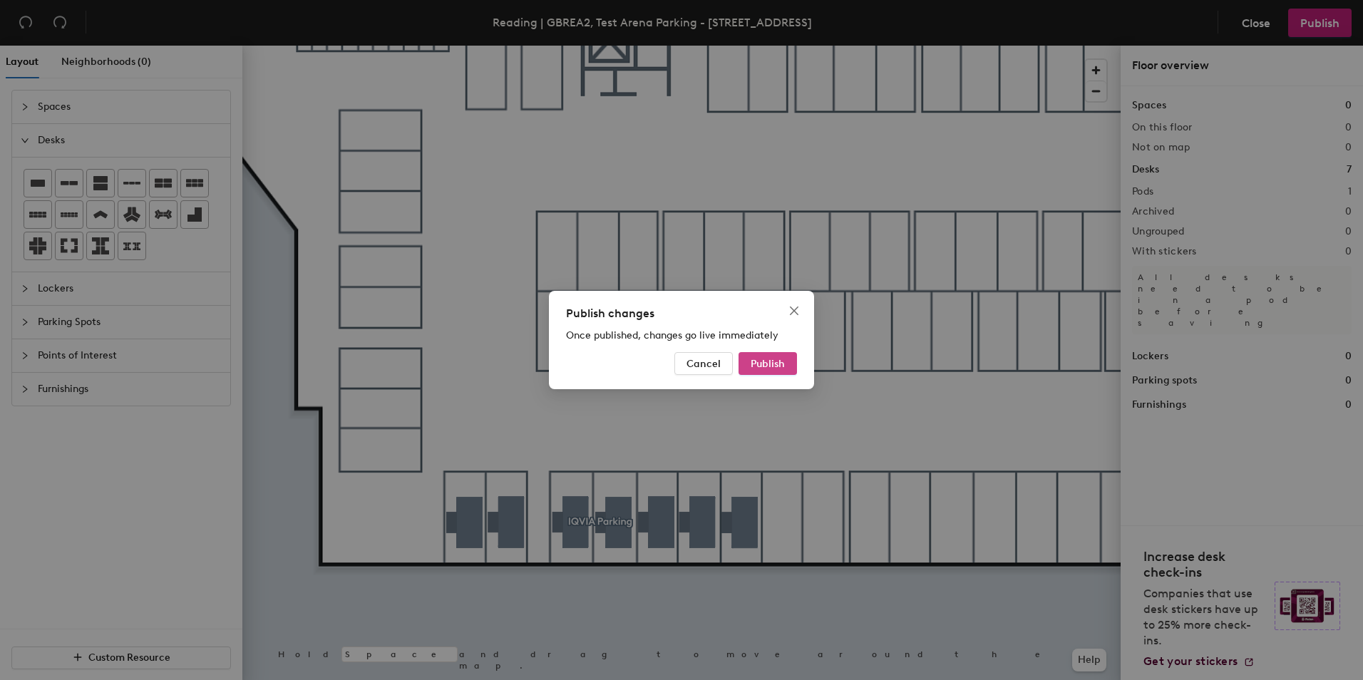
click at [775, 368] on span "Publish" at bounding box center [767, 364] width 34 height 12
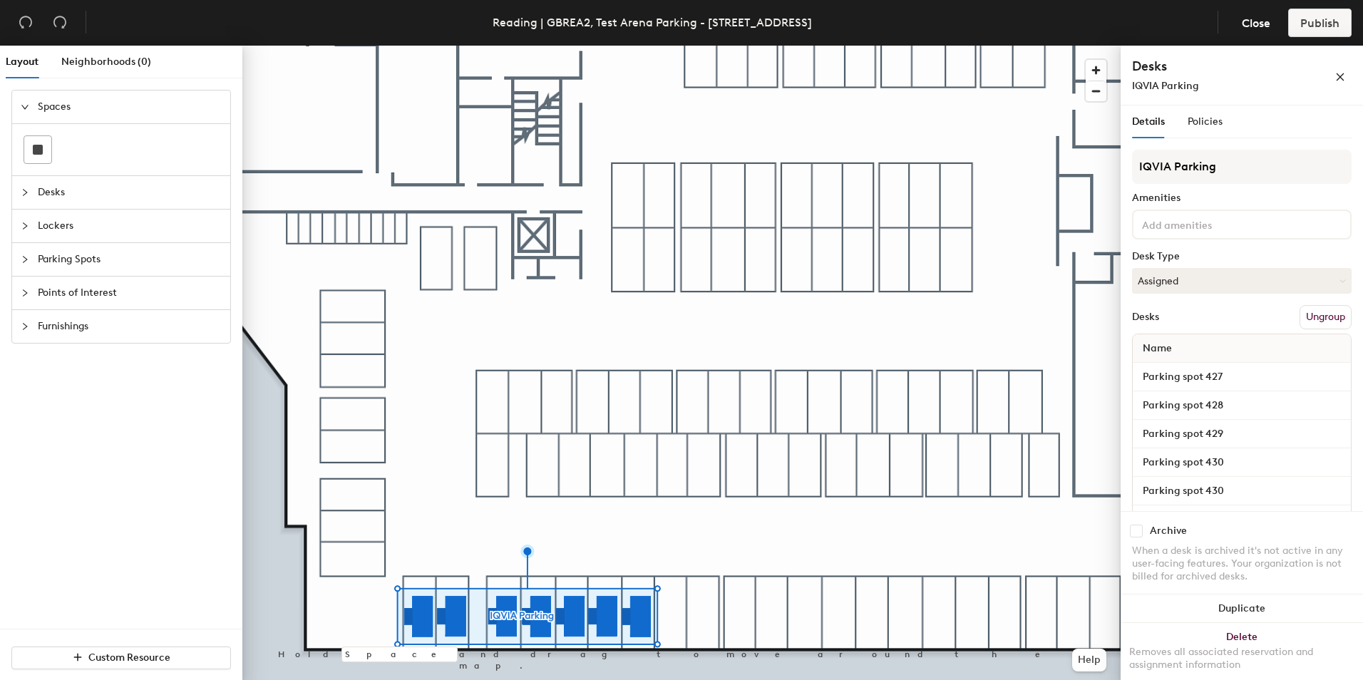
click at [51, 195] on span "Desks" at bounding box center [130, 192] width 184 height 33
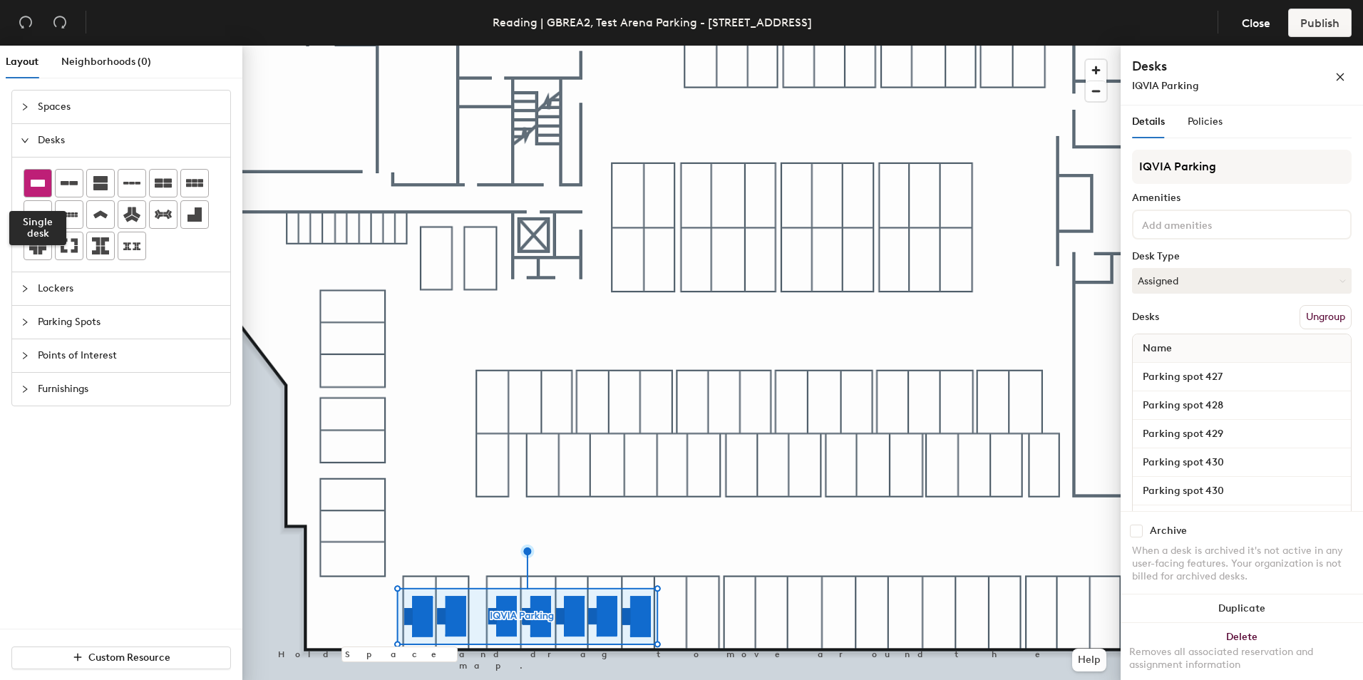
click at [34, 195] on div at bounding box center [37, 183] width 27 height 27
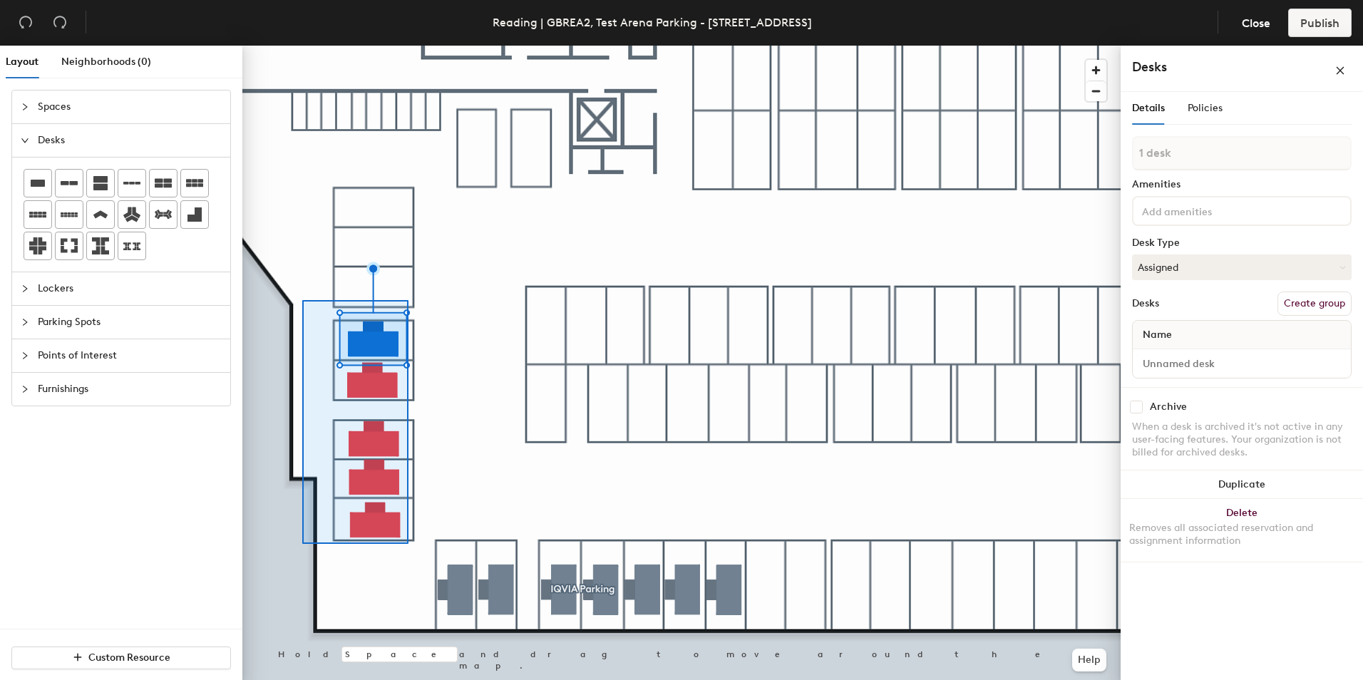
type input "5 desks"
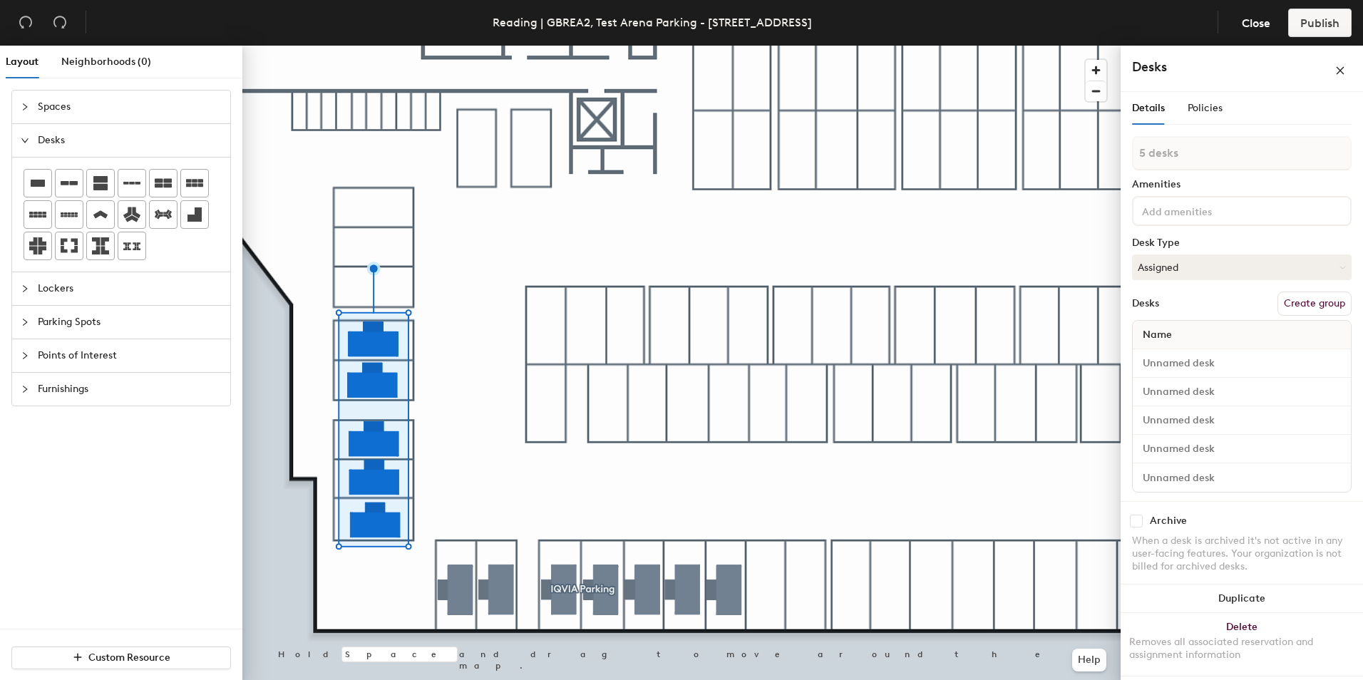
click at [1304, 304] on button "Create group" at bounding box center [1314, 303] width 74 height 24
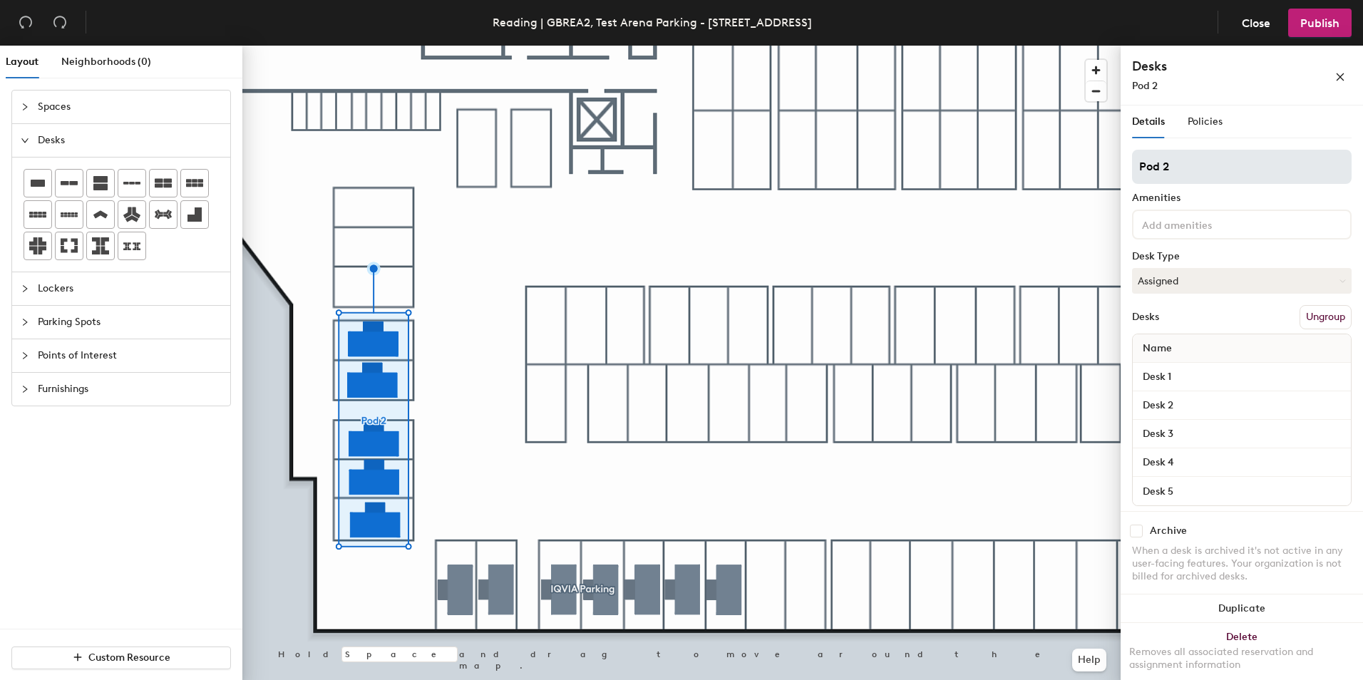
click at [1199, 163] on input "Pod 2" at bounding box center [1242, 167] width 220 height 34
type input "[GEOGRAPHIC_DATA]"
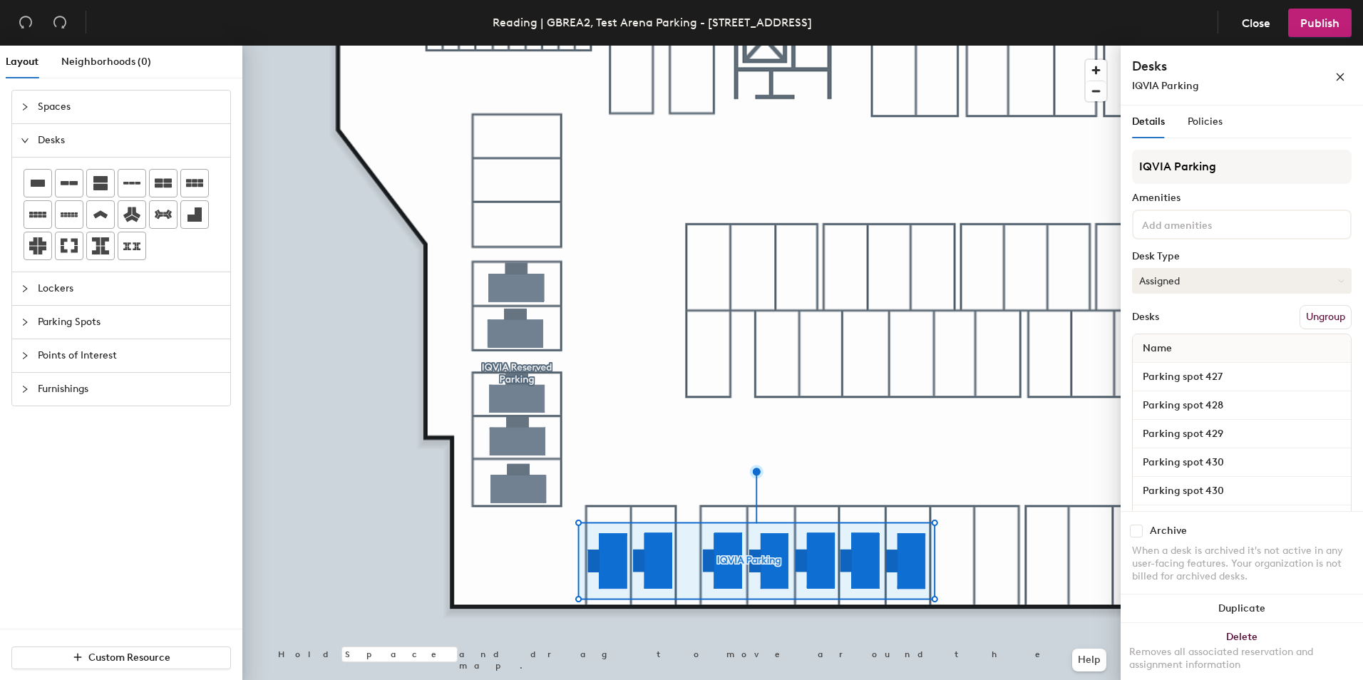
click at [1160, 288] on button "Assigned" at bounding box center [1242, 281] width 220 height 26
click at [1160, 366] on div "Hoteled" at bounding box center [1203, 367] width 143 height 21
click at [708, 46] on div at bounding box center [681, 46] width 878 height 0
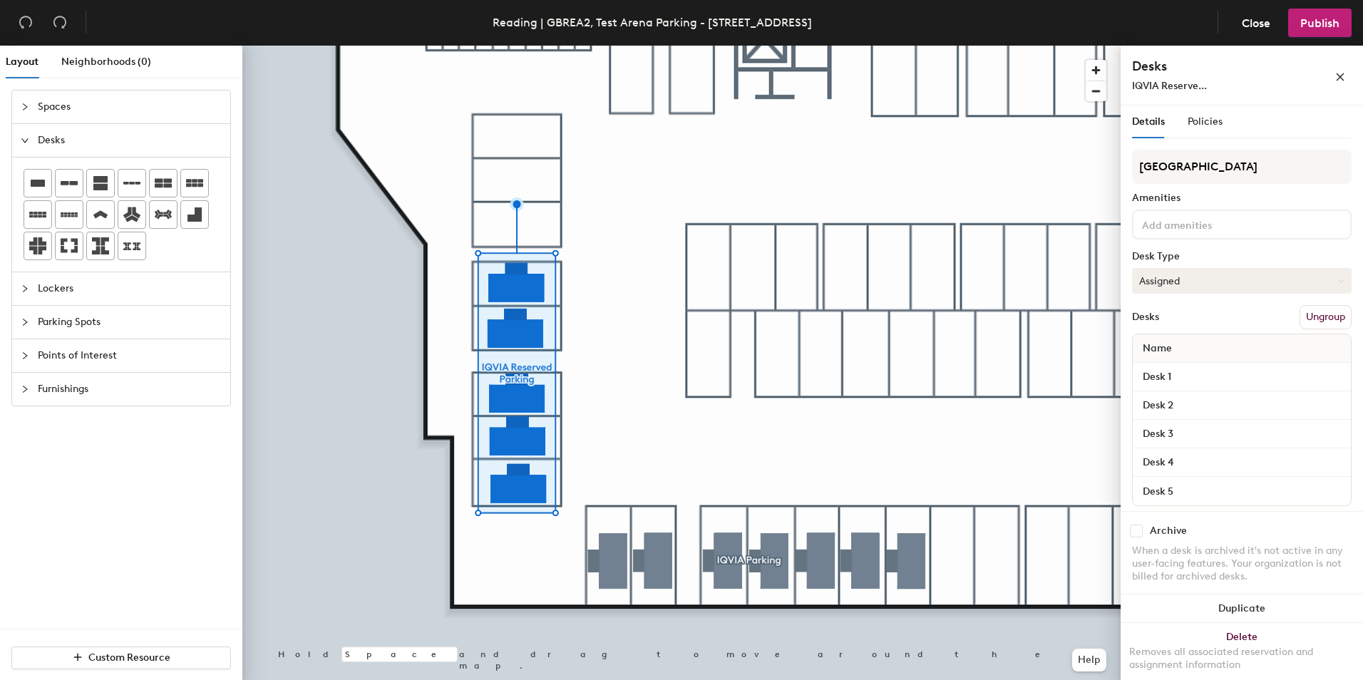
click at [1195, 284] on button "Assigned" at bounding box center [1242, 281] width 220 height 26
click at [1157, 367] on div "Hoteled" at bounding box center [1203, 367] width 143 height 21
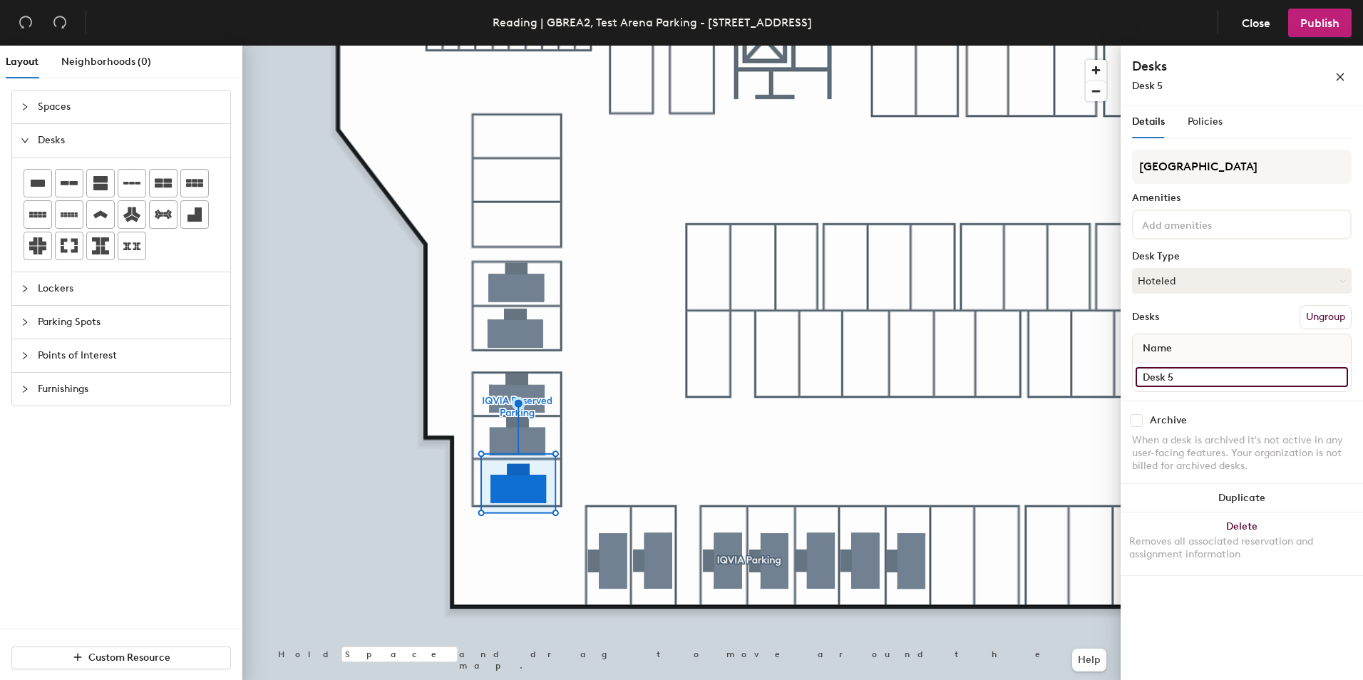
click at [1100, 376] on div "Layout Neighborhoods (0) Spaces Desks Lockers Parking Spots Points of Interest …" at bounding box center [681, 366] width 1363 height 640
type input "425 - Reserved for IT"
click at [1104, 363] on div "Layout Neighborhoods (0) Spaces Desks Lockers Parking Spots Points of Interest …" at bounding box center [681, 366] width 1363 height 640
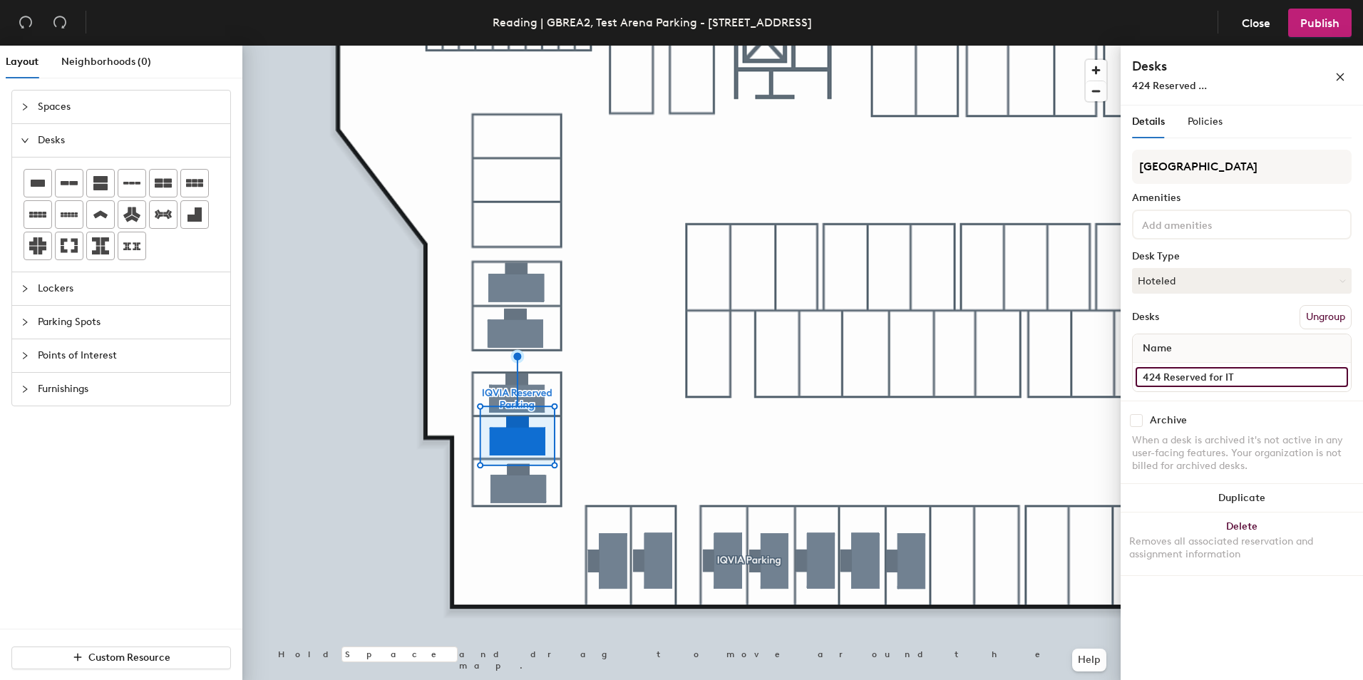
click at [1100, 378] on div "Layout Neighborhoods (0) Spaces Desks Lockers Parking Spots Points of Interest …" at bounding box center [681, 366] width 1363 height 640
type input "424 Reserved for IT"
click at [1202, 381] on input "Desk 3" at bounding box center [1241, 377] width 212 height 20
paste input "424 Reserved for IT"
drag, startPoint x: 1248, startPoint y: 375, endPoint x: 1155, endPoint y: 378, distance: 93.4
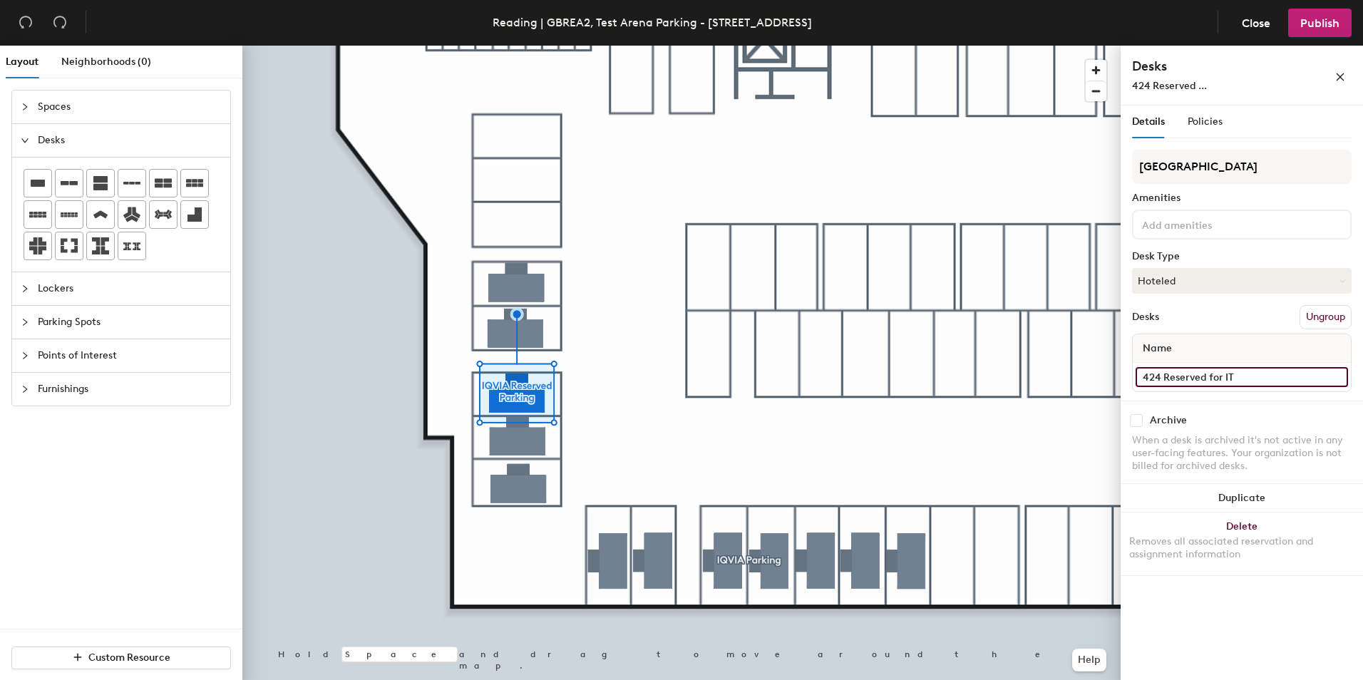
click at [1155, 378] on input "424 Reserved for IT" at bounding box center [1241, 377] width 212 height 20
click at [1084, 380] on div "Layout Neighborhoods (0) Spaces Desks Lockers Parking Spots Points of Interest …" at bounding box center [681, 366] width 1363 height 640
paste input "Reserved for Guest / Visitors- Reserved for Guest/Visitor - Contact Reading Rec…"
click at [1155, 374] on input "426 Reserved for Guest / Visitors- Reserved for Guest/Visitor - Contact Reading…" at bounding box center [1241, 377] width 212 height 20
click at [1160, 381] on input "3" at bounding box center [1241, 377] width 212 height 20
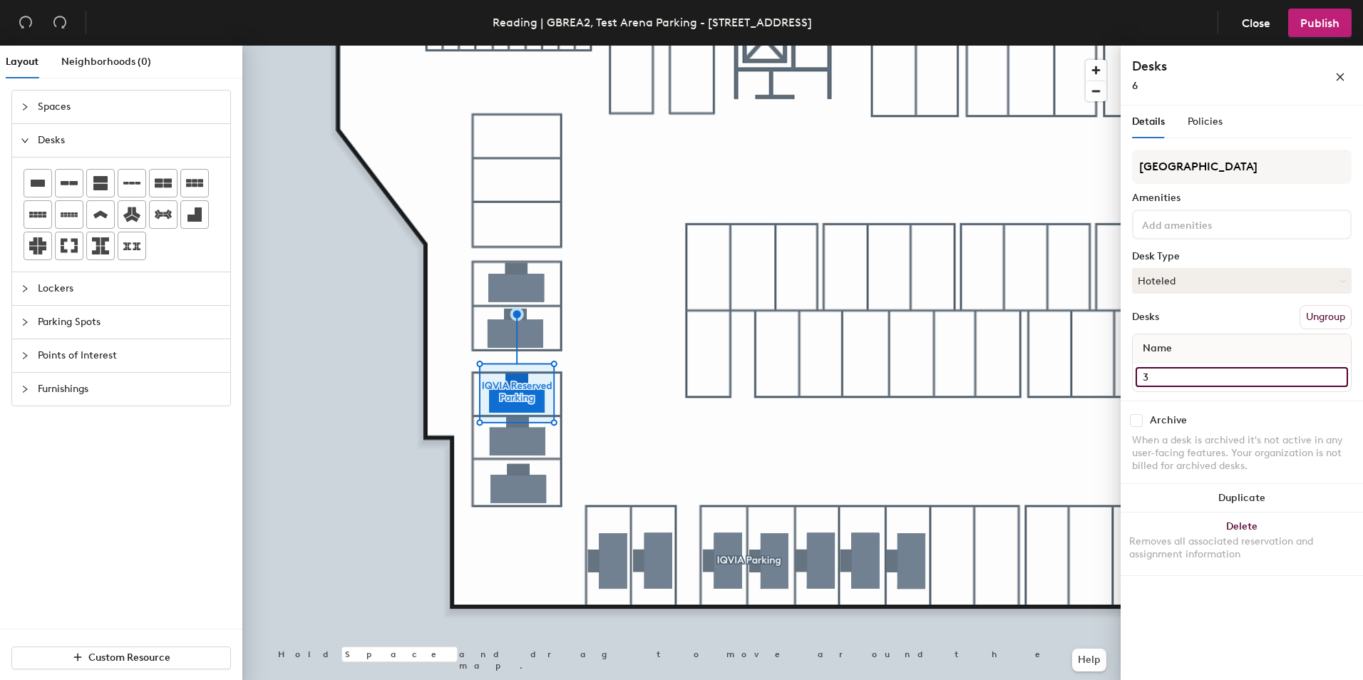
paste input "Reserved for Guest / Visitors- Reserved for Guest/Visitor - Contact Reading Rec…"
click at [960, 381] on div "Layout Neighborhoods (0) Spaces Desks Lockers Parking Spots Points of Interest …" at bounding box center [681, 366] width 1363 height 640
click at [1144, 378] on input "Reserved for Guest / Visitors- Reserved for Guest/Visitor - Contact Reading Rec…" at bounding box center [1241, 377] width 212 height 20
click at [1146, 377] on input "Reserved for Guest / Visitors- Reserved for Guest/Visitor - Contact Reading Rec…" at bounding box center [1241, 377] width 212 height 20
type input "423 Reserved for Guest / Visitors- Reserved for Guest/Visitor - Contact Reading…"
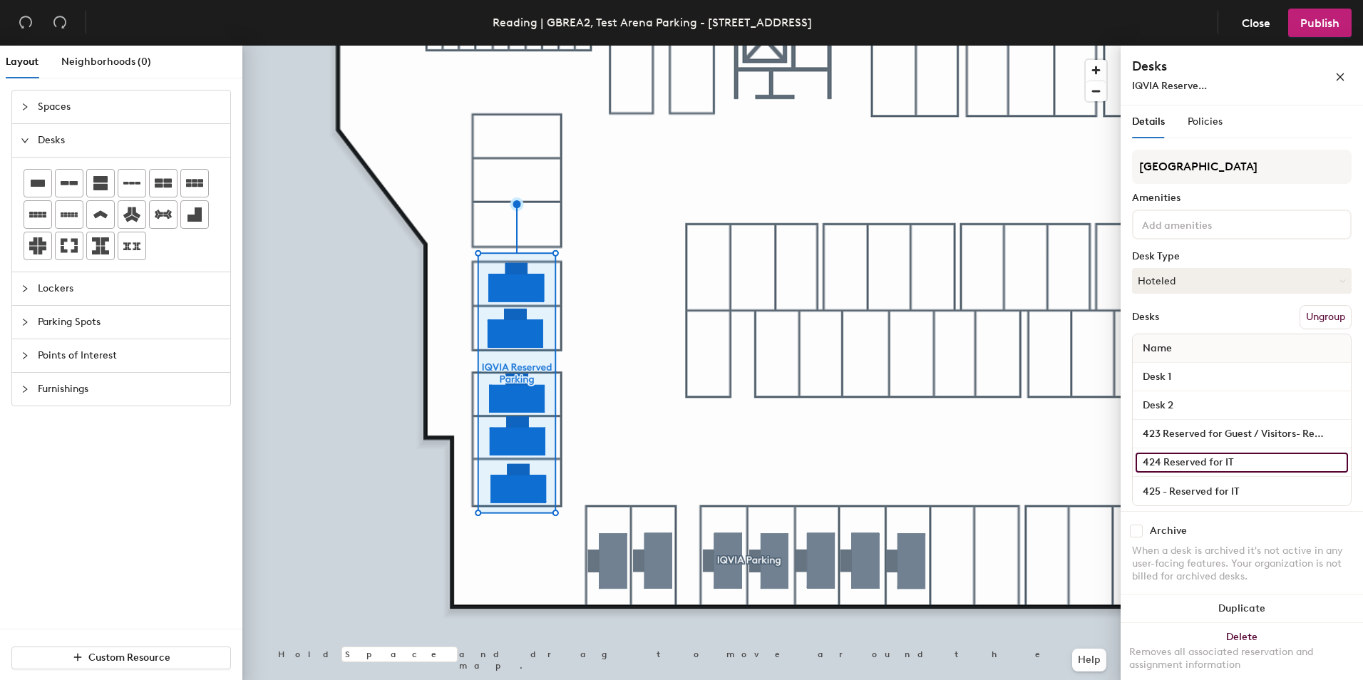
click at [1164, 465] on input "424 Reserved for IT" at bounding box center [1241, 463] width 212 height 20
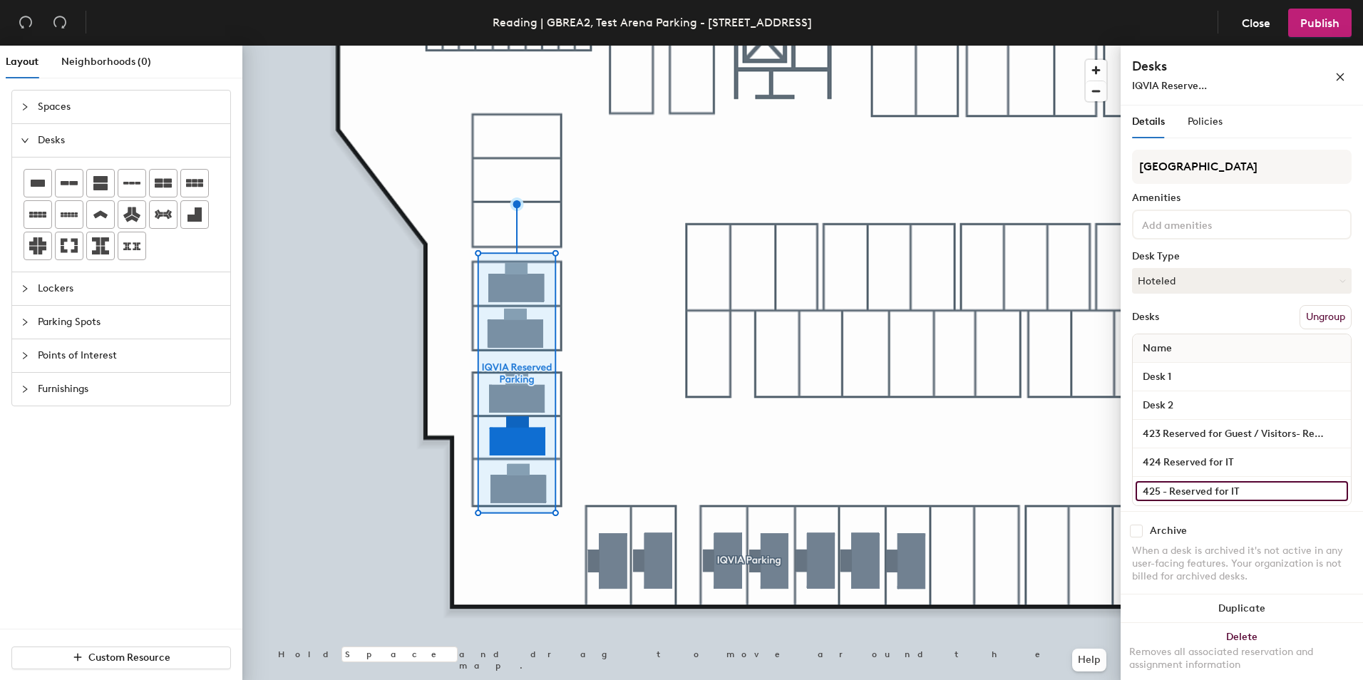
click at [1168, 492] on input "425 - Reserved for IT" at bounding box center [1241, 491] width 212 height 20
click at [1167, 495] on input "425 - Reserved for IT" at bounding box center [1241, 491] width 212 height 20
type input "425 Reserved for IT"
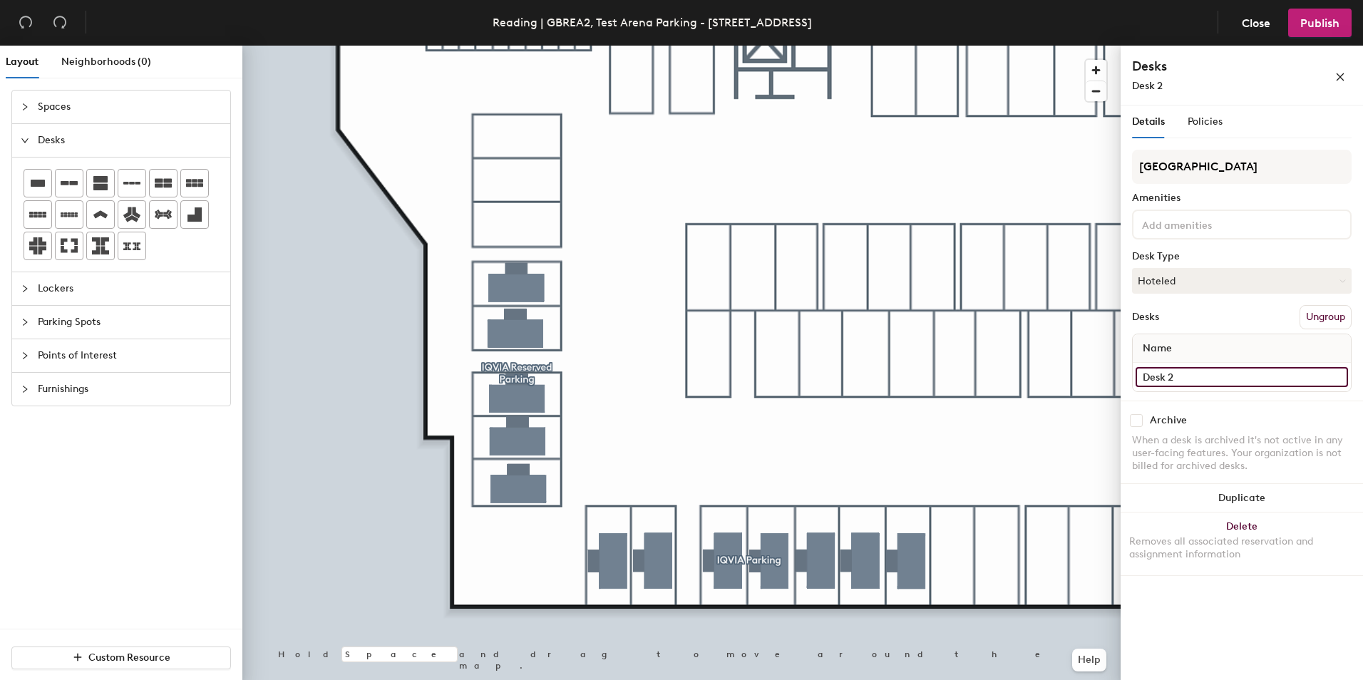
click at [1179, 376] on input "Desk 2" at bounding box center [1241, 377] width 212 height 20
paste input "Reserved for Guest / Visitors- Reserved for Guest/Visitor - Contact Reading Rec…"
type input "422 Reserved for Guest / Visitors- Reserved for Guest/Visitor - Contact Reading…"
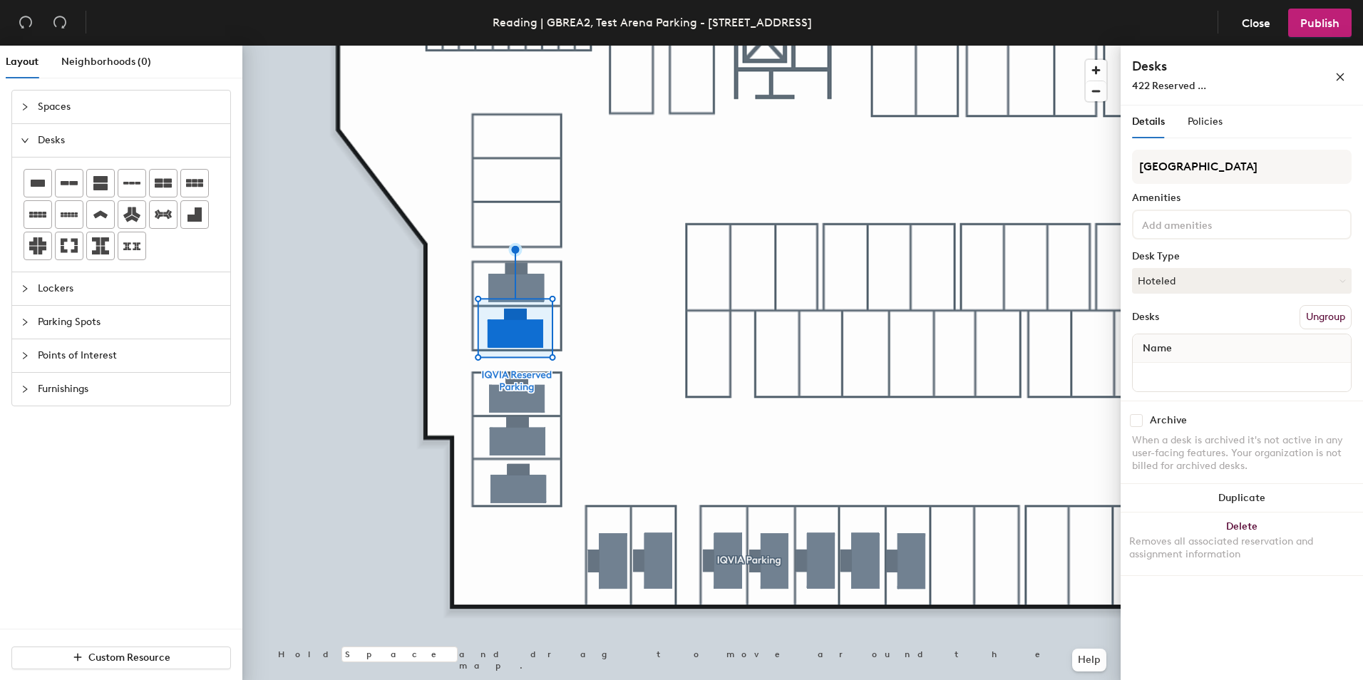
scroll to position [0, 0]
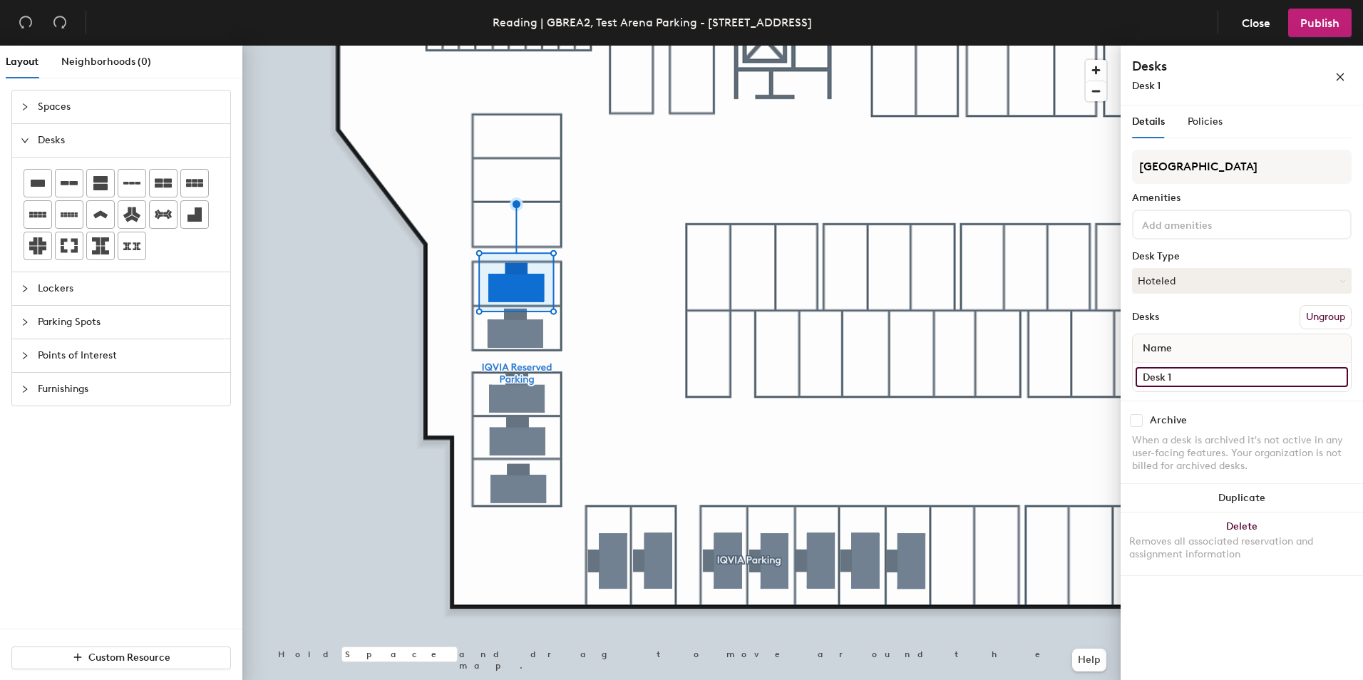
click at [1185, 382] on input "Desk 1" at bounding box center [1241, 377] width 212 height 20
paste input "Reserved for Guest / Visitors- Reserved for Guest/Visitor - Contact Reading Rec…"
type input "421 Reserved for Guest / Visitors- Reserved for Guest/Visitor - Contact Reading…"
click at [893, 46] on div at bounding box center [681, 46] width 878 height 0
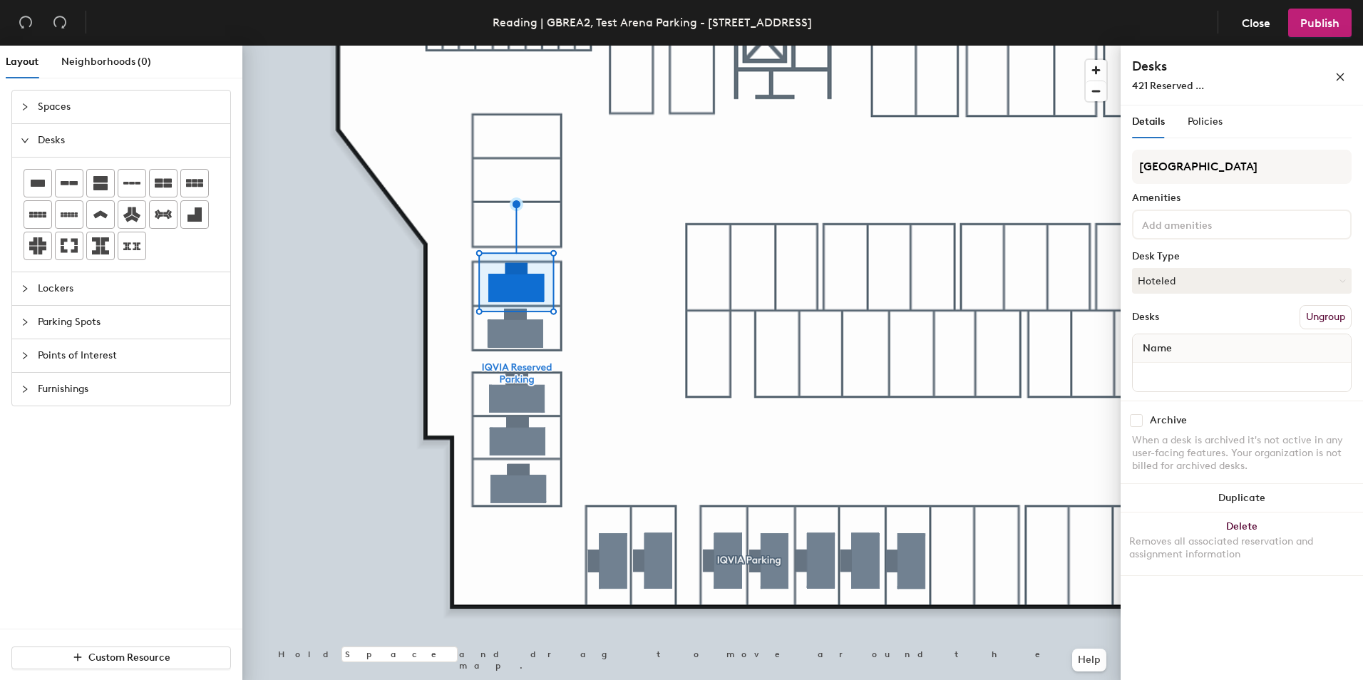
scroll to position [0, 0]
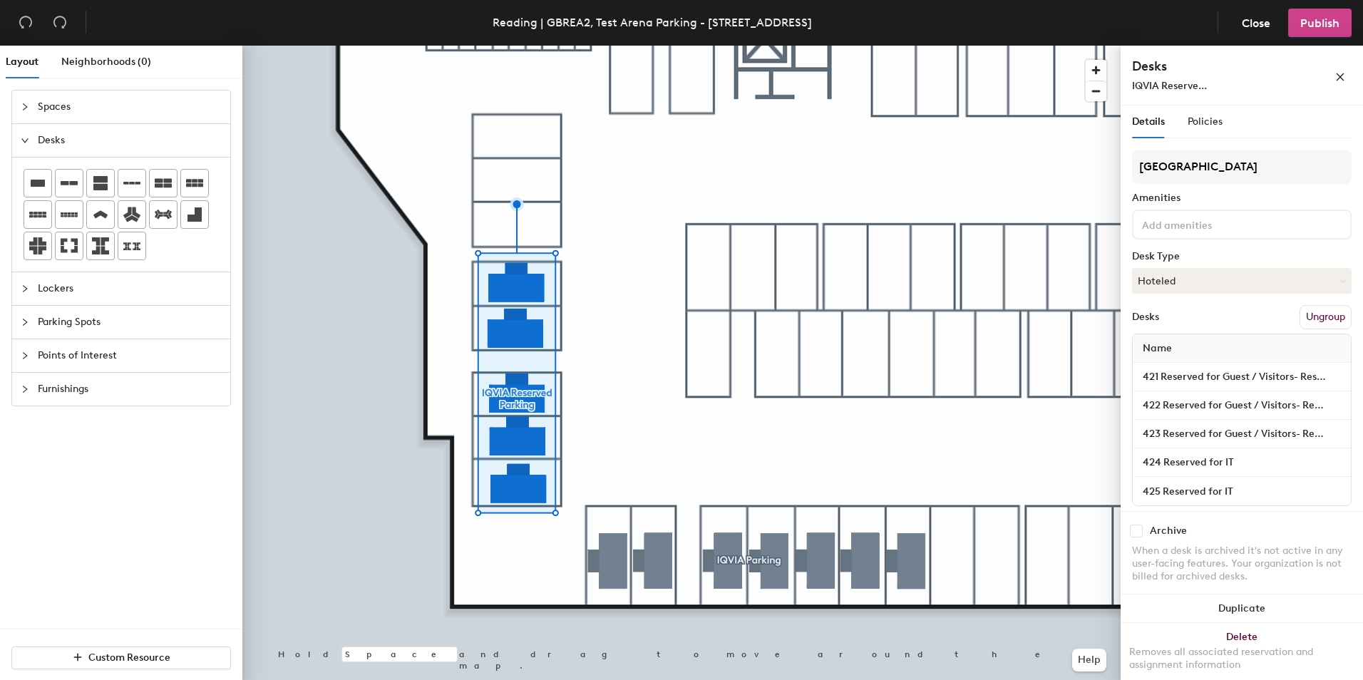
click at [1317, 27] on span "Publish" at bounding box center [1319, 23] width 39 height 14
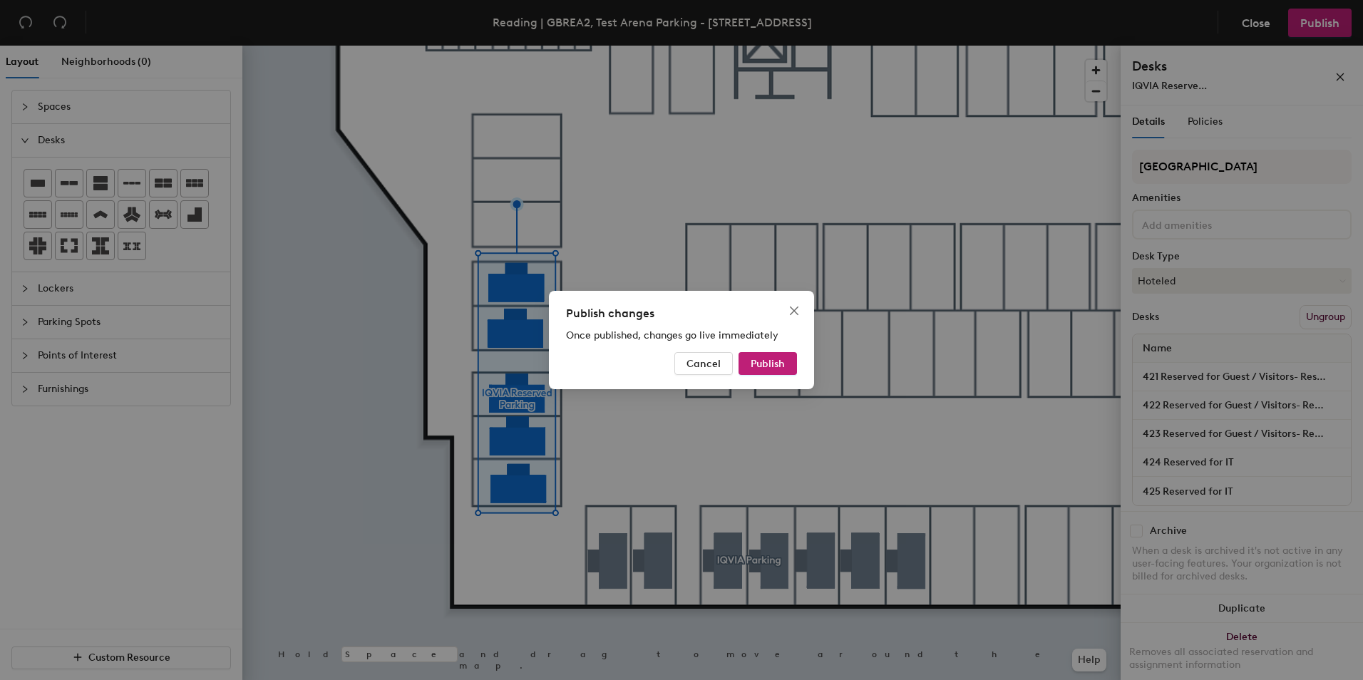
drag, startPoint x: 776, startPoint y: 361, endPoint x: 745, endPoint y: 381, distance: 37.6
click at [776, 361] on span "Publish" at bounding box center [767, 364] width 34 height 12
